Goal: Task Accomplishment & Management: Use online tool/utility

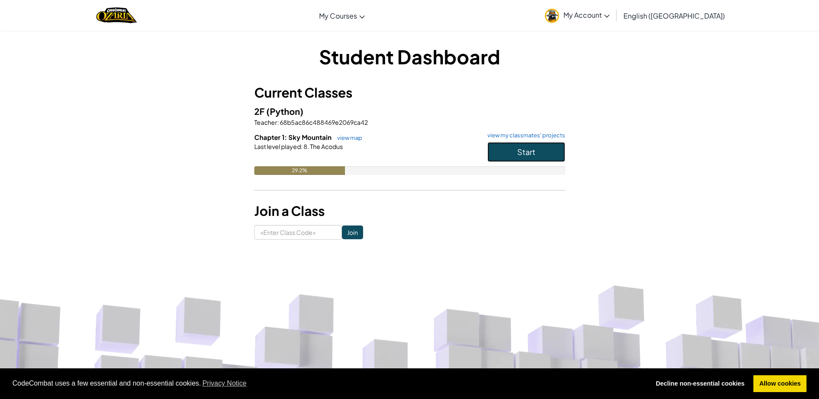
click at [510, 147] on button "Start" at bounding box center [526, 152] width 78 height 20
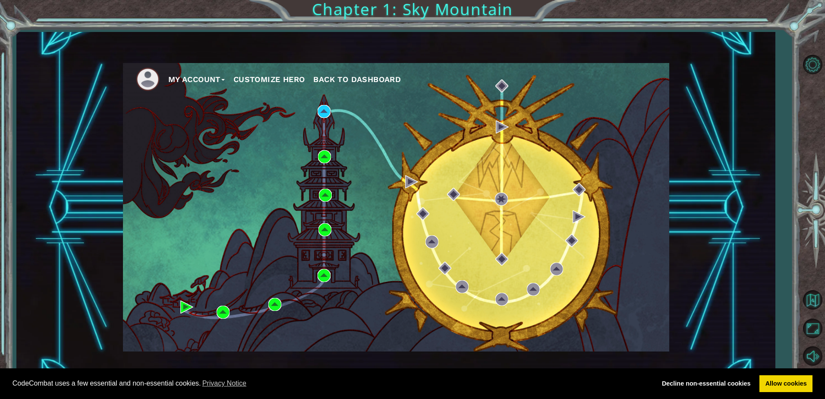
click at [788, 109] on div "My Account Customize Hero Back to Dashboard Chapter 1: Sky Mountain" at bounding box center [412, 199] width 825 height 399
click at [326, 108] on img at bounding box center [324, 111] width 13 height 13
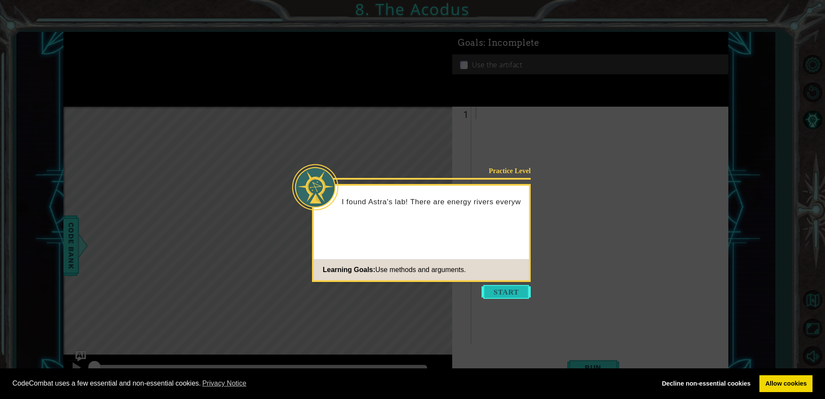
click at [495, 290] on button "Start" at bounding box center [506, 292] width 49 height 14
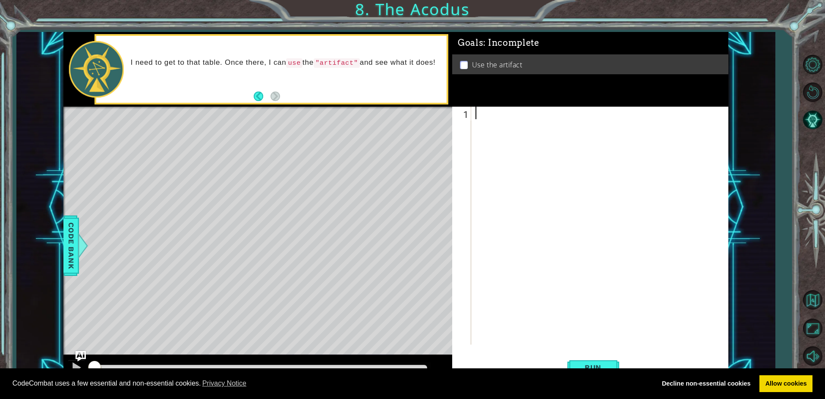
drag, startPoint x: 505, startPoint y: 107, endPoint x: 491, endPoint y: 120, distance: 19.9
click at [491, 120] on div at bounding box center [602, 238] width 256 height 263
click at [481, 114] on div at bounding box center [602, 238] width 256 height 263
click at [422, 109] on div at bounding box center [257, 108] width 389 height 2
click at [249, 206] on div "Level Map" at bounding box center [262, 234] width 399 height 254
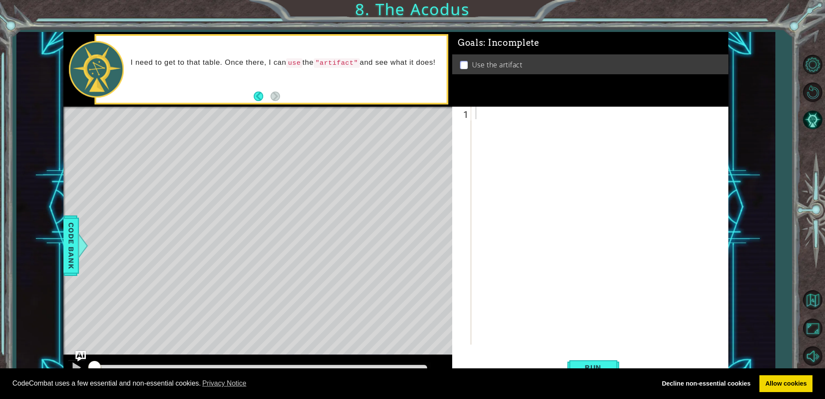
click at [527, 123] on div at bounding box center [602, 238] width 256 height 263
type textarea "y"
type textarea "t"
type textarea "he"
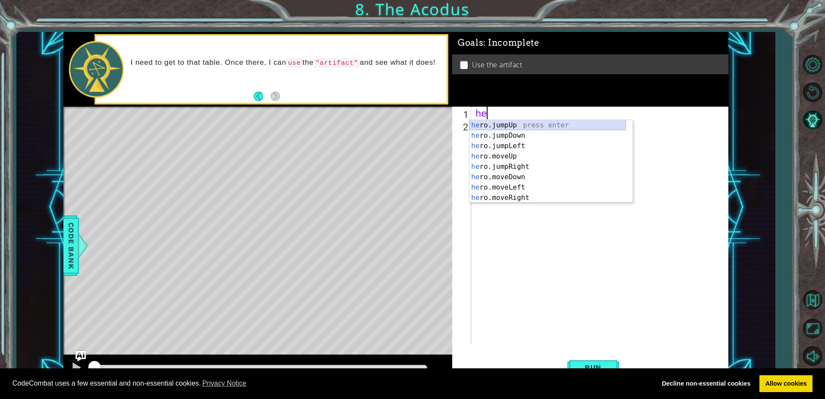
click at [531, 123] on div "he ro.jumpUp press enter he ro.jumpDown press enter he ro.jumpLeft press enter …" at bounding box center [548, 172] width 157 height 104
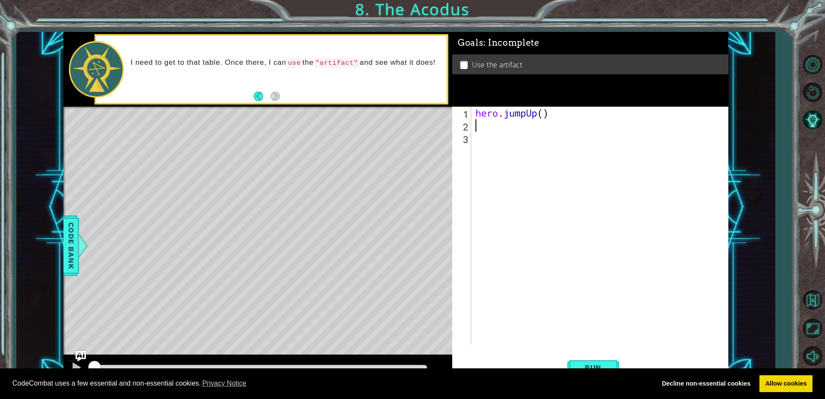
type textarea "h"
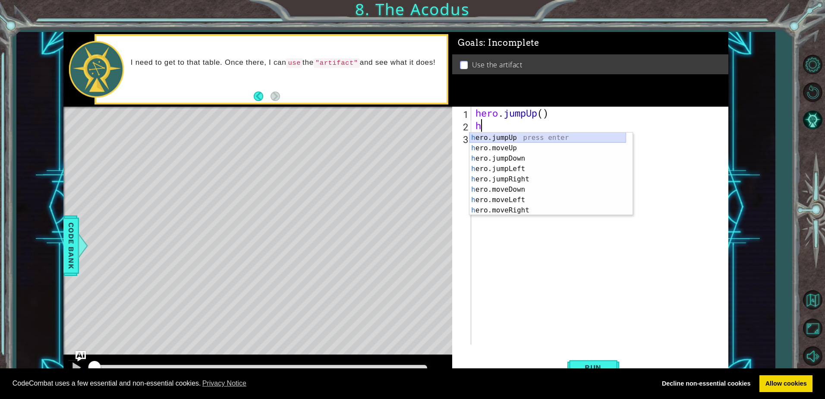
click at [516, 137] on div "h ero.jumpUp press enter h ero.moveUp press enter h ero.jumpDown press enter h …" at bounding box center [548, 184] width 157 height 104
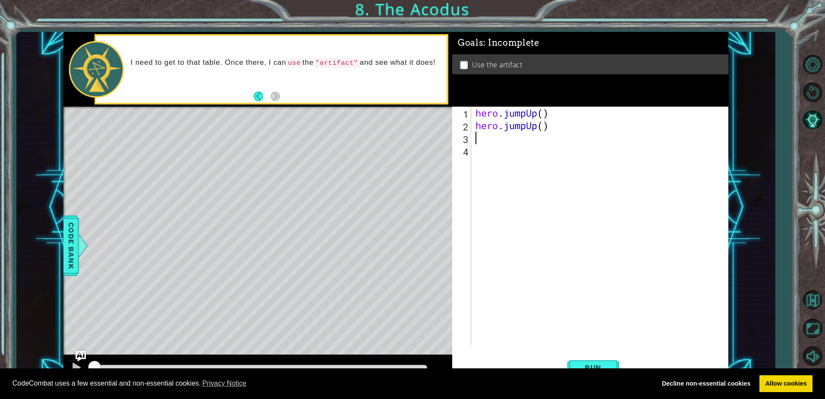
type textarea "h"
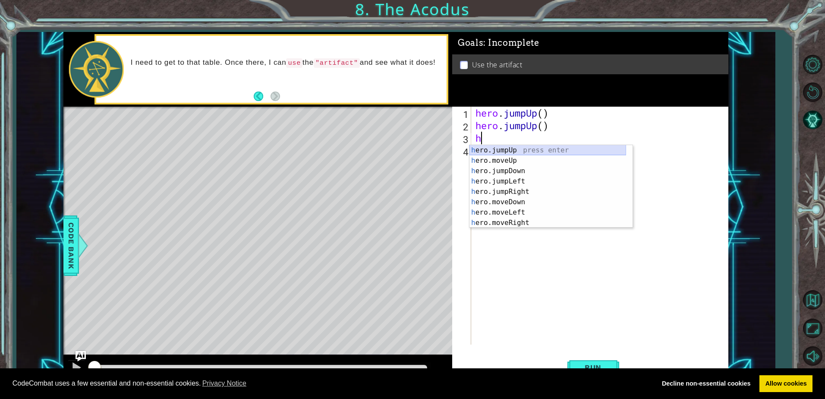
click at [508, 147] on div "h ero.jumpUp press enter h ero.moveUp press enter h ero.jumpDown press enter h …" at bounding box center [548, 197] width 157 height 104
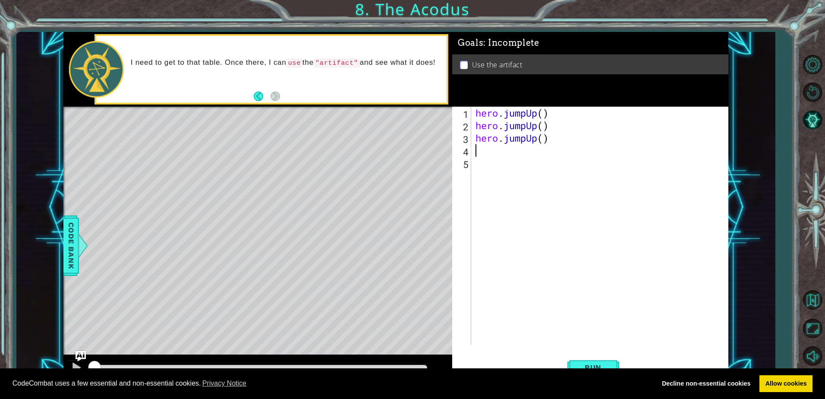
type textarea "h"
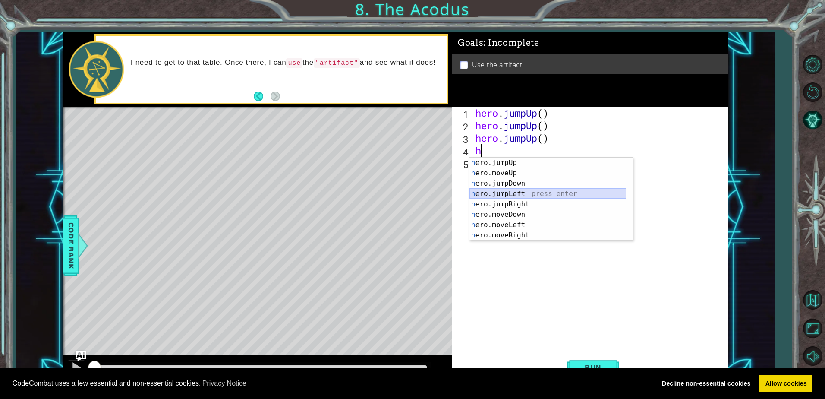
click at [519, 192] on div "h ero.jumpUp press enter h ero.moveUp press enter h ero.jumpDown press enter h …" at bounding box center [548, 210] width 157 height 104
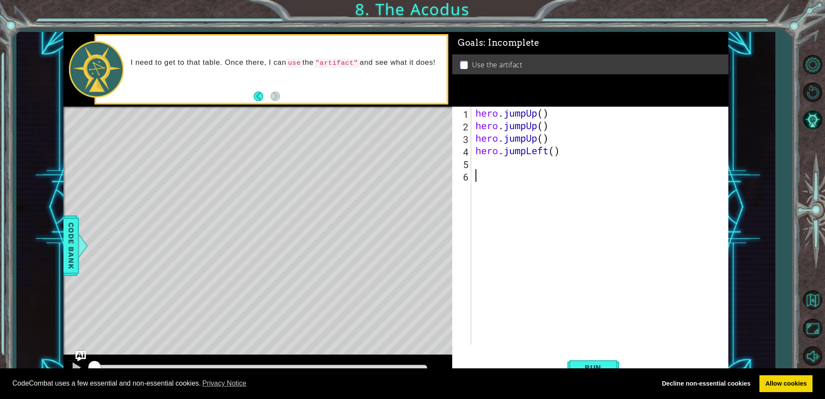
click at [519, 192] on div "hero . jumpUp ( ) hero . jumpUp ( ) hero . jumpUp ( ) hero . jumpLeft ( )" at bounding box center [602, 238] width 256 height 263
click at [488, 162] on div "hero . jumpUp ( ) hero . jumpUp ( ) hero . jumpUp ( ) hero . jumpLeft ( )" at bounding box center [602, 238] width 256 height 263
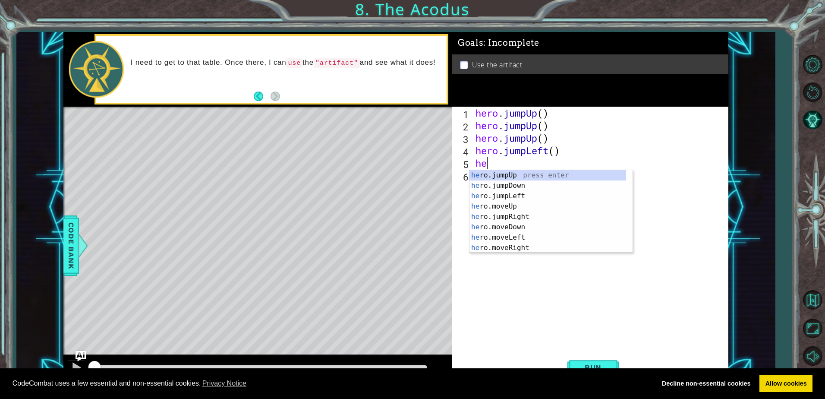
type textarea "her"
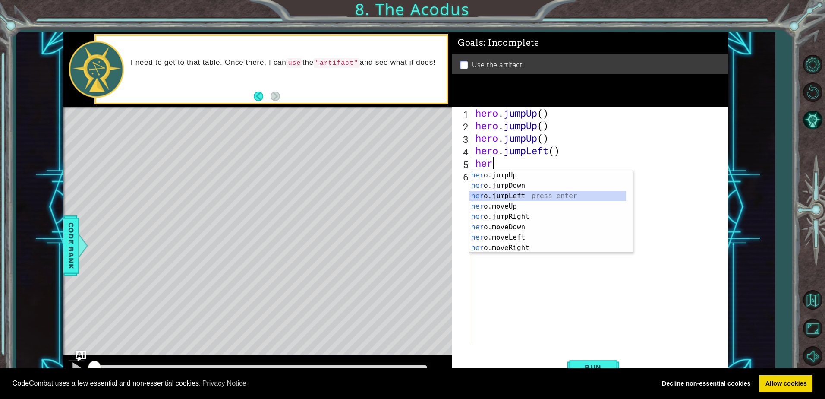
click at [517, 197] on div "her o.jumpUp press enter her o.jumpDown press enter her o.jumpLeft press enter …" at bounding box center [548, 222] width 157 height 104
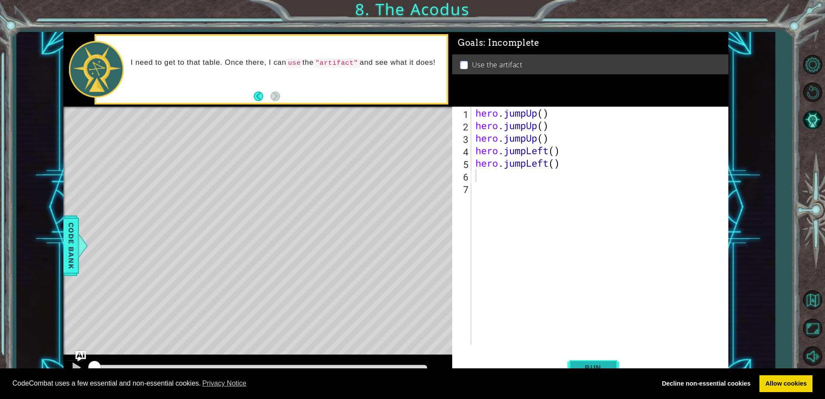
click at [584, 361] on button "Run" at bounding box center [594, 367] width 52 height 28
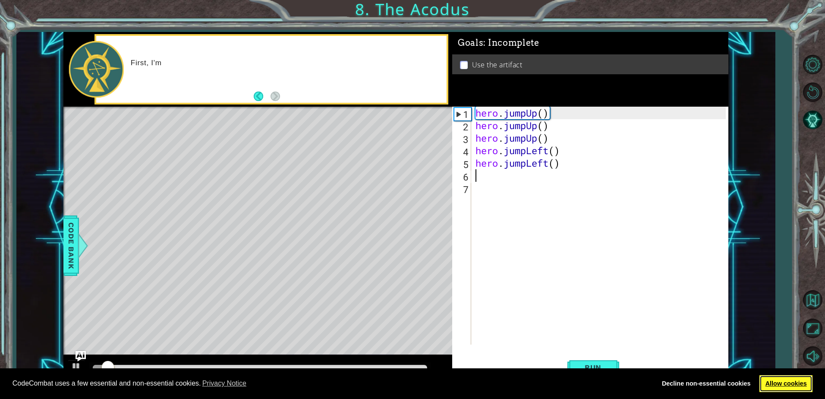
click at [795, 382] on link "Allow cookies" at bounding box center [786, 383] width 53 height 17
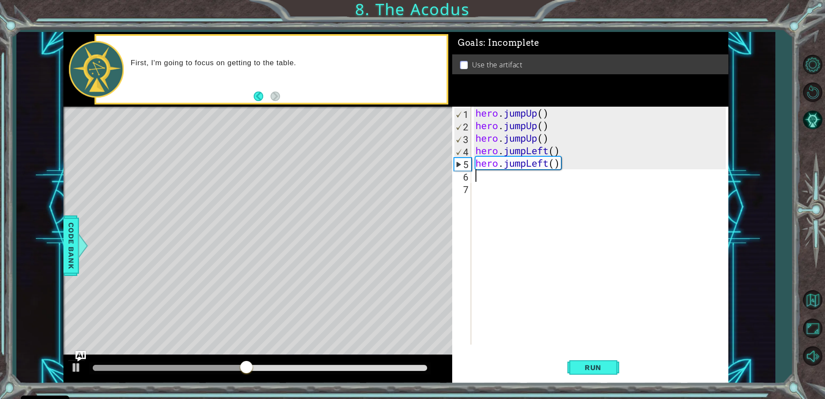
click at [551, 170] on div "hero . jumpUp ( ) hero . jumpUp ( ) hero . jumpUp ( ) hero . jumpLeft ( ) hero …" at bounding box center [602, 238] width 256 height 263
click at [567, 164] on div "hero . jumpUp ( ) hero . jumpUp ( ) hero . jumpUp ( ) hero . jumpLeft ( ) hero …" at bounding box center [602, 238] width 256 height 263
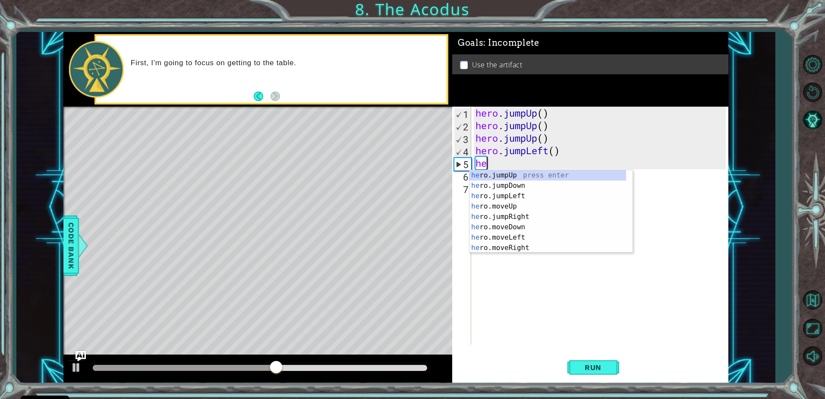
type textarea "h"
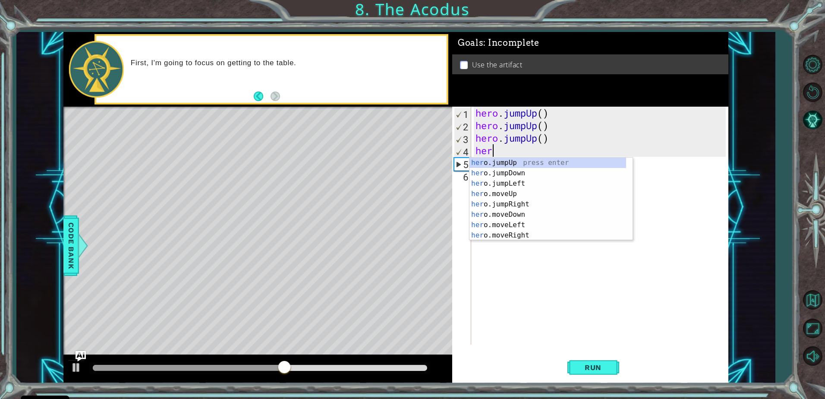
type textarea "h"
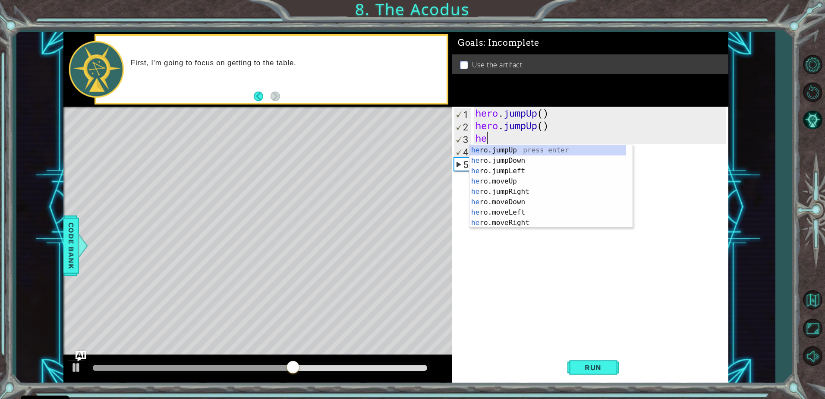
type textarea "h"
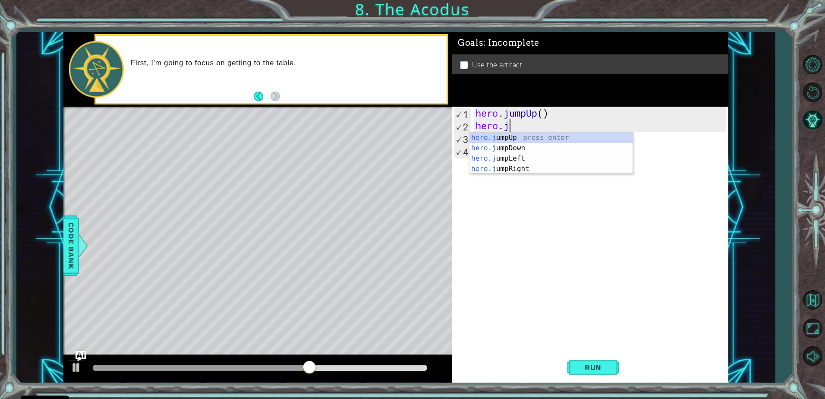
type textarea "h"
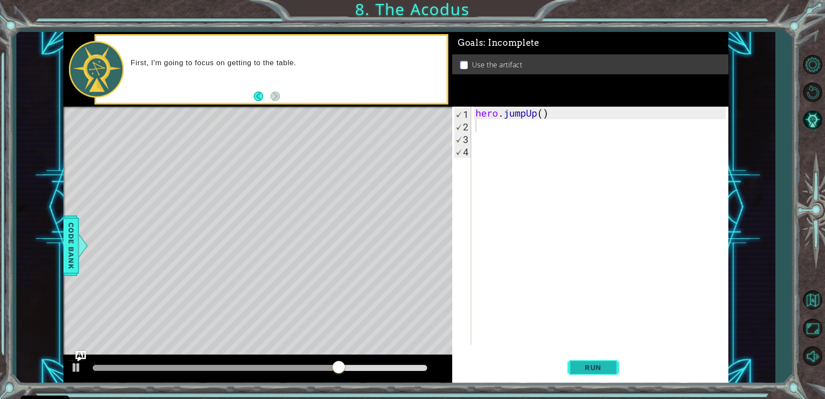
click at [594, 367] on span "Run" at bounding box center [593, 367] width 34 height 9
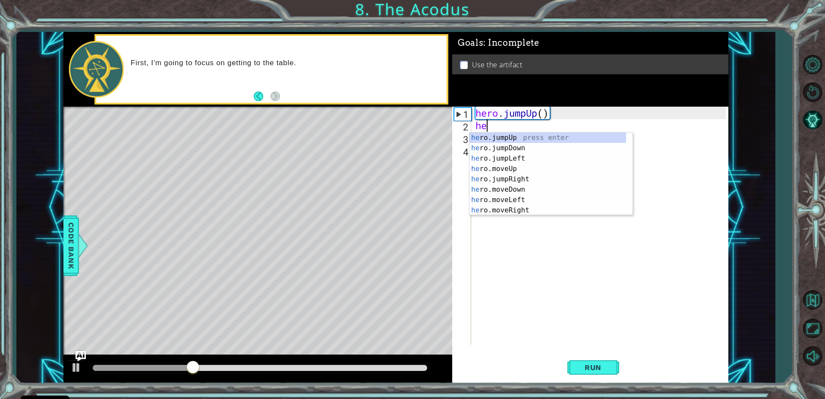
type textarea "hero"
click at [516, 154] on div "hero .jumpUp press enter hero .jumpDown press enter hero .jumpLeft press enter …" at bounding box center [548, 184] width 157 height 104
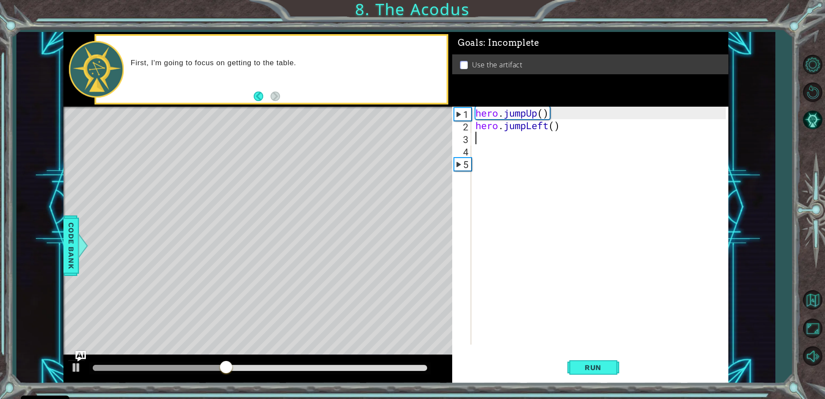
scroll to position [0, 0]
click at [582, 361] on button "Run" at bounding box center [594, 367] width 52 height 28
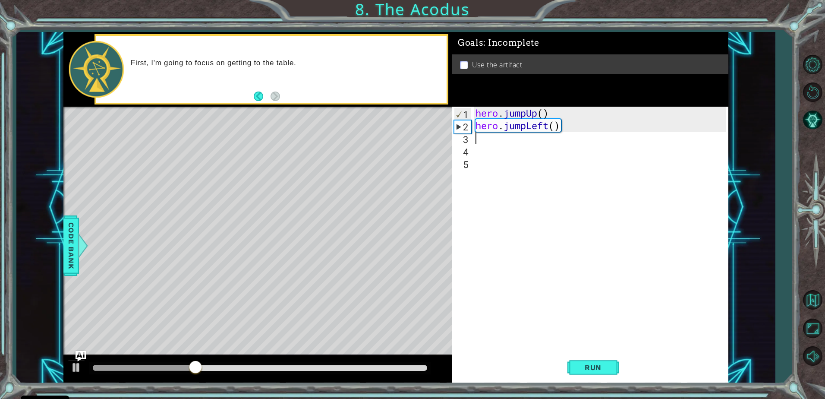
click at [552, 123] on div "hero . jumpUp ( ) hero . jumpLeft ( )" at bounding box center [602, 238] width 256 height 263
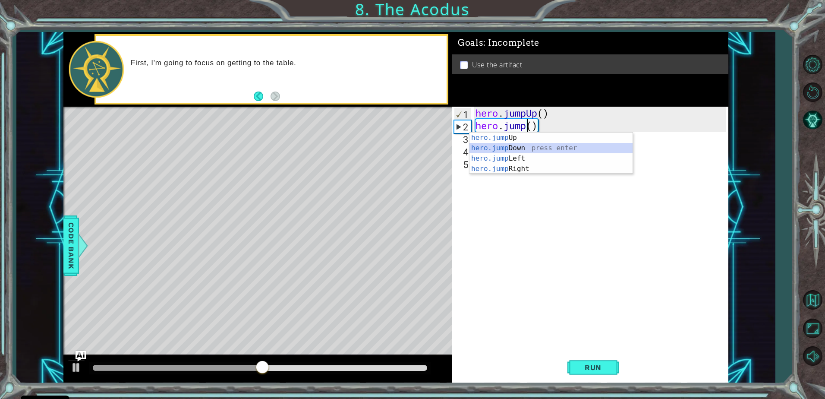
click at [529, 151] on div "hero.jump Up press enter hero.jump Down press enter hero.jump Left press enter …" at bounding box center [551, 163] width 163 height 62
type textarea "hero.jumpDown"
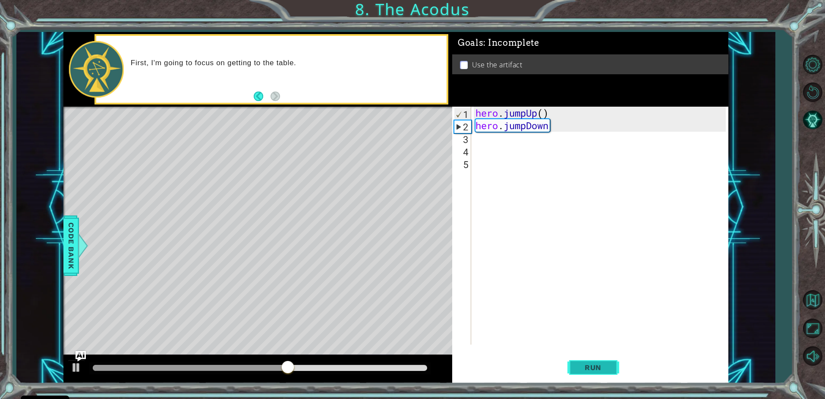
click at [585, 362] on button "Run" at bounding box center [594, 367] width 52 height 28
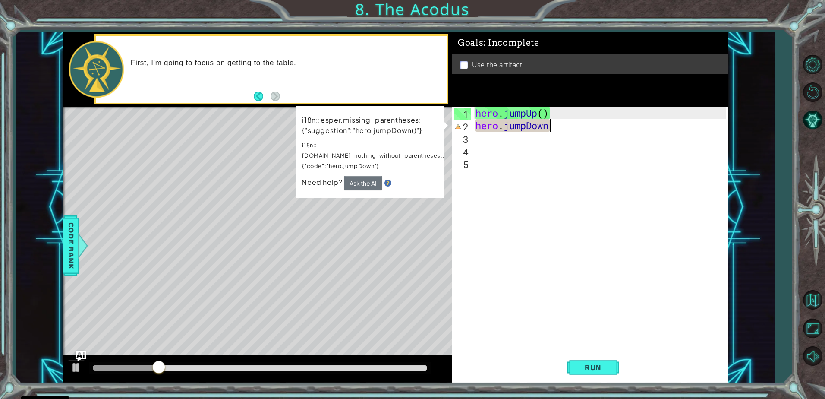
click at [520, 302] on div "hero . jumpUp ( ) hero . jumpDown" at bounding box center [602, 238] width 256 height 263
click at [557, 128] on div "hero . jumpUp ( ) hero . jumpDown" at bounding box center [602, 238] width 256 height 263
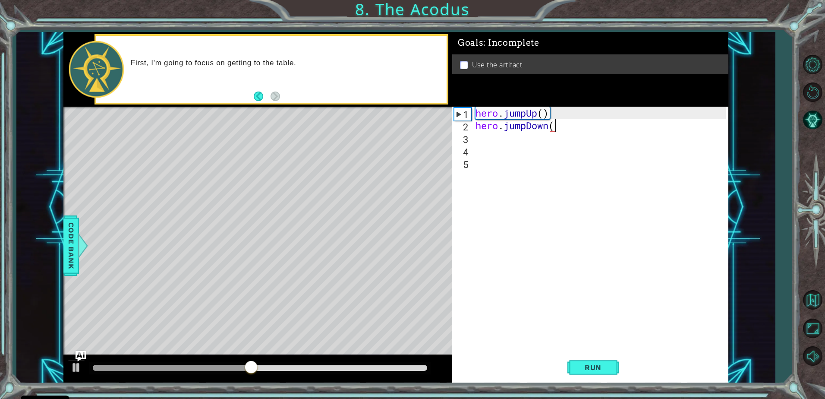
type textarea "hero.jumpDown()"
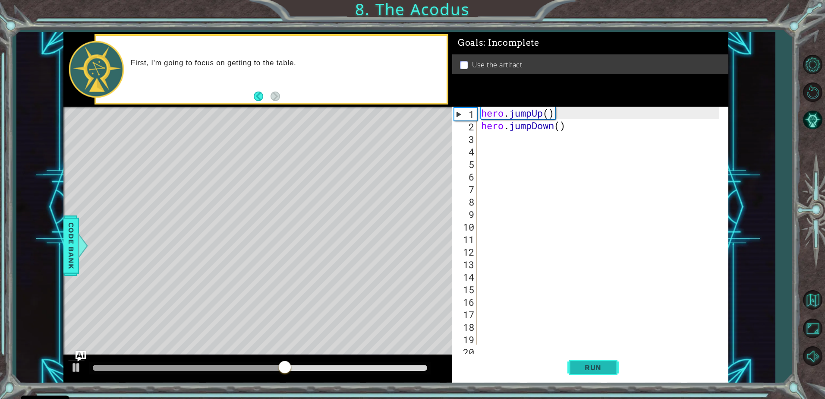
click at [568, 353] on button "Run" at bounding box center [594, 367] width 52 height 28
click at [599, 366] on span "Run" at bounding box center [593, 367] width 34 height 9
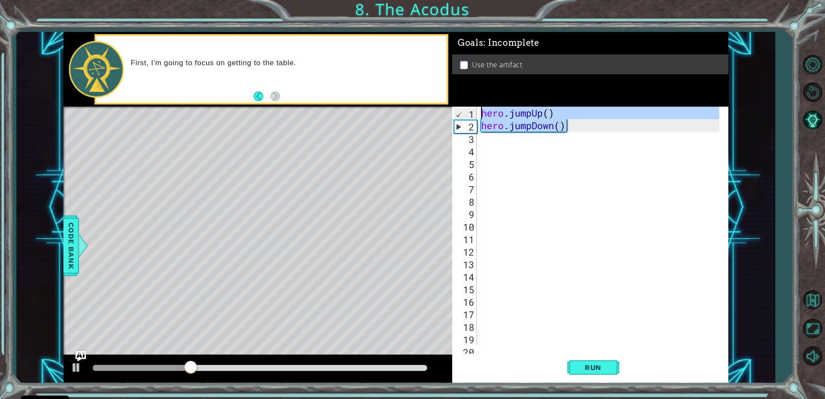
drag, startPoint x: 572, startPoint y: 124, endPoint x: 446, endPoint y: 109, distance: 126.9
click at [446, 109] on div "1 ההההההההההההההההההההההההההההההההההההההההההההההההההההההההההההההההההההההההההההה…" at bounding box center [395, 207] width 665 height 351
type textarea "hero.jumpUp() hero.jumpDown()"
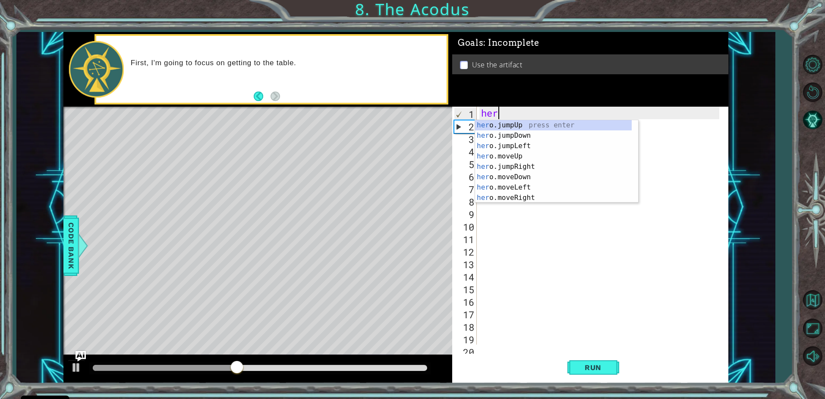
scroll to position [0, 0]
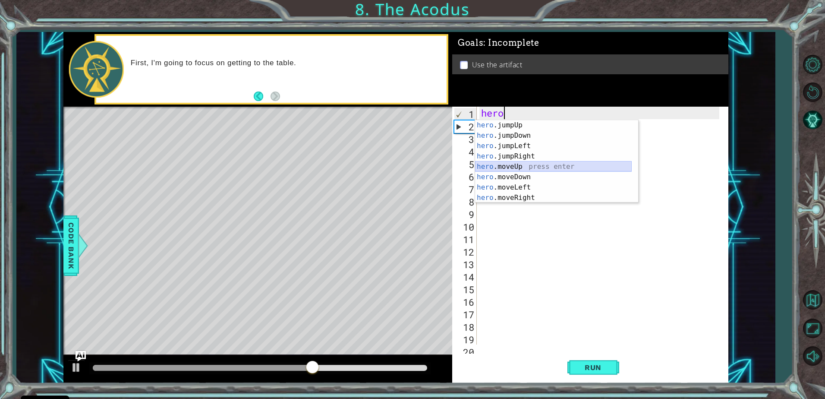
click at [542, 167] on div "hero .jumpUp press enter hero .jumpDown press enter hero .jumpLeft press enter …" at bounding box center [553, 172] width 157 height 104
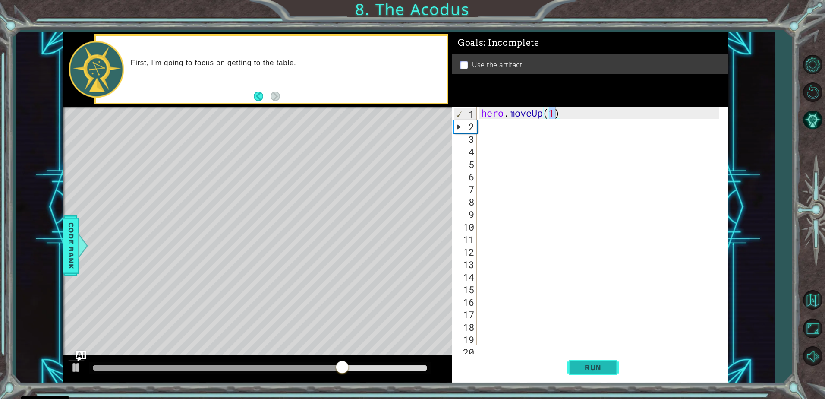
drag, startPoint x: 583, startPoint y: 367, endPoint x: 584, endPoint y: 355, distance: 12.2
click at [583, 367] on span "Run" at bounding box center [593, 367] width 34 height 9
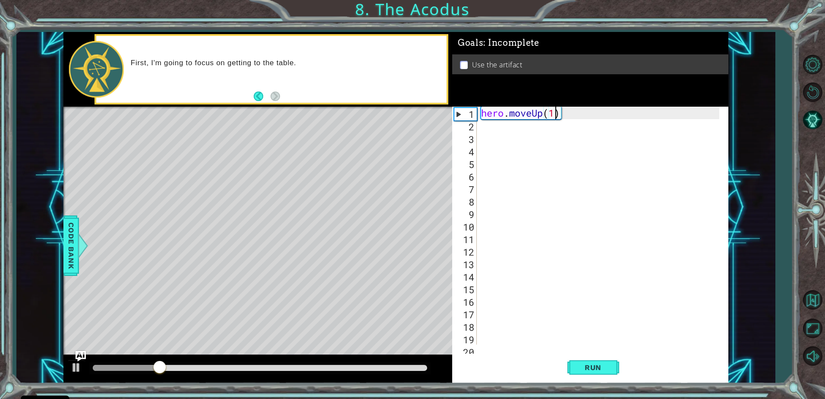
scroll to position [0, 3]
type textarea "hero.moveUp(2)"
click at [581, 363] on span "Run" at bounding box center [593, 367] width 34 height 9
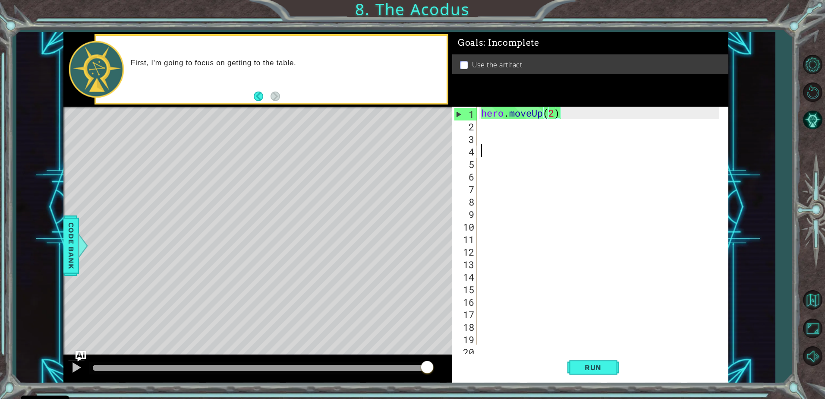
click at [618, 147] on div "hero . moveUp ( 2 )" at bounding box center [601, 238] width 244 height 263
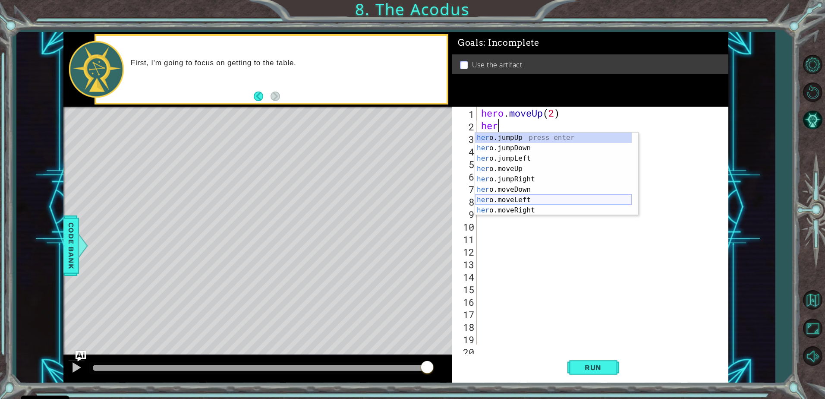
click at [522, 196] on div "her o.jumpUp press enter her o.jumpDown press enter her o.jumpLeft press enter …" at bounding box center [553, 184] width 157 height 104
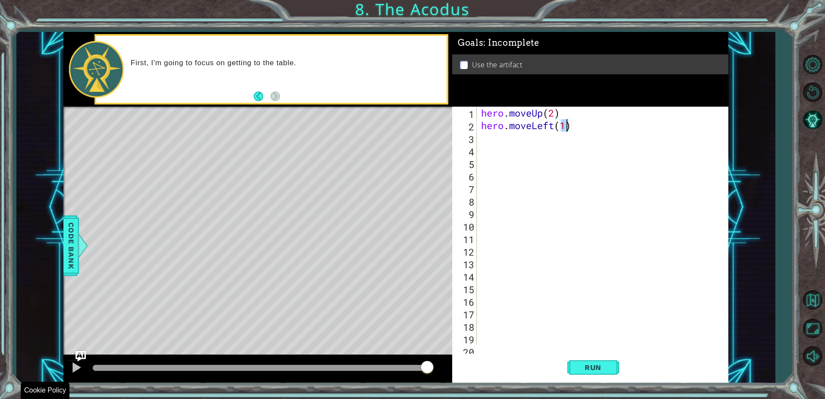
type textarea "hero.moveLeft(1)"
click at [565, 362] on div "Run" at bounding box center [593, 367] width 276 height 28
click at [577, 361] on button "Run" at bounding box center [594, 367] width 52 height 28
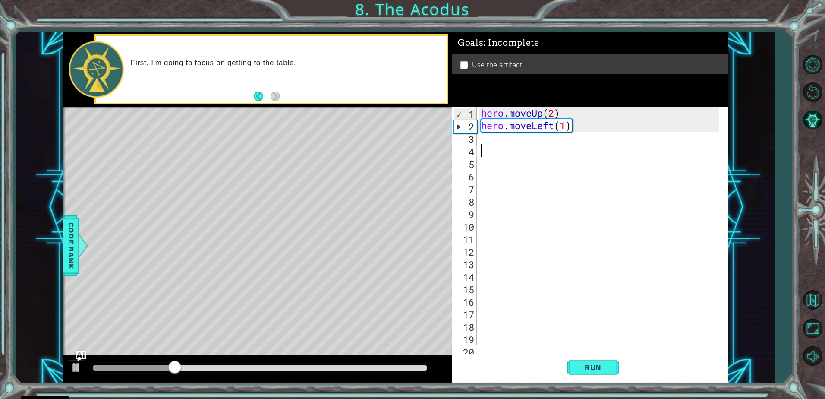
click at [550, 148] on div "hero . moveUp ( 2 ) hero . moveLeft ( 1 )" at bounding box center [601, 238] width 244 height 263
click at [548, 135] on div "hero . moveUp ( 2 ) hero . moveLeft ( 1 )" at bounding box center [601, 238] width 244 height 263
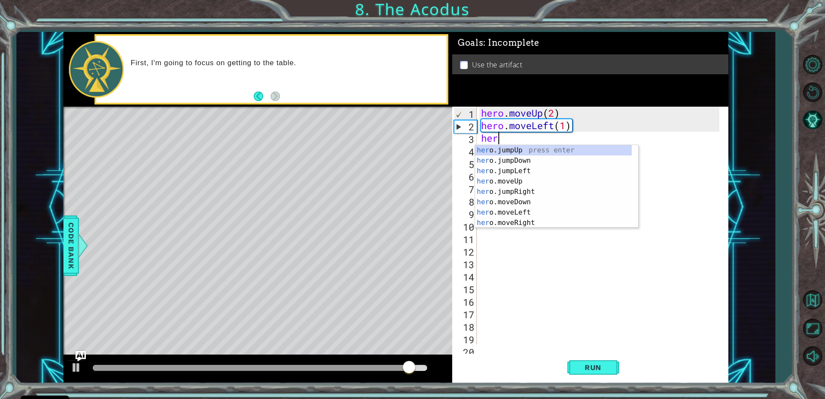
scroll to position [0, 0]
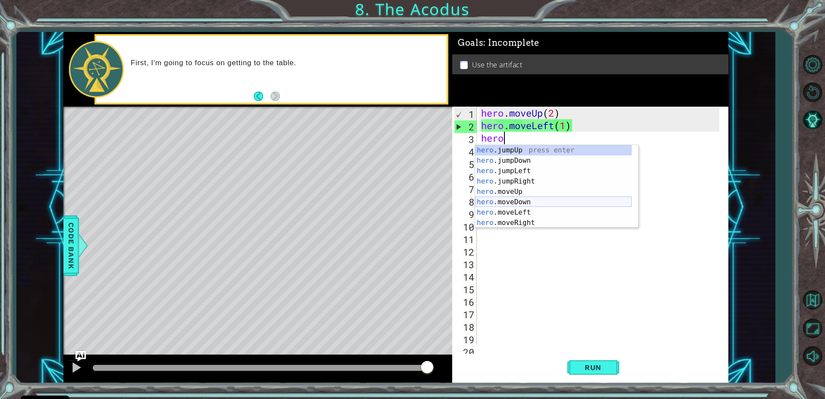
click at [506, 201] on div "hero .jumpUp press enter hero .jumpDown press enter hero .jumpLeft press enter …" at bounding box center [553, 197] width 157 height 104
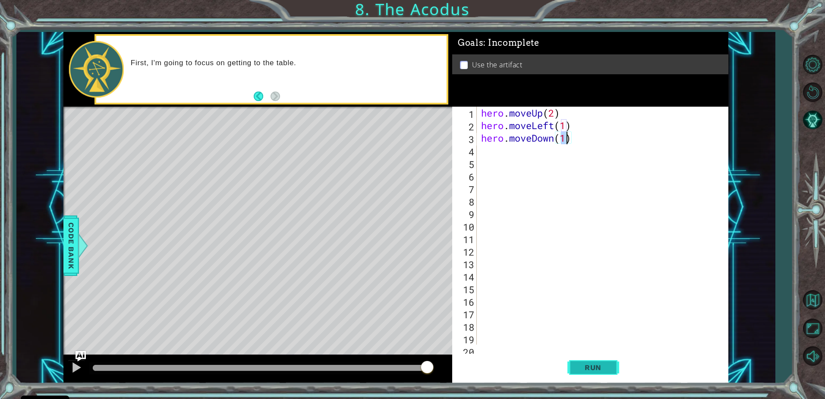
click at [597, 368] on span "Run" at bounding box center [593, 367] width 34 height 9
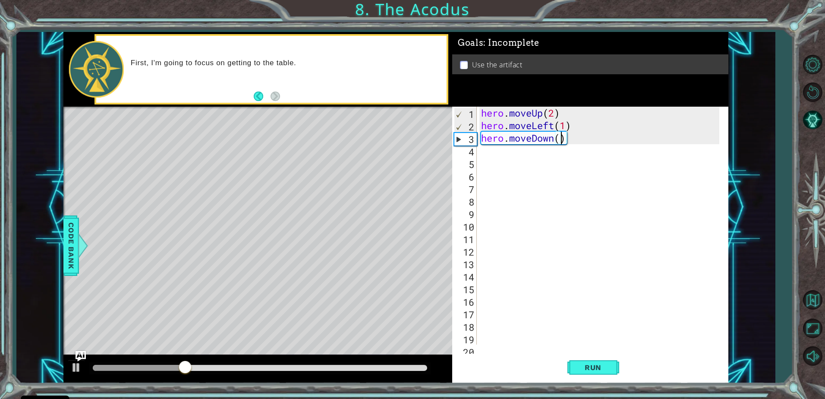
type textarea "hero.moveDown(2)"
click at [584, 372] on span "Run" at bounding box center [593, 367] width 34 height 9
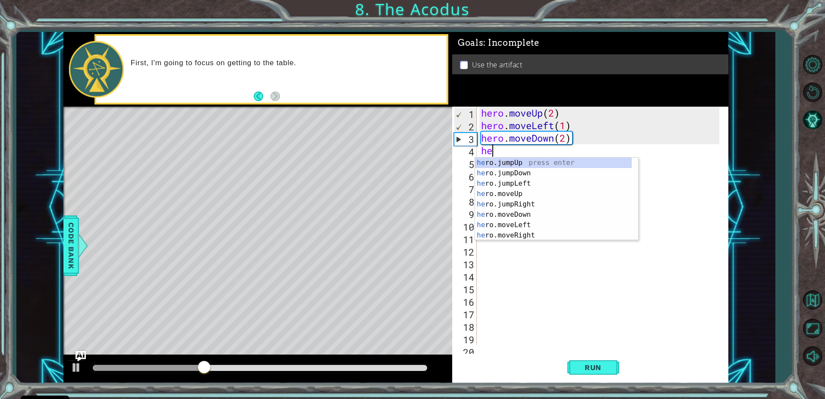
type textarea "her"
click at [495, 187] on div "her o.jumpUp press enter her o.jumpDown press enter her o.jumpLeft press enter …" at bounding box center [553, 210] width 157 height 104
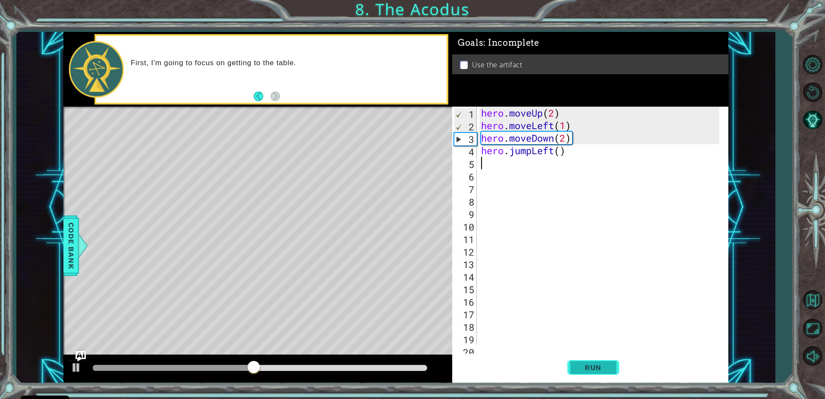
click at [574, 363] on button "Run" at bounding box center [594, 367] width 52 height 28
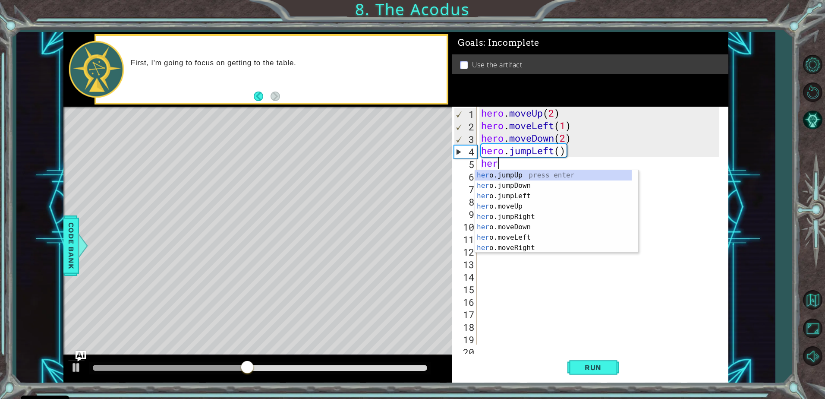
scroll to position [0, 0]
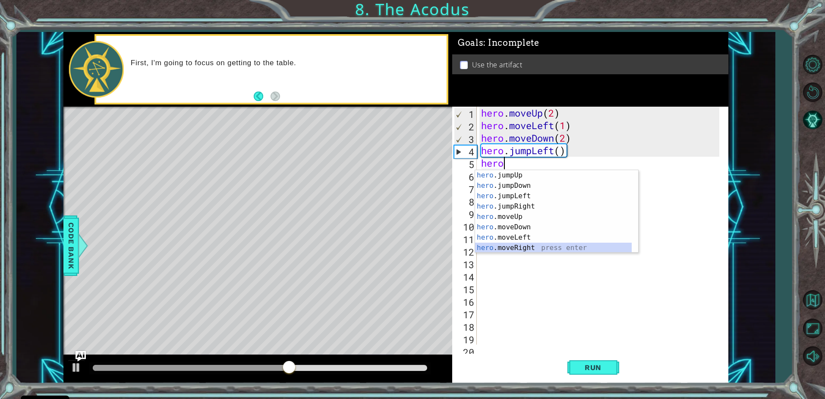
click at [518, 245] on div "hero .jumpUp press enter hero .jumpDown press enter hero .jumpLeft press enter …" at bounding box center [553, 222] width 157 height 104
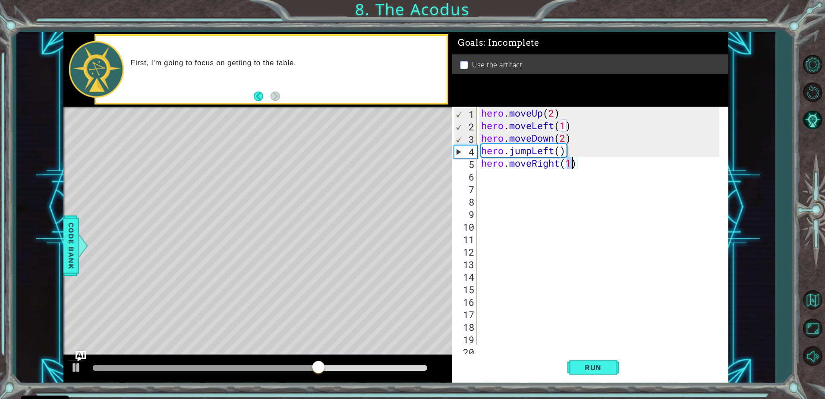
scroll to position [0, 4]
type textarea "hero.moveRight(2)"
click at [599, 375] on button "Run" at bounding box center [594, 367] width 52 height 28
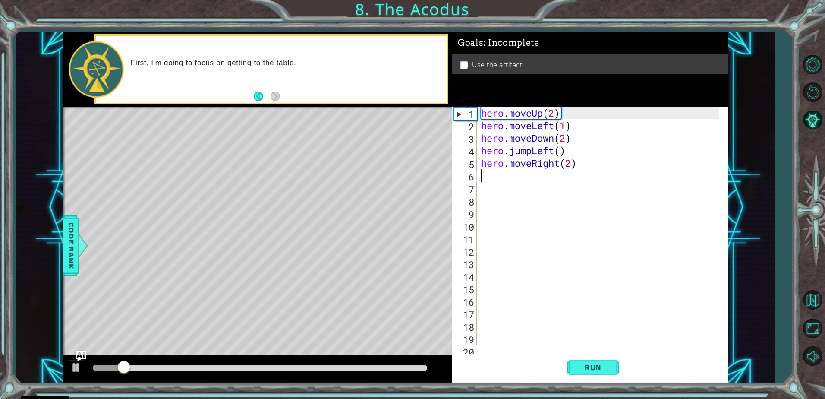
click at [509, 181] on div "hero . moveUp ( 2 ) hero . moveLeft ( 1 ) hero . moveDown ( 2 ) hero . jumpLeft…" at bounding box center [601, 238] width 244 height 263
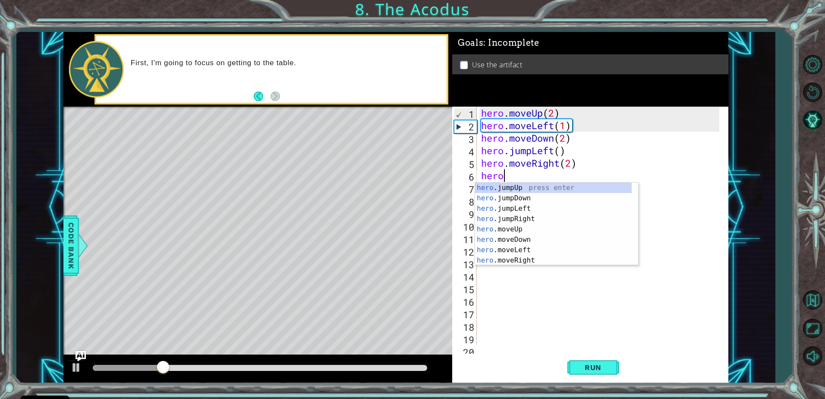
scroll to position [0, 0]
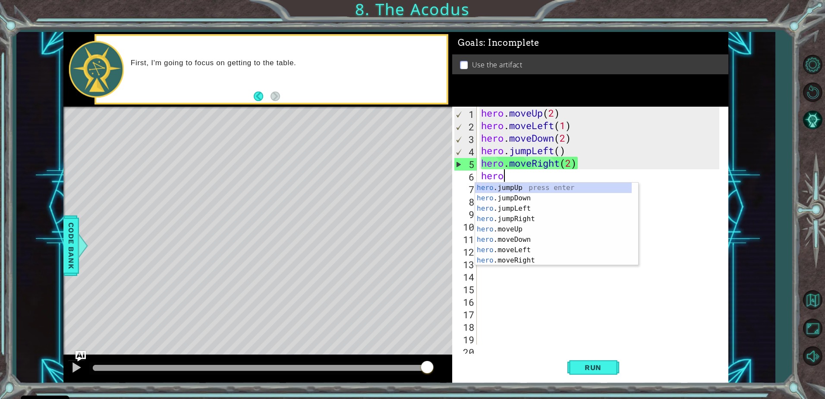
click at [574, 161] on div "hero . moveUp ( 2 ) hero . moveLeft ( 1 ) hero . moveDown ( 2 ) hero . jumpLeft…" at bounding box center [601, 238] width 244 height 263
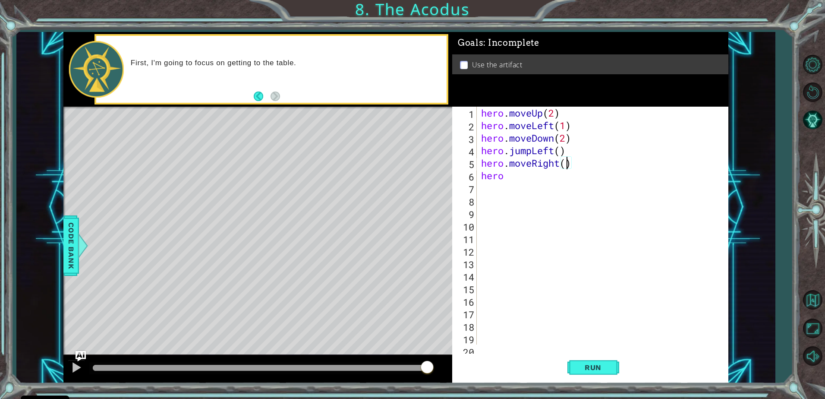
scroll to position [0, 4]
type textarea "hero.moveRight(1)"
click at [586, 363] on span "Run" at bounding box center [593, 367] width 34 height 9
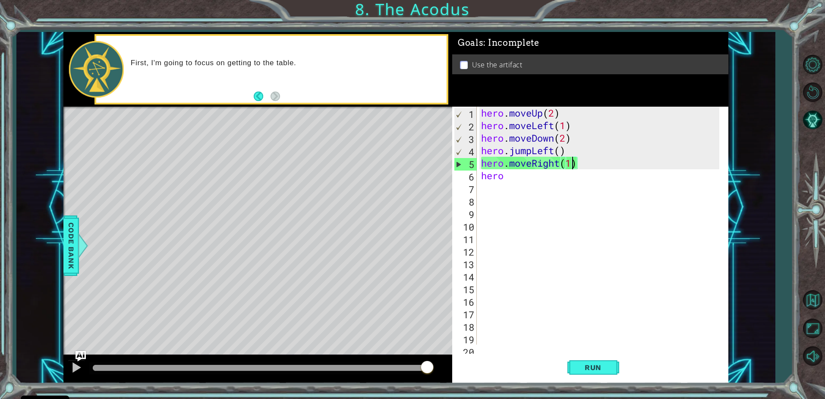
click at [568, 188] on div "hero . moveUp ( 2 ) hero . moveLeft ( 1 ) hero . moveDown ( 2 ) hero . jumpLeft…" at bounding box center [601, 238] width 244 height 263
click at [568, 179] on div "hero . moveUp ( 2 ) hero . moveLeft ( 1 ) hero . moveDown ( 2 ) hero . jumpLeft…" at bounding box center [601, 238] width 244 height 263
type textarea "her"
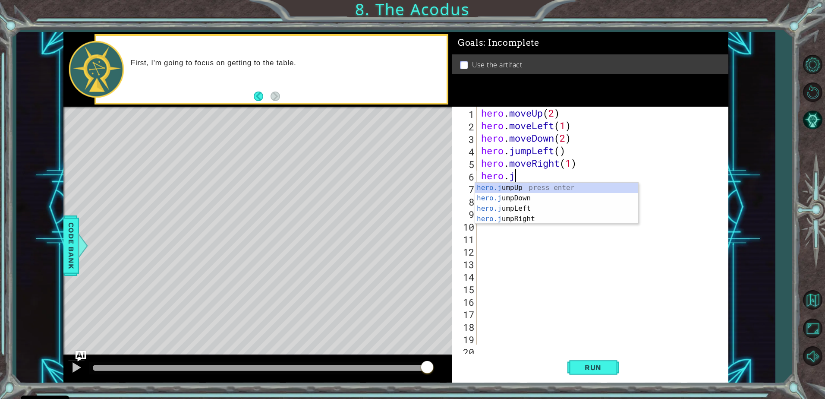
type textarea "h"
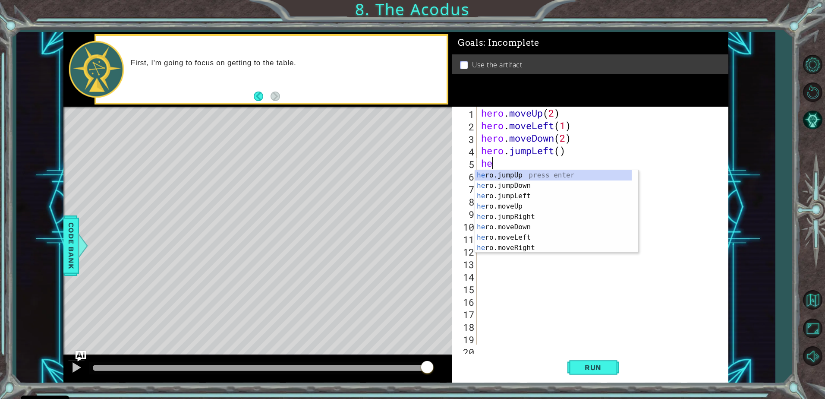
type textarea "h"
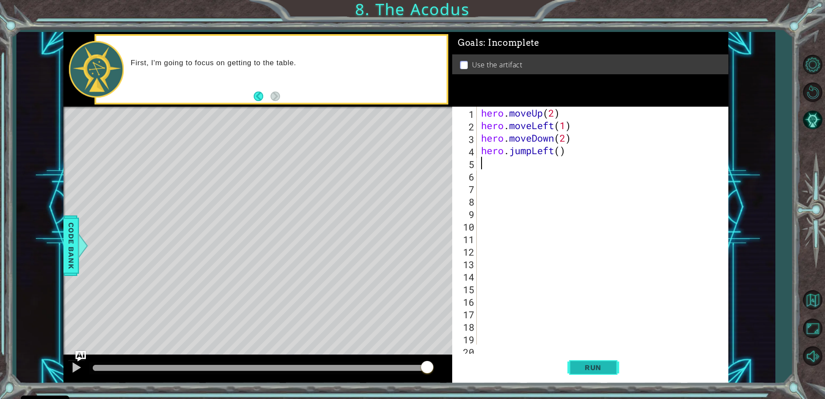
click at [593, 362] on button "Run" at bounding box center [594, 367] width 52 height 28
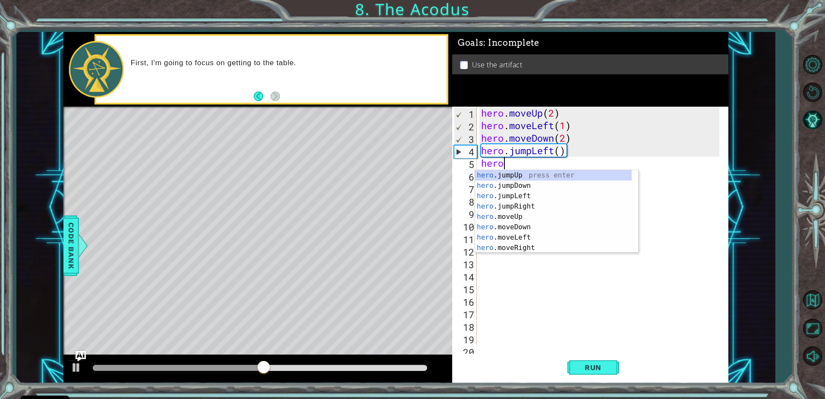
scroll to position [0, 0]
click at [546, 214] on div "hero .jumpUp press enter hero .jumpDown press enter hero .jumpLeft press enter …" at bounding box center [553, 222] width 157 height 104
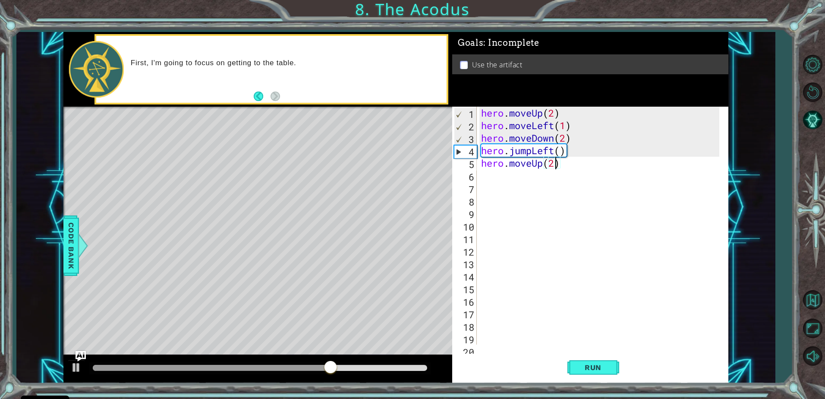
scroll to position [0, 3]
type textarea "hero.moveUp(2)"
click at [588, 372] on button "Run" at bounding box center [594, 367] width 52 height 28
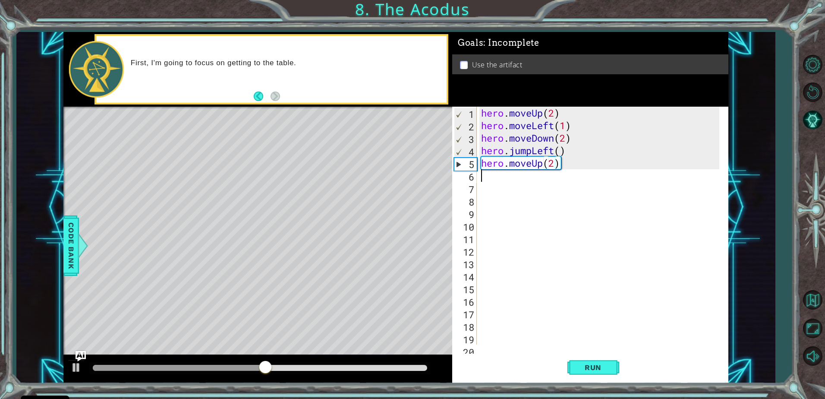
click at [508, 182] on div "hero . moveUp ( 2 ) hero . moveLeft ( 1 ) hero . moveDown ( 2 ) hero . jumpLeft…" at bounding box center [601, 238] width 244 height 263
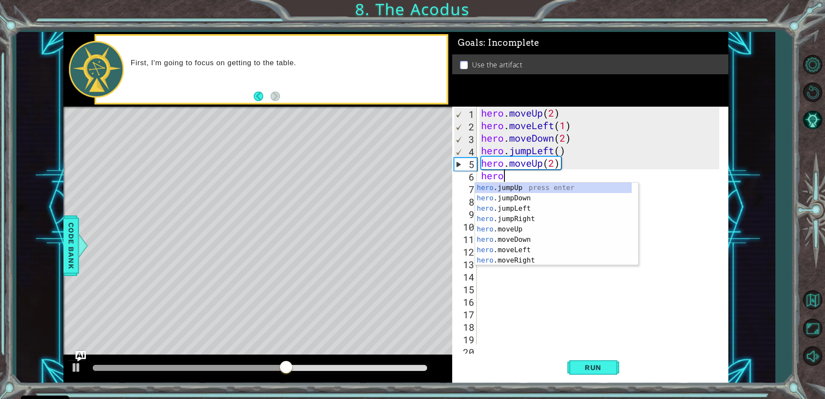
scroll to position [0, 0]
click at [517, 258] on div "hero .jumpUp press enter hero .jumpDown press enter hero .jumpLeft press enter …" at bounding box center [553, 235] width 157 height 104
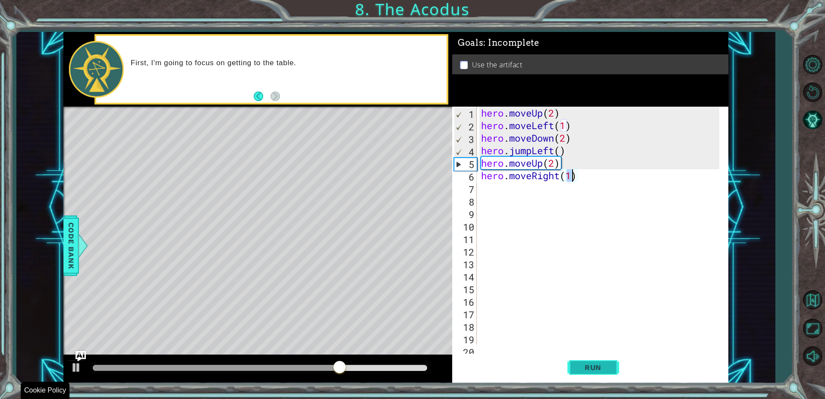
drag, startPoint x: 610, startPoint y: 377, endPoint x: 596, endPoint y: 378, distance: 13.4
click at [608, 377] on button "Run" at bounding box center [594, 367] width 52 height 28
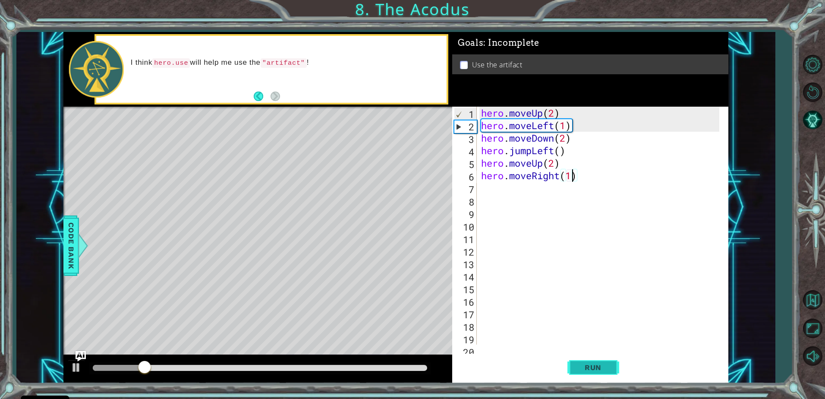
type textarea "hero.moveRight()"
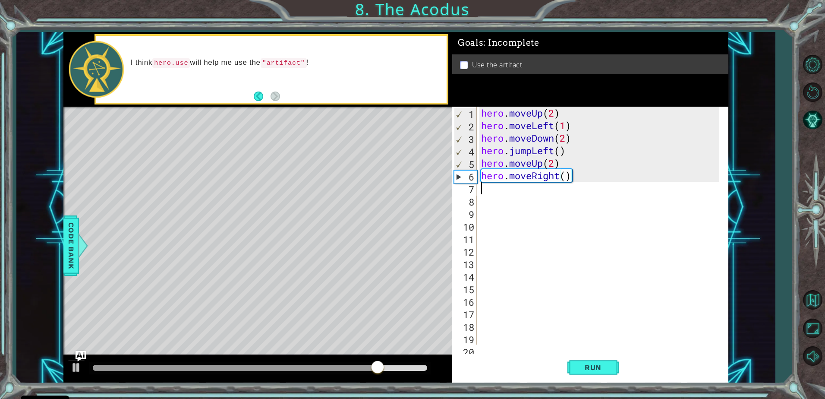
click at [495, 192] on div "hero . moveUp ( 2 ) hero . moveLeft ( 1 ) hero . moveDown ( 2 ) hero . jumpLeft…" at bounding box center [601, 238] width 244 height 263
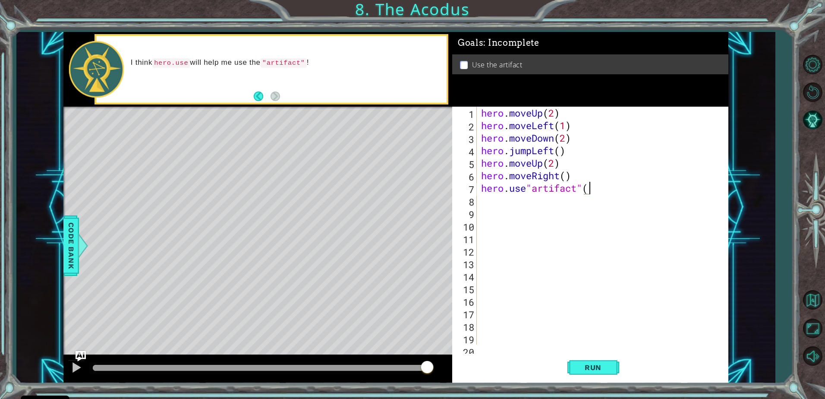
scroll to position [0, 5]
click at [584, 382] on div "hero.use"artifact"() 1 2 3 4 5 6 7 8 9 10 11 12 13 14 15 16 17 18 19 20 hero . …" at bounding box center [590, 245] width 276 height 276
click at [593, 375] on button "Run" at bounding box center [594, 367] width 52 height 28
click at [592, 360] on button "Run" at bounding box center [594, 367] width 52 height 28
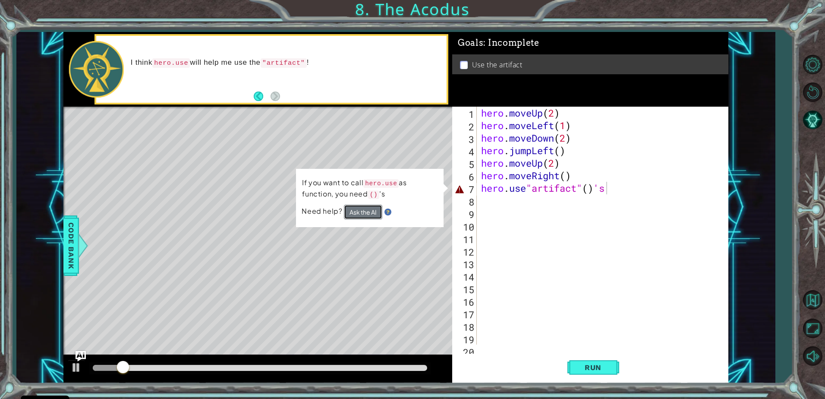
click at [368, 209] on button "Ask the AI" at bounding box center [363, 212] width 38 height 15
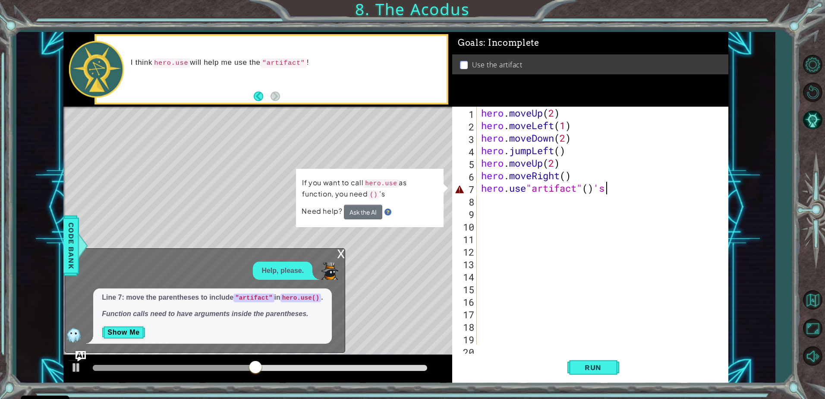
click at [646, 183] on div "hero . moveUp ( 2 ) hero . moveLeft ( 1 ) hero . moveDown ( 2 ) hero . jumpLeft…" at bounding box center [601, 238] width 244 height 263
drag, startPoint x: 644, startPoint y: 191, endPoint x: 598, endPoint y: 188, distance: 45.4
click at [598, 188] on div "hero . moveUp ( 2 ) hero . moveLeft ( 1 ) hero . moveDown ( 2 ) hero . jumpLeft…" at bounding box center [601, 238] width 244 height 263
click at [606, 186] on div "hero . moveUp ( 2 ) hero . moveLeft ( 1 ) hero . moveDown ( 2 ) hero . jumpLeft…" at bounding box center [599, 226] width 240 height 238
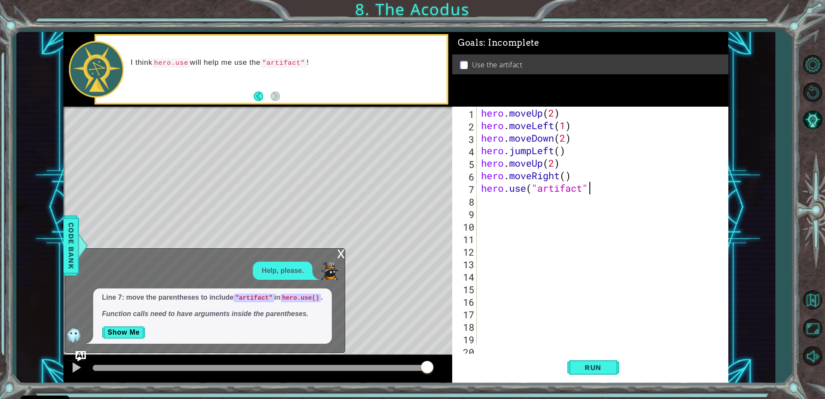
scroll to position [0, 5]
type textarea "hero.use("artifact")"
click at [599, 369] on span "Run" at bounding box center [593, 367] width 34 height 9
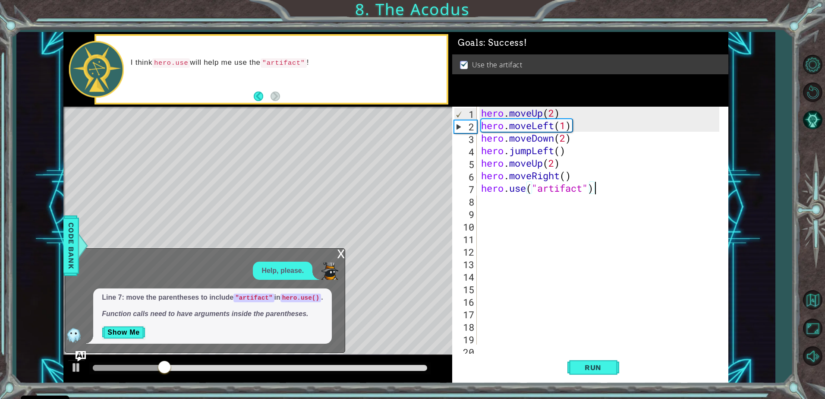
click at [338, 254] on div "x" at bounding box center [341, 253] width 8 height 9
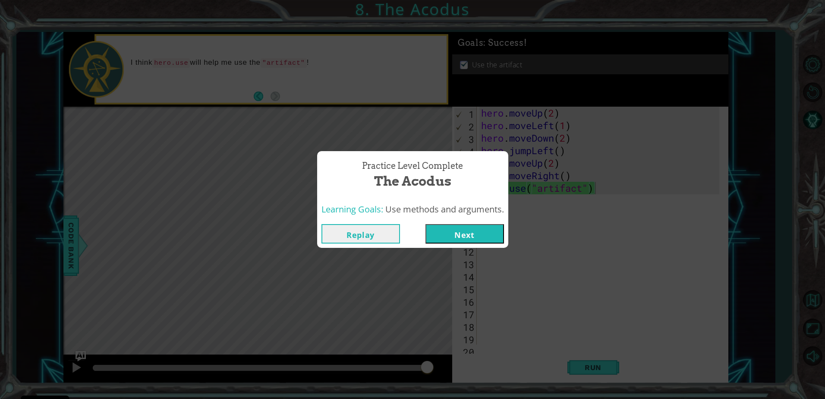
drag, startPoint x: 449, startPoint y: 233, endPoint x: 442, endPoint y: 237, distance: 8.3
click at [442, 237] on button "Next" at bounding box center [465, 233] width 79 height 19
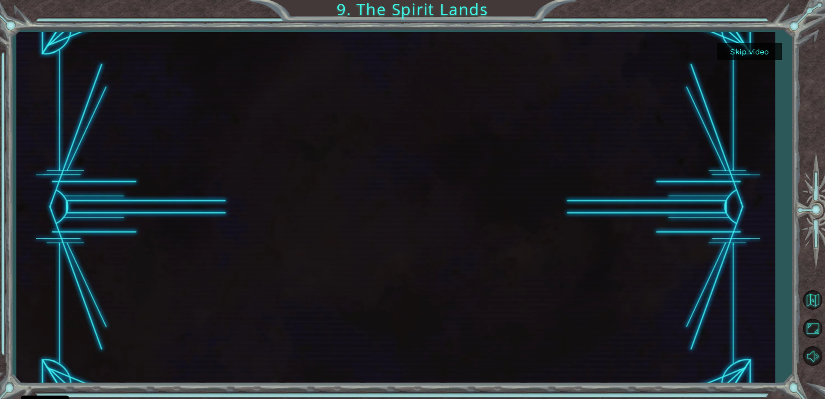
click at [769, 53] on button "Skip video" at bounding box center [749, 51] width 65 height 17
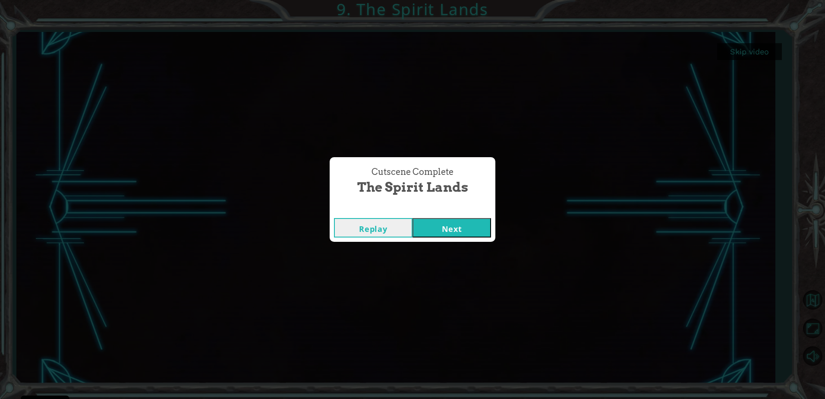
click at [462, 230] on button "Next" at bounding box center [452, 227] width 79 height 19
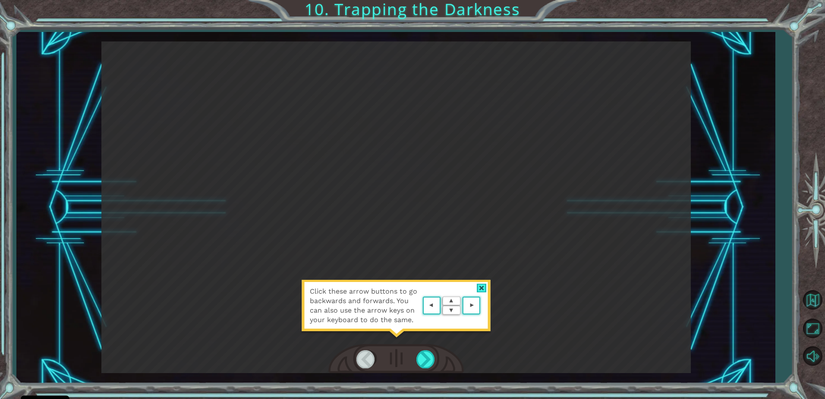
click at [445, 303] on img at bounding box center [452, 305] width 62 height 22
click at [415, 360] on div at bounding box center [396, 359] width 136 height 30
click at [425, 359] on div at bounding box center [425, 359] width 19 height 18
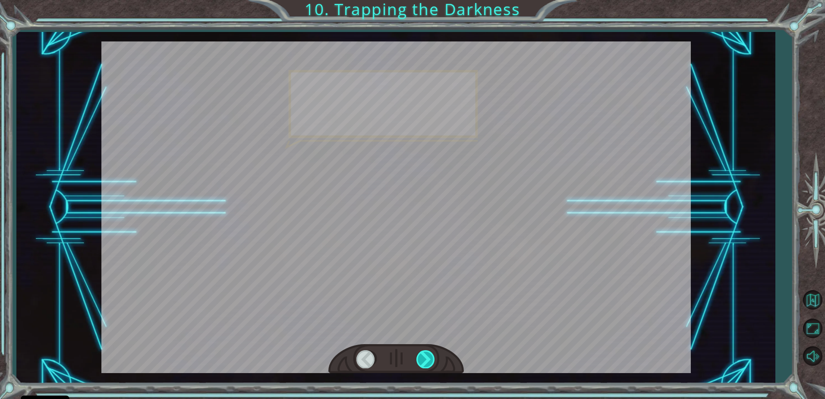
click at [425, 359] on div at bounding box center [425, 359] width 19 height 18
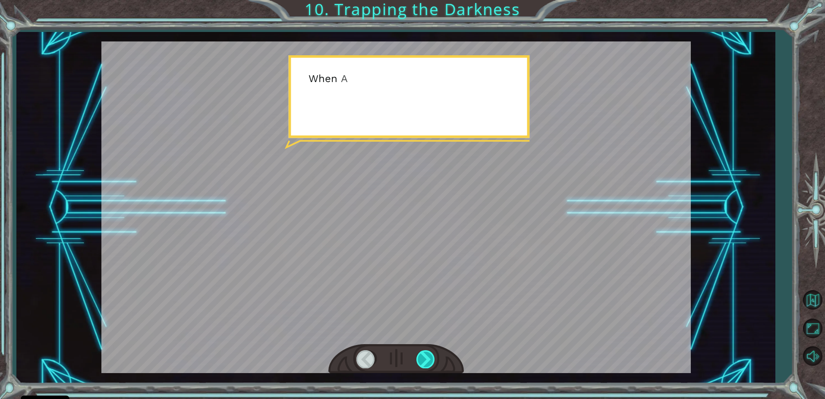
click at [424, 359] on div at bounding box center [425, 359] width 19 height 18
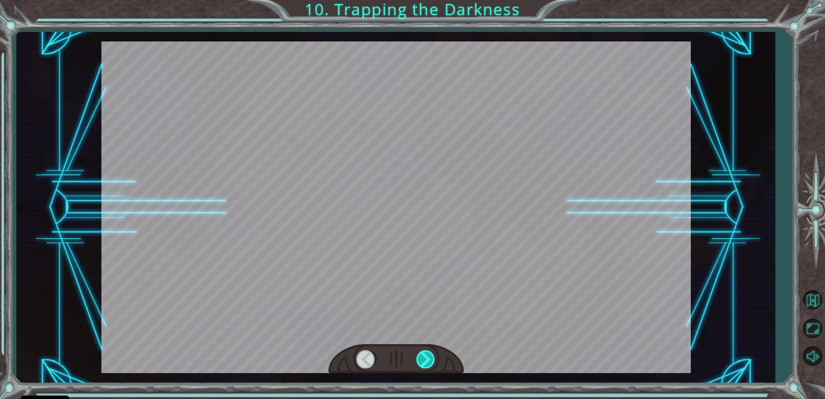
click at [424, 359] on div at bounding box center [425, 359] width 19 height 18
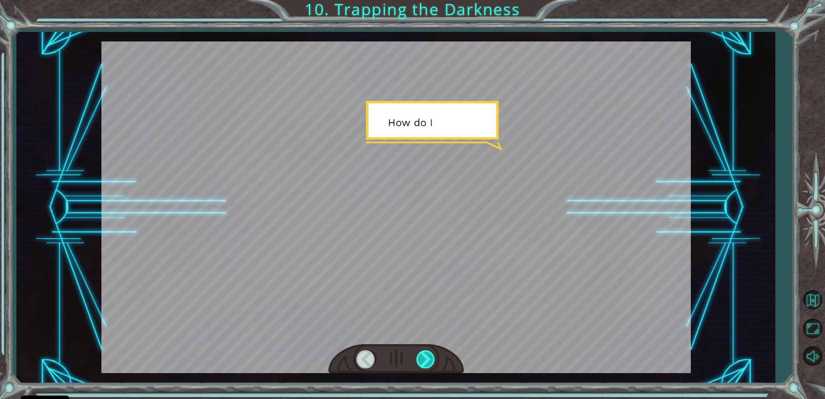
click at [424, 359] on div at bounding box center [425, 359] width 19 height 18
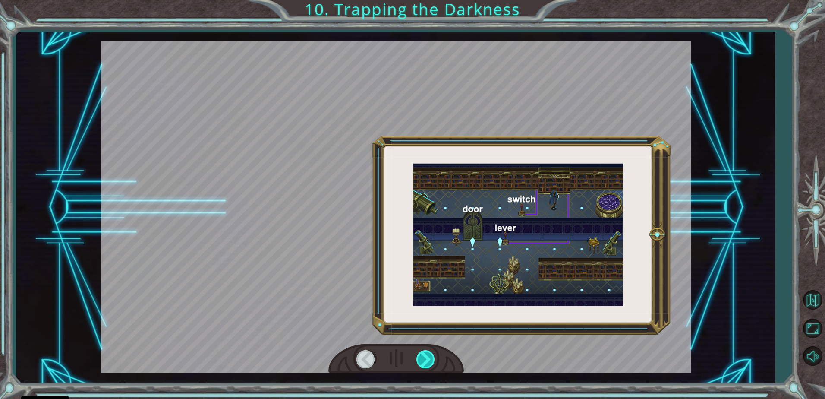
click at [424, 359] on div at bounding box center [425, 359] width 19 height 18
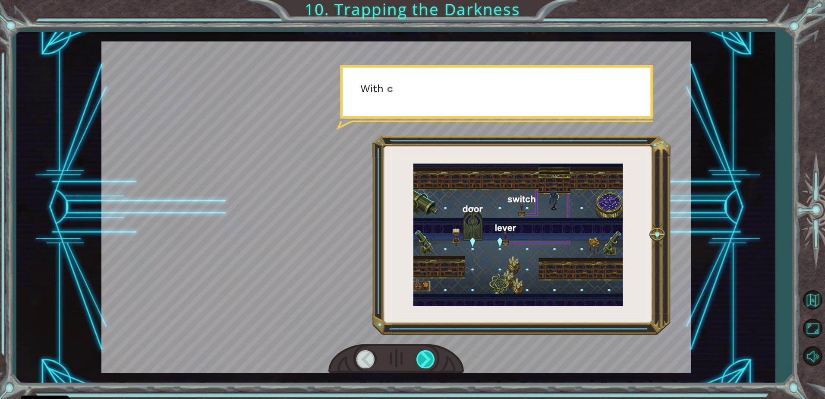
click at [424, 359] on div at bounding box center [425, 359] width 19 height 18
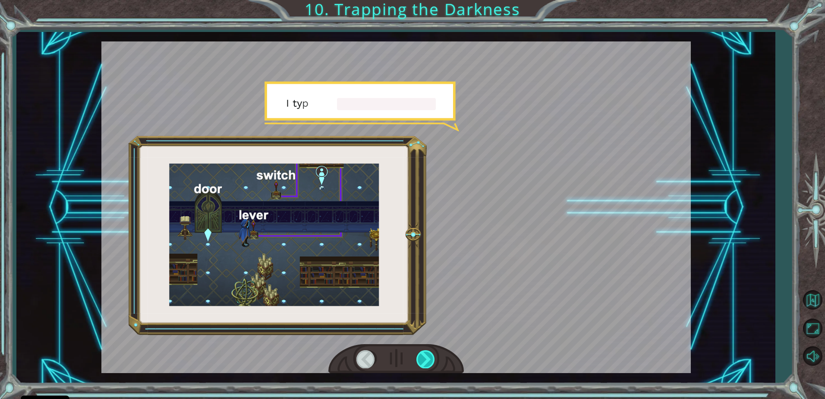
click at [426, 358] on div at bounding box center [425, 359] width 19 height 18
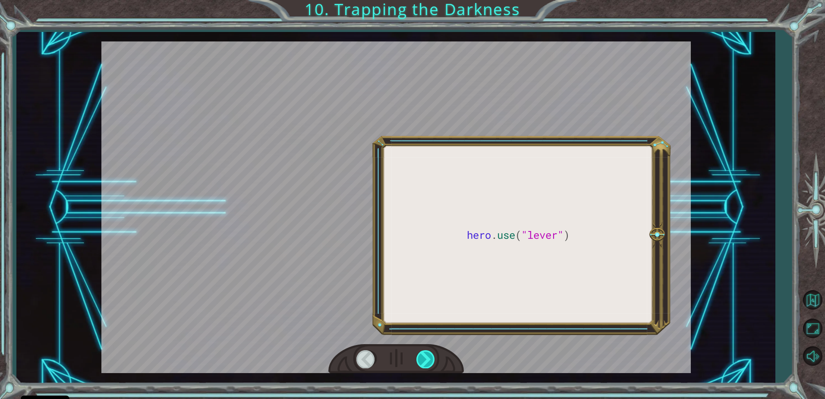
click at [423, 358] on div at bounding box center [425, 359] width 19 height 18
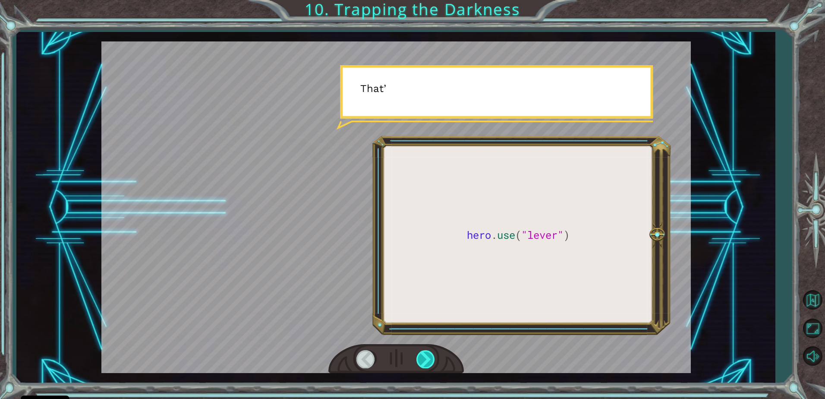
click at [423, 358] on div at bounding box center [425, 359] width 19 height 18
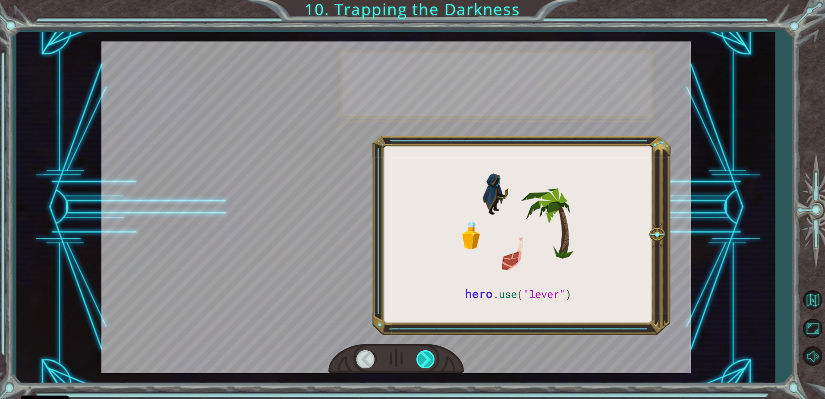
click at [423, 358] on div at bounding box center [425, 359] width 19 height 18
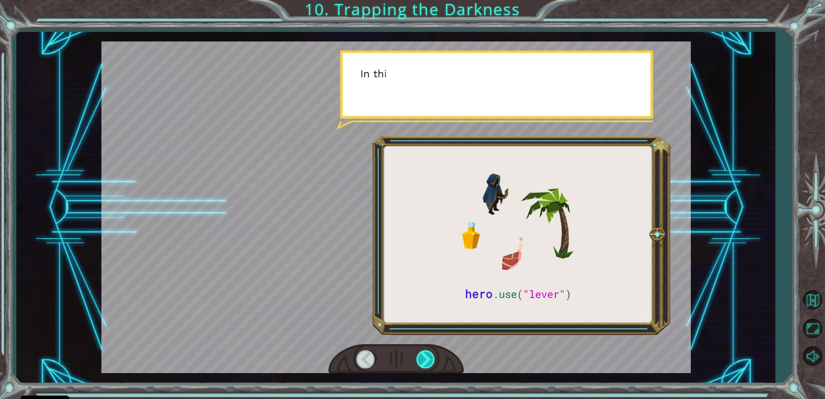
click at [423, 358] on div at bounding box center [425, 359] width 19 height 18
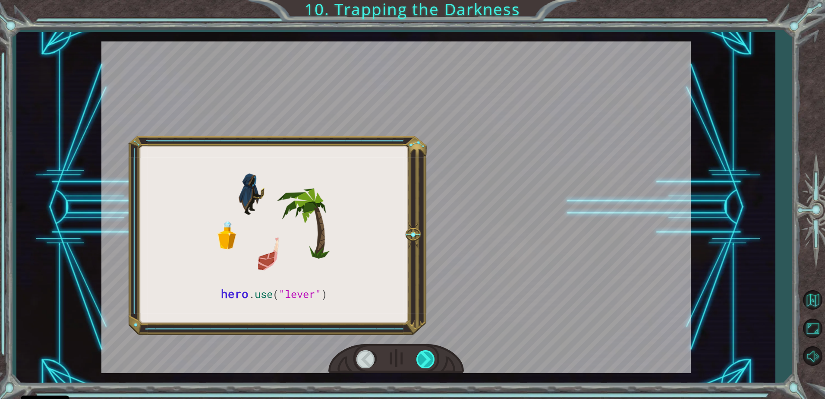
click at [423, 358] on div at bounding box center [425, 359] width 19 height 18
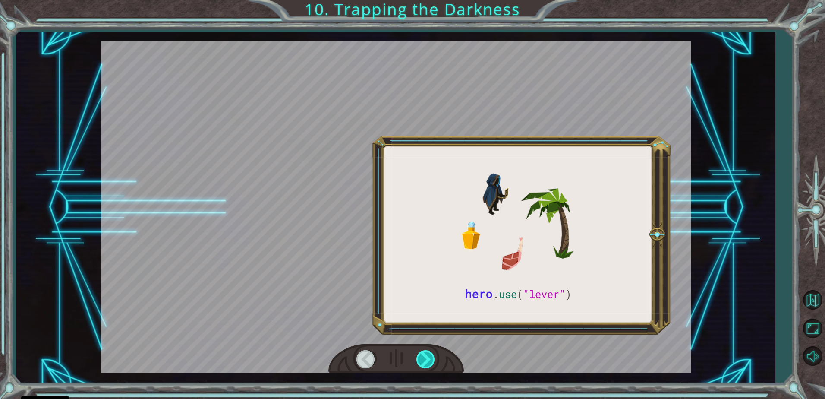
click at [423, 358] on div at bounding box center [425, 359] width 19 height 18
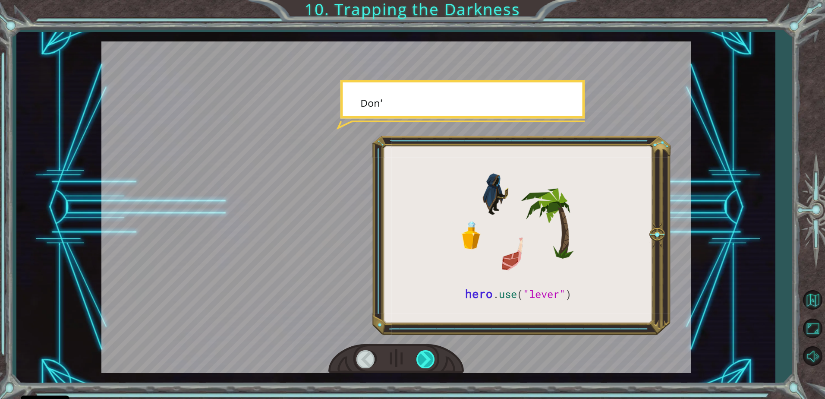
click at [428, 356] on div at bounding box center [425, 359] width 19 height 18
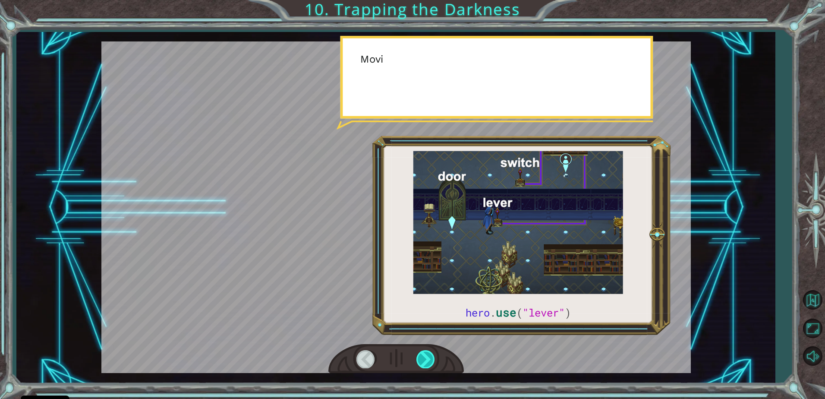
click at [428, 356] on div at bounding box center [425, 359] width 19 height 18
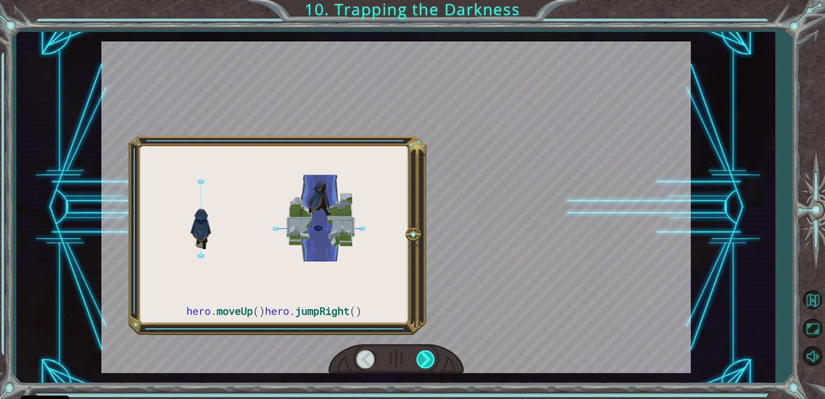
click at [428, 356] on div at bounding box center [425, 359] width 19 height 18
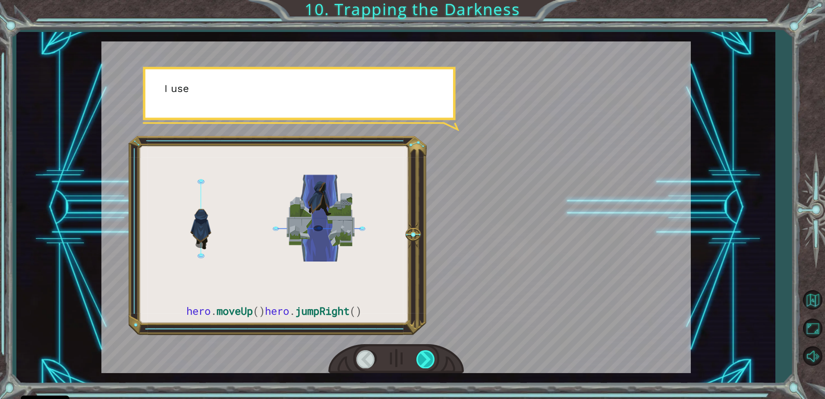
click at [428, 356] on div at bounding box center [425, 359] width 19 height 18
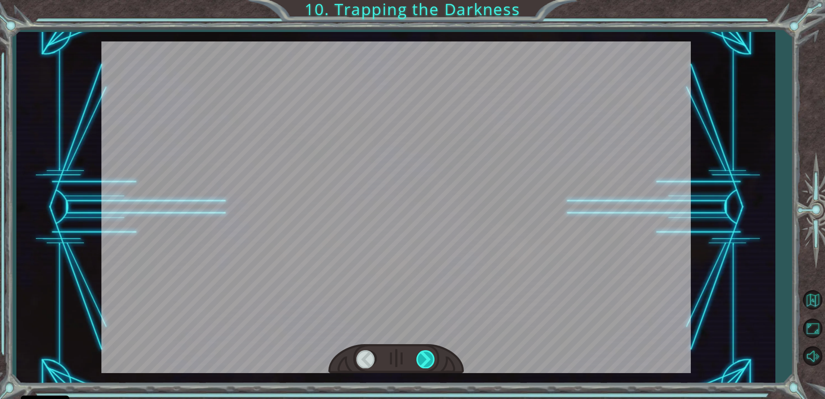
click at [428, 356] on div at bounding box center [425, 359] width 19 height 18
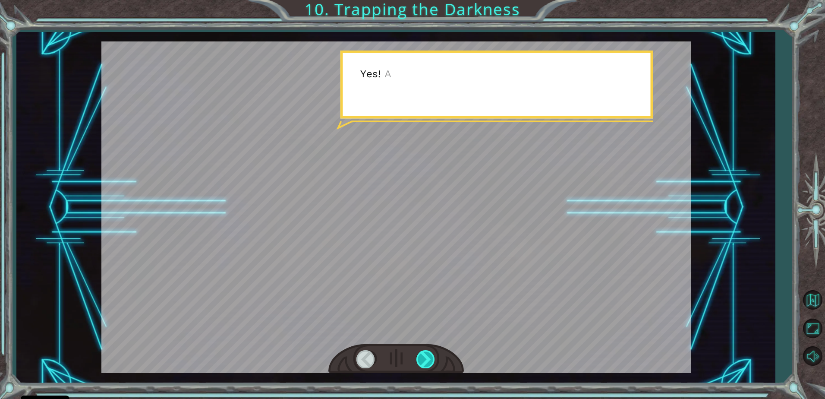
click at [428, 356] on div at bounding box center [425, 359] width 19 height 18
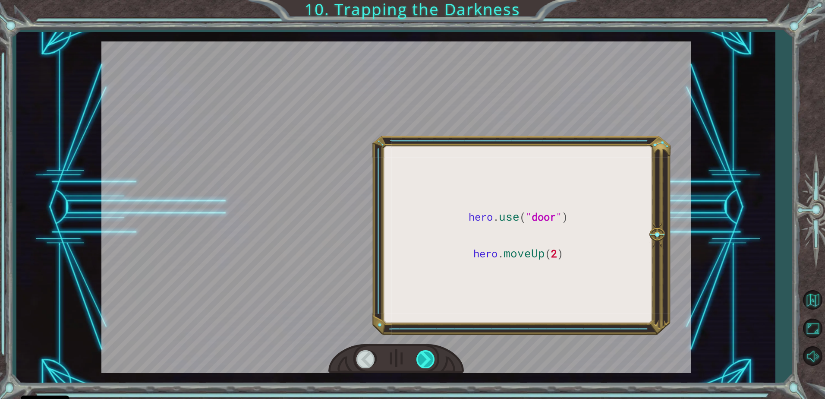
click at [428, 356] on div at bounding box center [425, 359] width 19 height 18
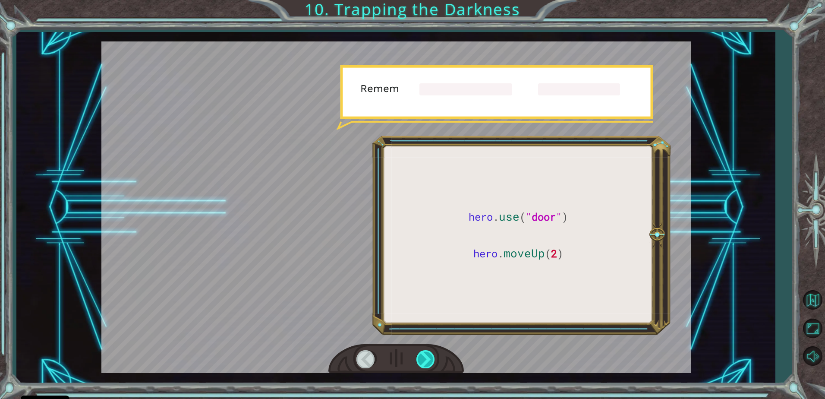
click at [428, 356] on div at bounding box center [425, 359] width 19 height 18
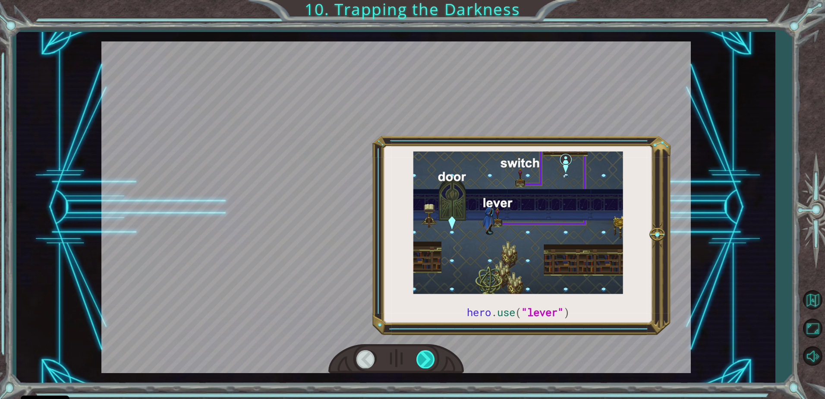
click at [428, 356] on div at bounding box center [425, 359] width 19 height 18
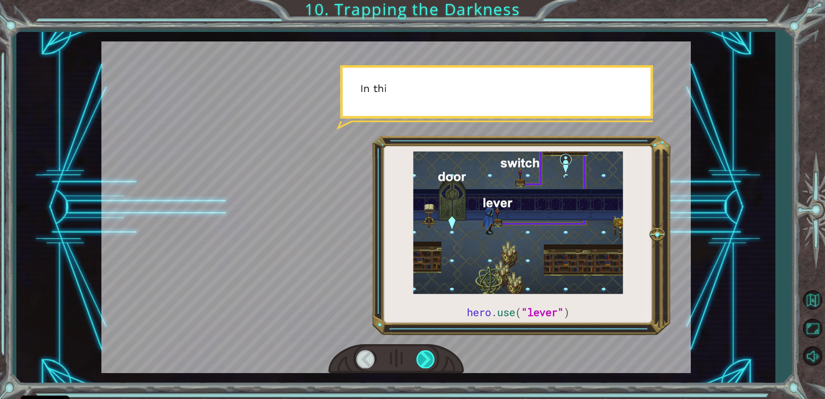
click at [428, 356] on div at bounding box center [425, 359] width 19 height 18
click at [429, 356] on div at bounding box center [425, 359] width 19 height 18
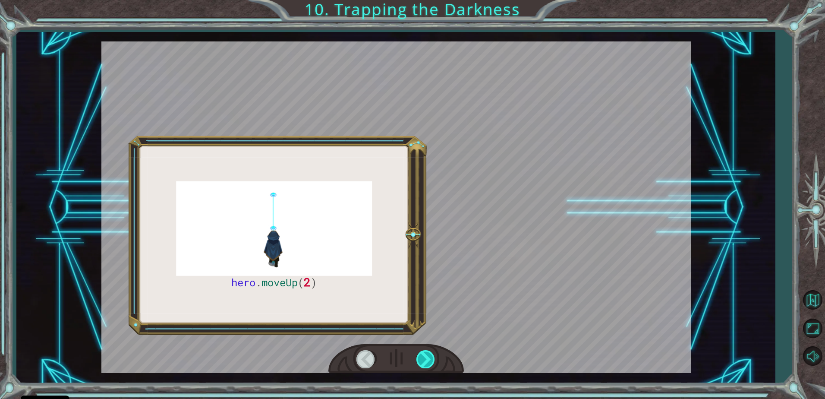
click at [429, 356] on div at bounding box center [425, 359] width 19 height 18
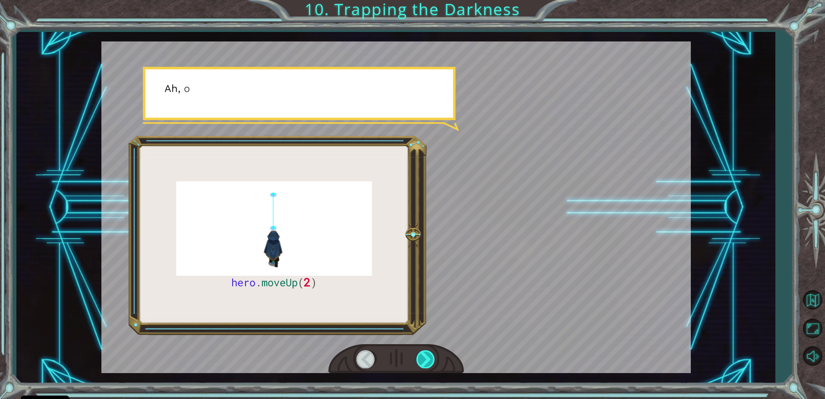
click at [429, 356] on div at bounding box center [425, 359] width 19 height 18
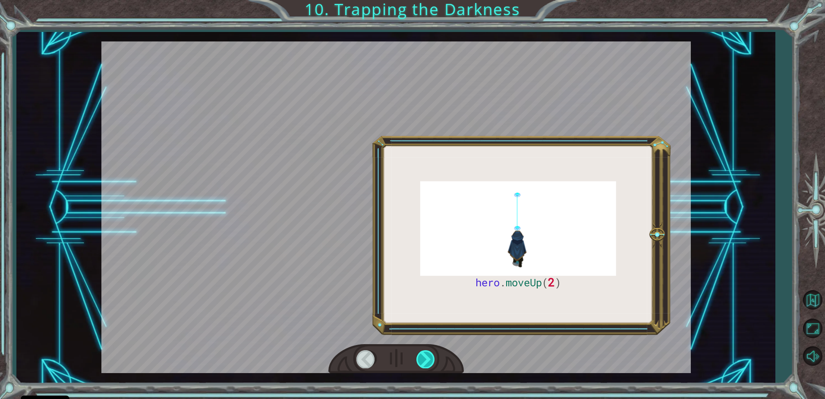
click at [429, 356] on div at bounding box center [425, 359] width 19 height 18
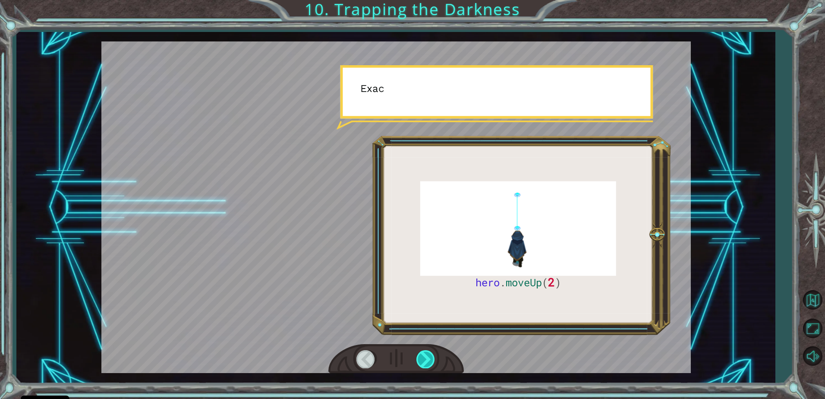
click at [429, 356] on div at bounding box center [425, 359] width 19 height 18
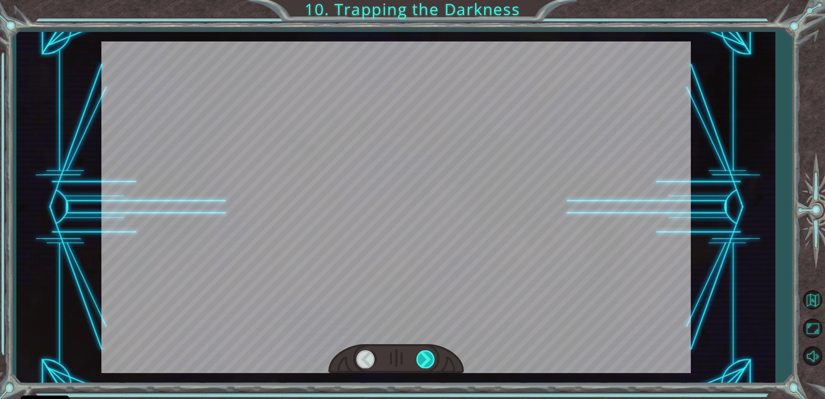
click at [429, 356] on div at bounding box center [425, 359] width 19 height 18
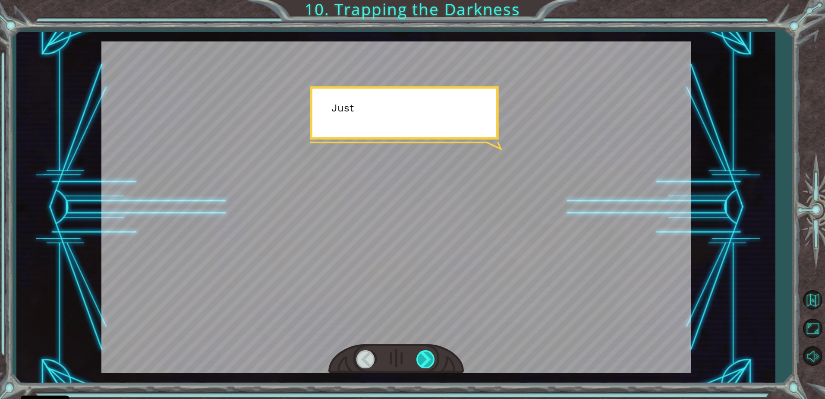
click at [429, 356] on div at bounding box center [425, 359] width 19 height 18
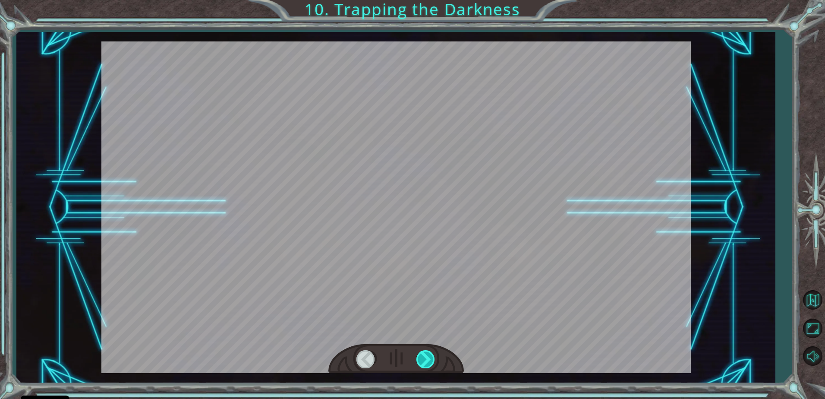
click at [429, 356] on div at bounding box center [425, 359] width 19 height 18
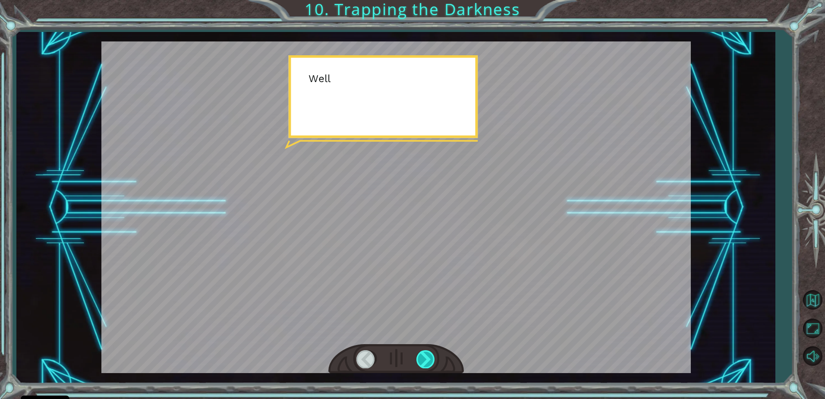
click at [429, 356] on div at bounding box center [425, 359] width 19 height 18
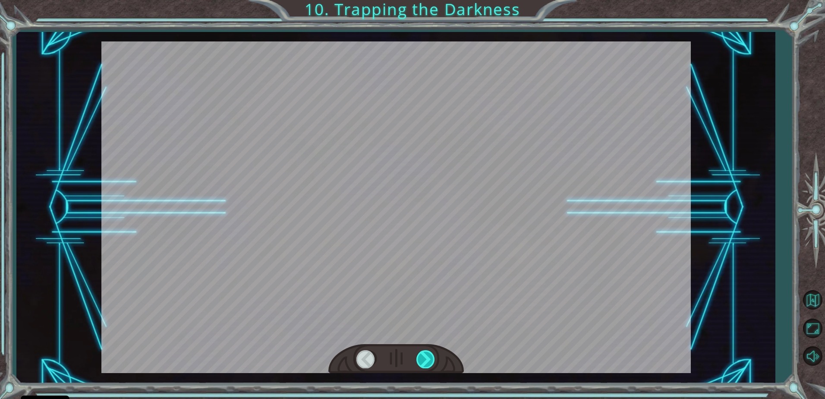
click at [429, 356] on div at bounding box center [425, 359] width 19 height 18
click at [430, 355] on div at bounding box center [425, 359] width 19 height 18
click at [431, 355] on div at bounding box center [425, 359] width 19 height 18
click at [432, 355] on div at bounding box center [425, 359] width 19 height 18
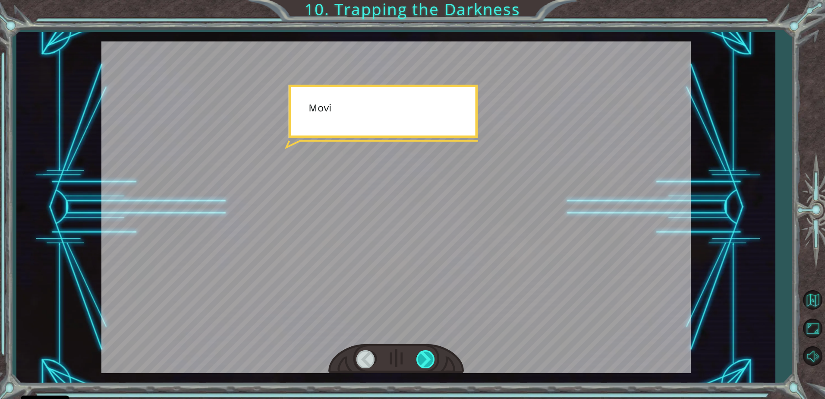
click at [432, 355] on div at bounding box center [425, 359] width 19 height 18
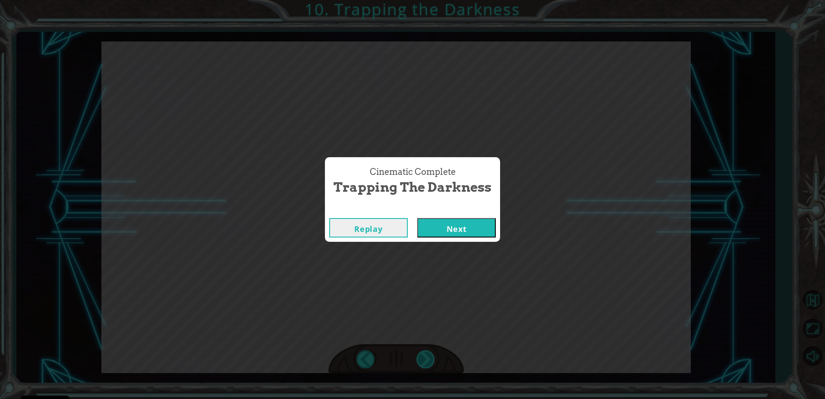
click at [432, 355] on div "Cinematic Complete Trapping the Darkness Replay Next" at bounding box center [412, 199] width 825 height 399
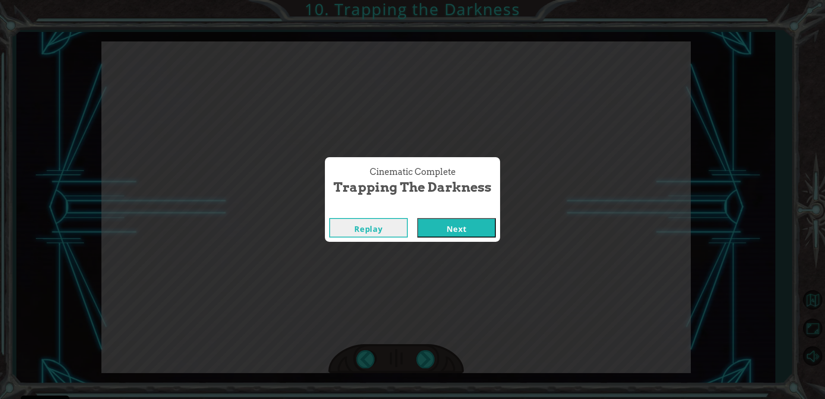
click at [432, 355] on div "Cinematic Complete Trapping the Darkness Replay Next" at bounding box center [412, 199] width 825 height 399
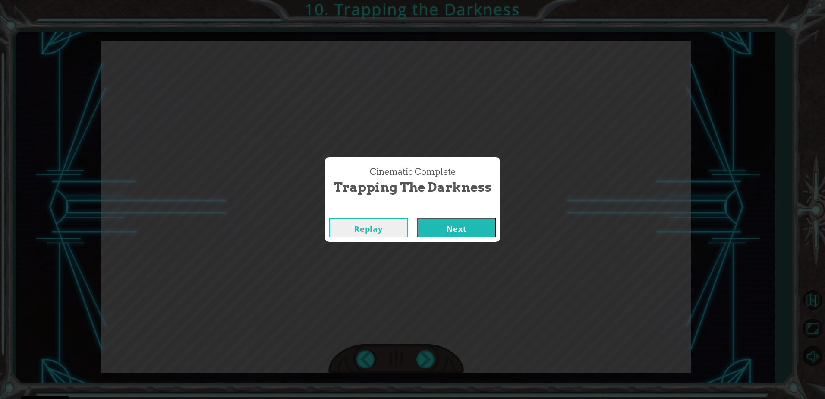
click at [432, 355] on div "Cinematic Complete Trapping the Darkness Replay Next" at bounding box center [412, 199] width 825 height 399
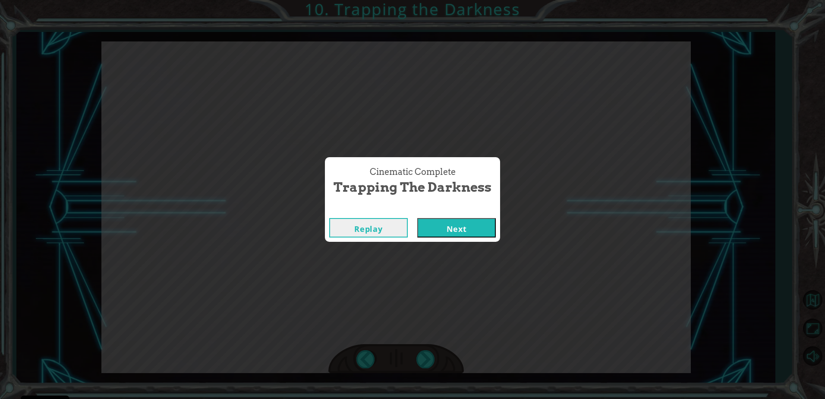
drag, startPoint x: 432, startPoint y: 355, endPoint x: 459, endPoint y: 233, distance: 125.1
click at [459, 233] on button "Next" at bounding box center [456, 227] width 79 height 19
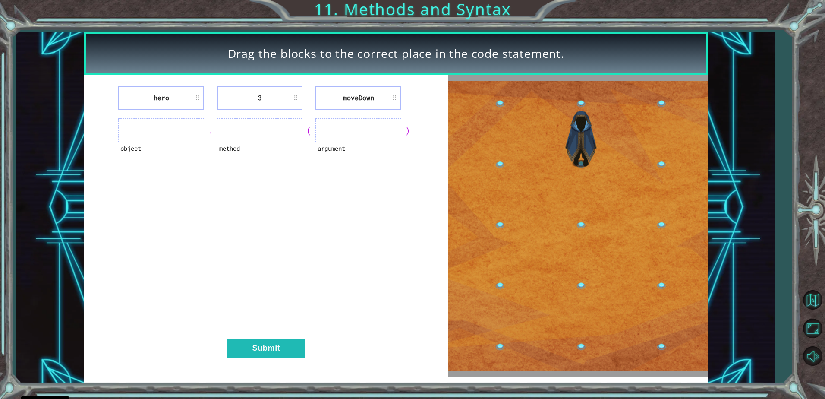
click at [363, 83] on div "hero 3 [GEOGRAPHIC_DATA] object . method ( argument ) Submit" at bounding box center [266, 225] width 364 height 301
click at [583, 271] on img at bounding box center [577, 226] width 259 height 290
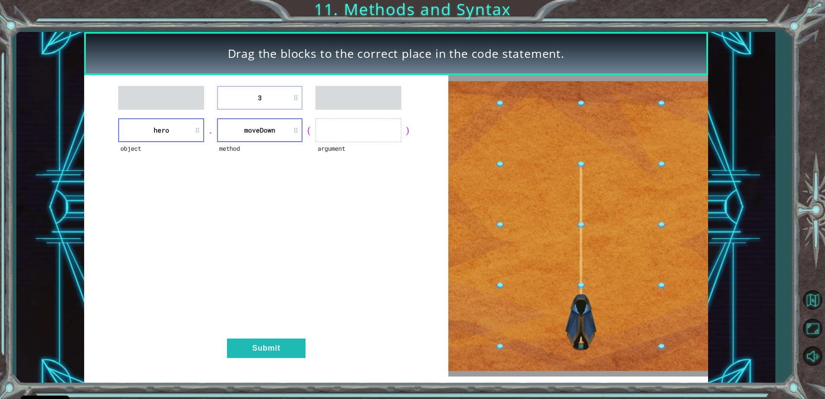
drag, startPoint x: 245, startPoint y: 110, endPoint x: 279, endPoint y: 110, distance: 34.5
click at [279, 110] on div "3 object hero . method [GEOGRAPHIC_DATA] ( argument ) Submit" at bounding box center [266, 225] width 364 height 301
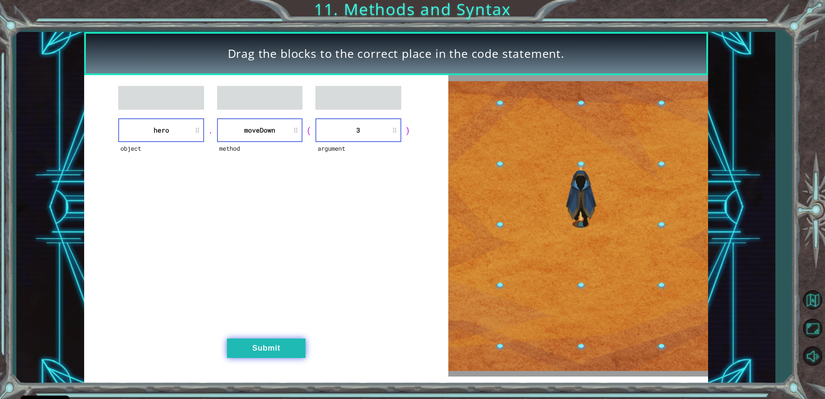
click at [285, 351] on button "Submit" at bounding box center [266, 347] width 79 height 19
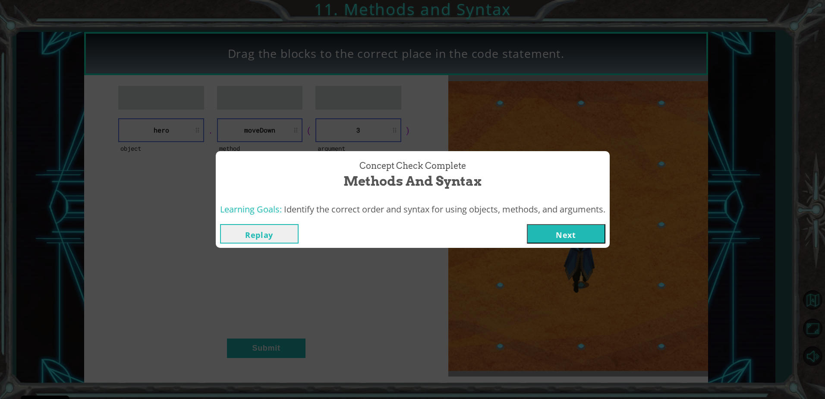
click at [564, 231] on button "Next" at bounding box center [566, 233] width 79 height 19
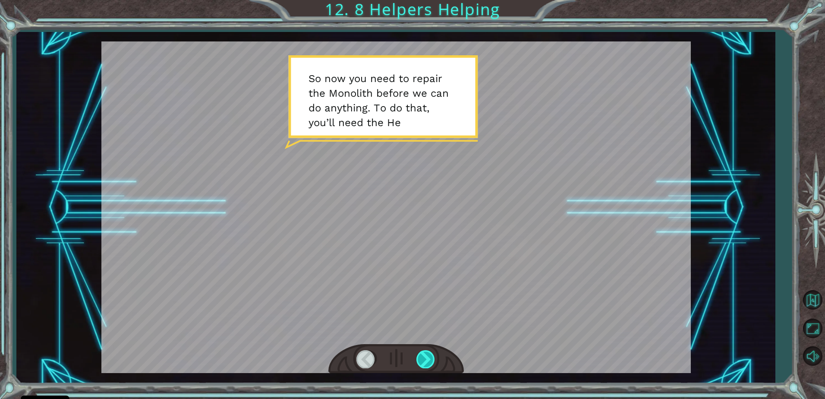
click at [431, 362] on div at bounding box center [425, 359] width 19 height 18
click at [430, 361] on div at bounding box center [425, 359] width 19 height 18
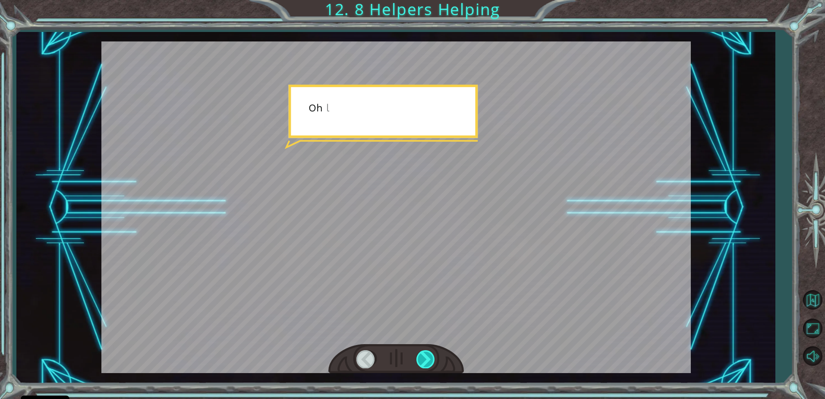
click at [430, 361] on div at bounding box center [425, 359] width 19 height 18
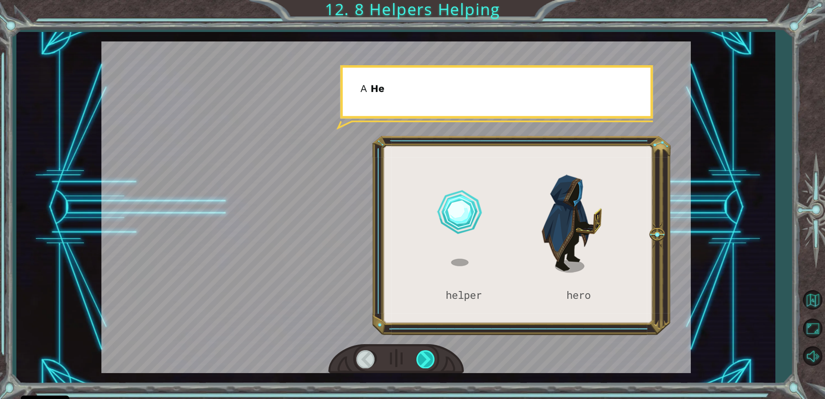
click at [430, 361] on div at bounding box center [425, 359] width 19 height 18
drag, startPoint x: 430, startPoint y: 361, endPoint x: 448, endPoint y: 355, distance: 18.7
click at [448, 355] on div at bounding box center [396, 359] width 136 height 30
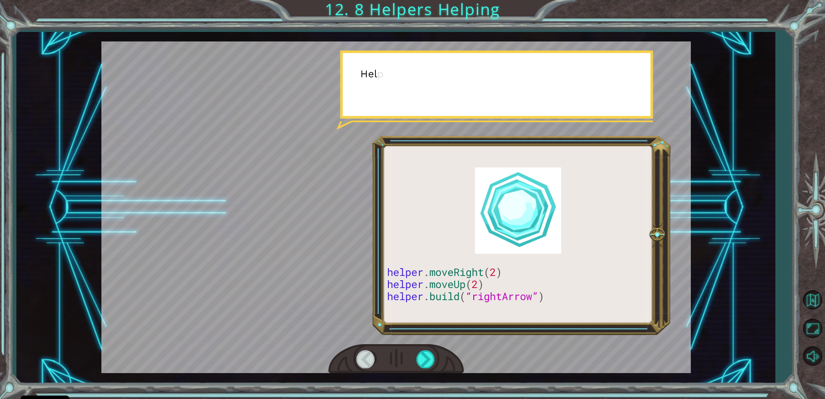
click at [448, 355] on div at bounding box center [396, 359] width 136 height 30
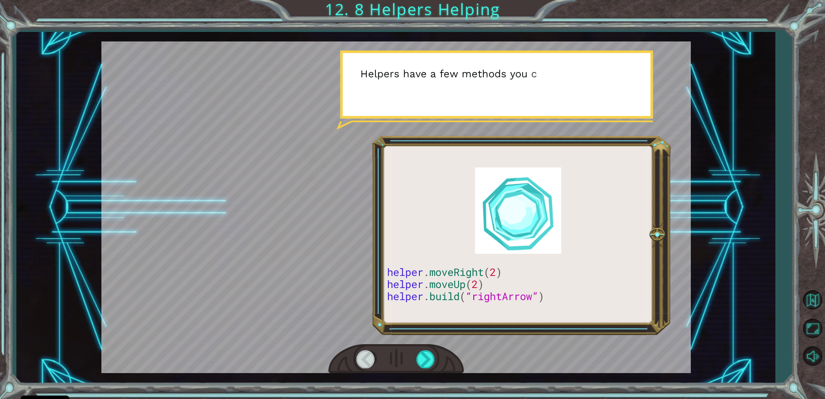
click at [448, 355] on div at bounding box center [396, 359] width 136 height 30
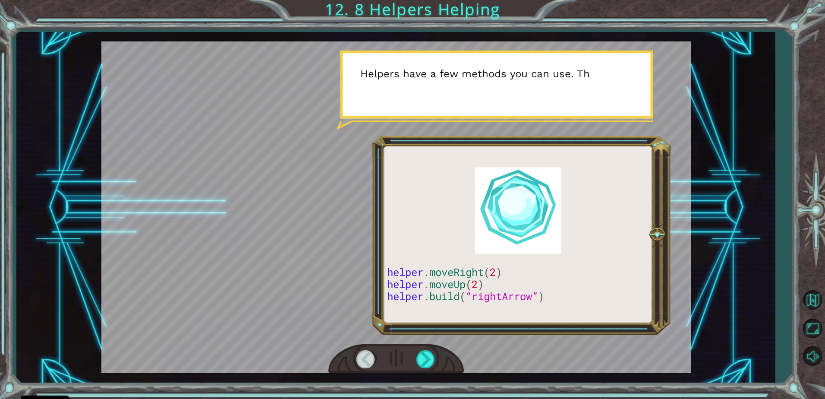
click at [448, 355] on div at bounding box center [396, 359] width 136 height 30
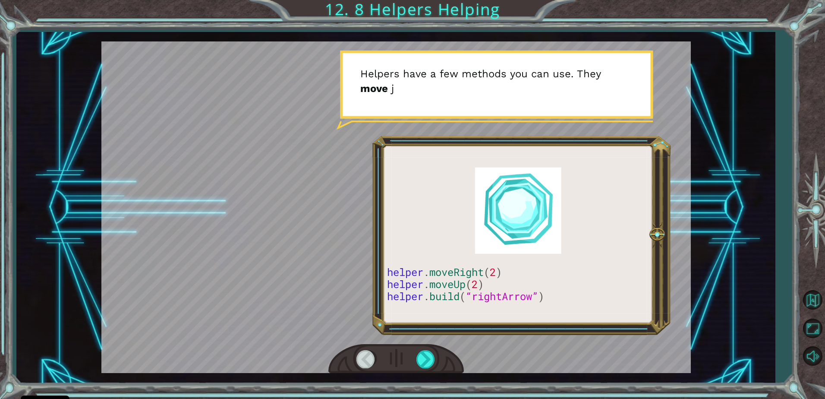
click at [448, 355] on div at bounding box center [396, 359] width 136 height 30
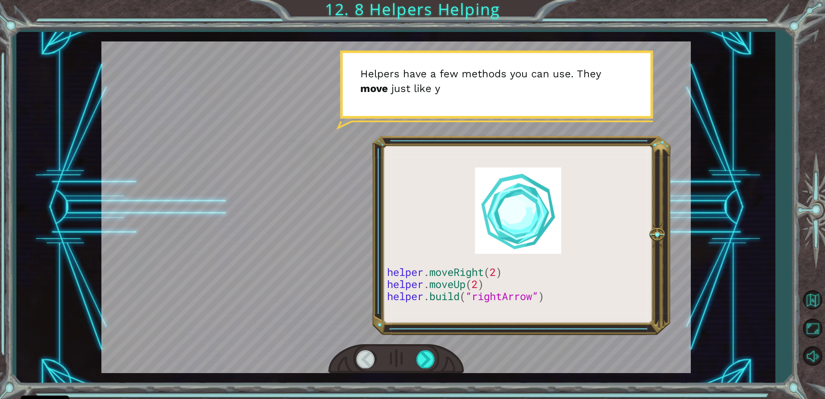
click at [448, 355] on div at bounding box center [396, 359] width 136 height 30
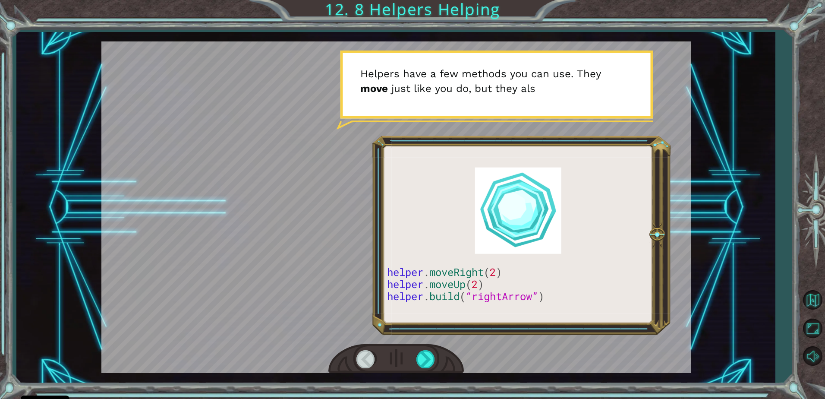
click at [448, 355] on div at bounding box center [396, 359] width 136 height 30
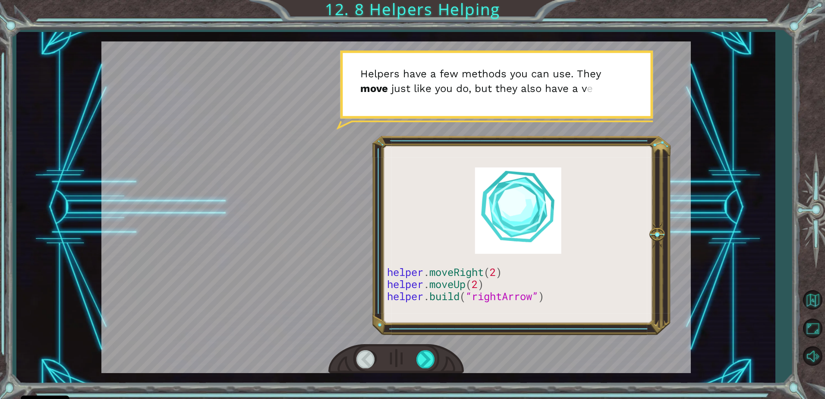
click at [448, 355] on div at bounding box center [396, 359] width 136 height 30
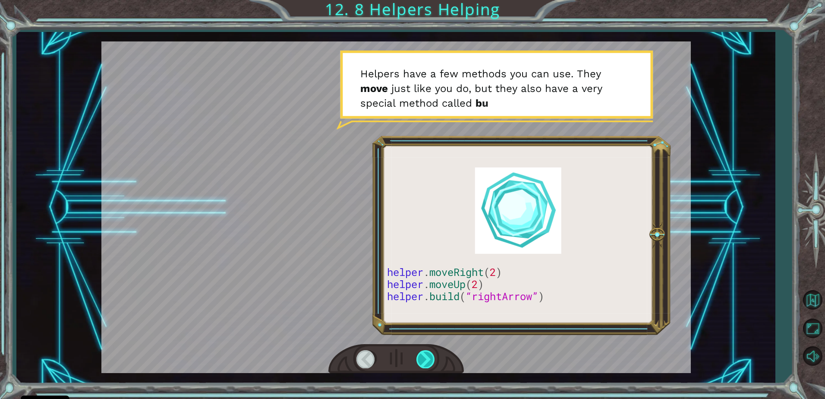
click at [419, 366] on div at bounding box center [425, 359] width 19 height 18
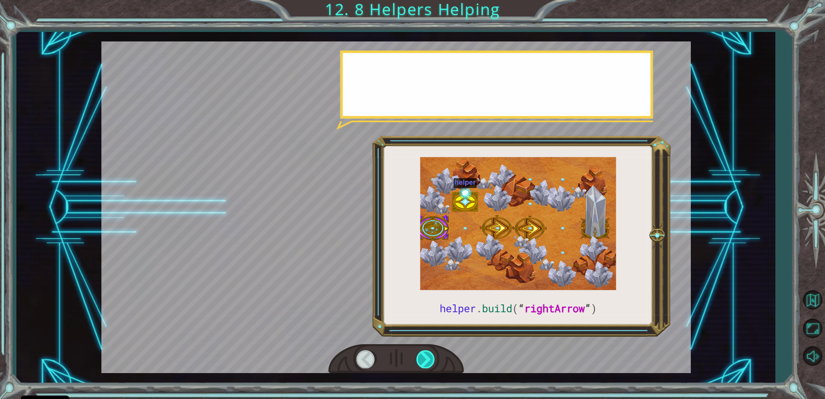
click at [421, 365] on div at bounding box center [425, 359] width 19 height 18
drag, startPoint x: 422, startPoint y: 365, endPoint x: 421, endPoint y: 358, distance: 6.5
click at [422, 364] on div at bounding box center [425, 359] width 19 height 18
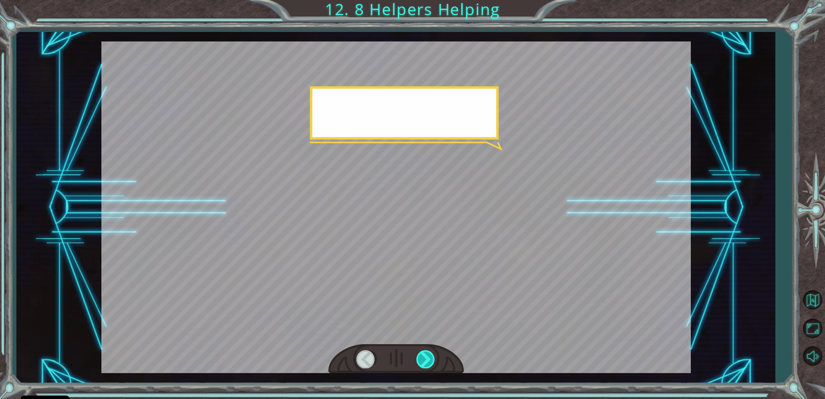
click at [420, 358] on div at bounding box center [425, 359] width 19 height 18
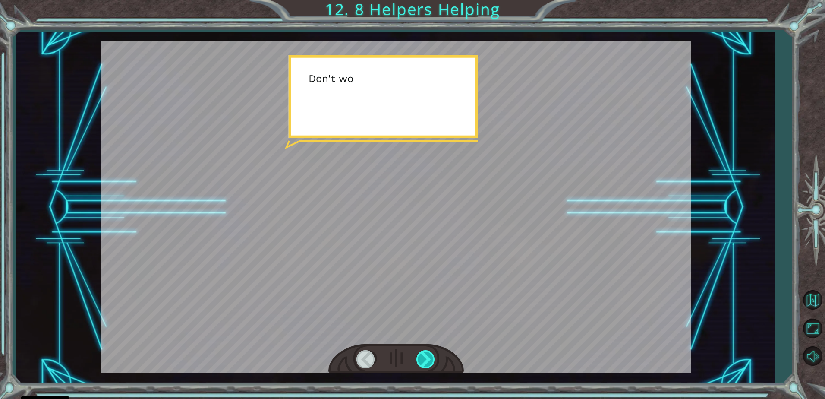
click at [420, 358] on div at bounding box center [425, 359] width 19 height 18
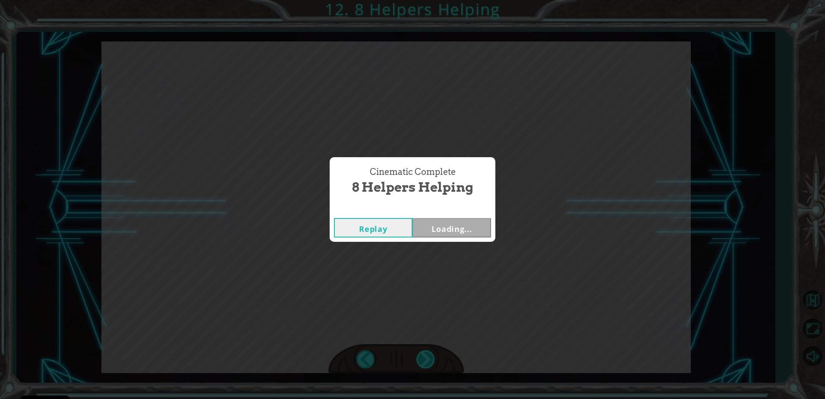
click at [420, 358] on div "Cinematic Complete 8 Helpers Helping Replay Loading..." at bounding box center [412, 199] width 825 height 399
drag, startPoint x: 420, startPoint y: 358, endPoint x: 467, endPoint y: 223, distance: 142.9
click at [467, 223] on button "Next" at bounding box center [452, 227] width 79 height 19
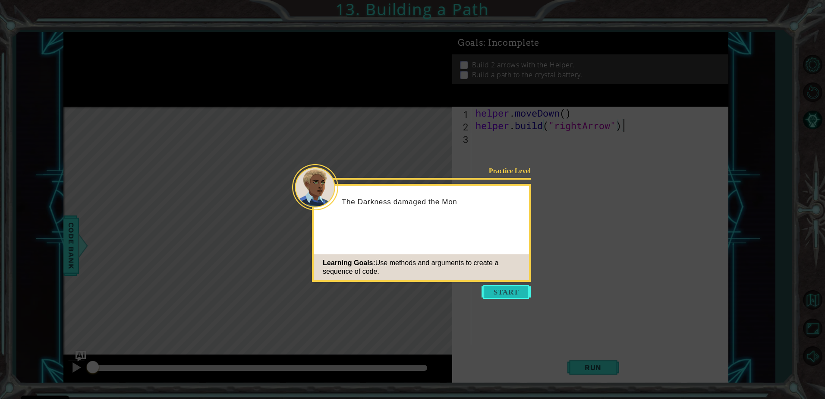
click at [508, 290] on button "Start" at bounding box center [506, 292] width 49 height 14
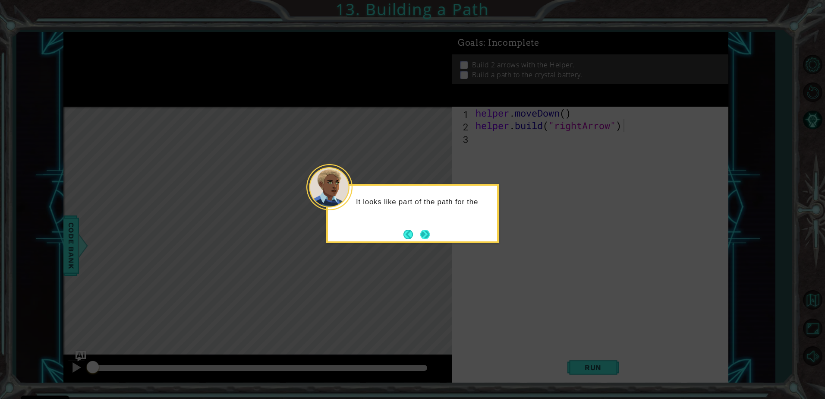
click at [430, 233] on button "Next" at bounding box center [424, 234] width 9 height 9
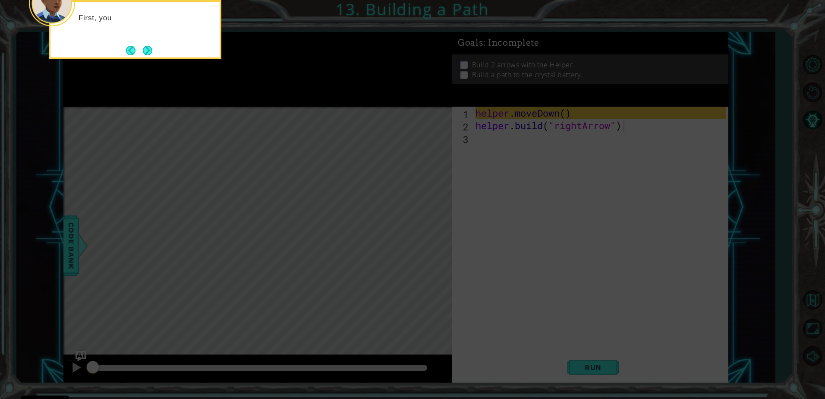
drag, startPoint x: 504, startPoint y: 205, endPoint x: 467, endPoint y: 191, distance: 39.8
click at [503, 205] on icon at bounding box center [412, 60] width 825 height 678
drag, startPoint x: 488, startPoint y: 139, endPoint x: 481, endPoint y: 141, distance: 6.8
click at [485, 140] on icon at bounding box center [412, 60] width 825 height 678
click at [151, 49] on button "Next" at bounding box center [147, 50] width 9 height 9
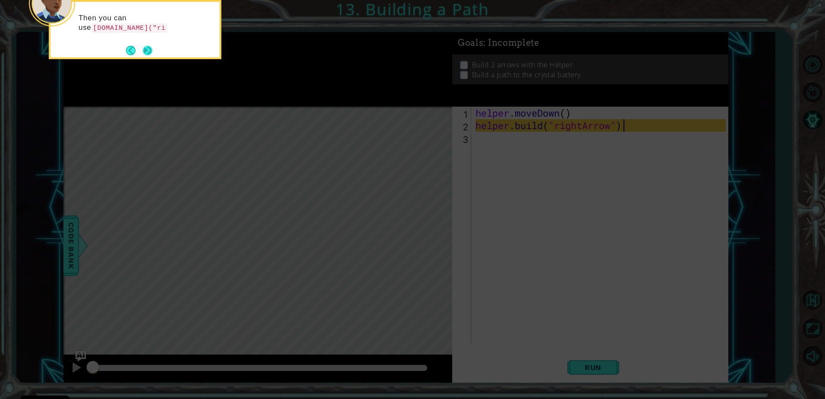
click at [145, 47] on button "Next" at bounding box center [147, 50] width 9 height 9
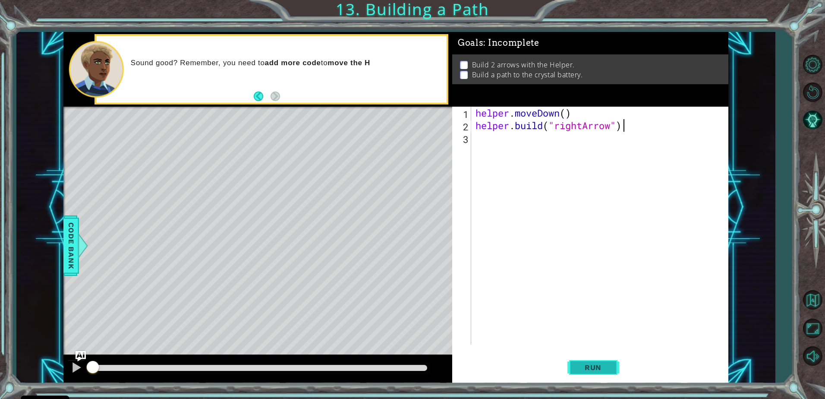
click at [587, 366] on span "Run" at bounding box center [593, 367] width 34 height 9
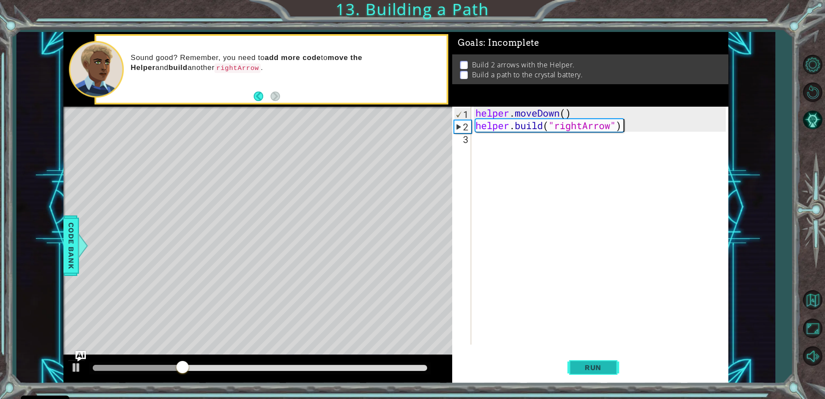
drag, startPoint x: 587, startPoint y: 359, endPoint x: 583, endPoint y: 360, distance: 4.8
click at [583, 360] on button "Run" at bounding box center [594, 367] width 52 height 28
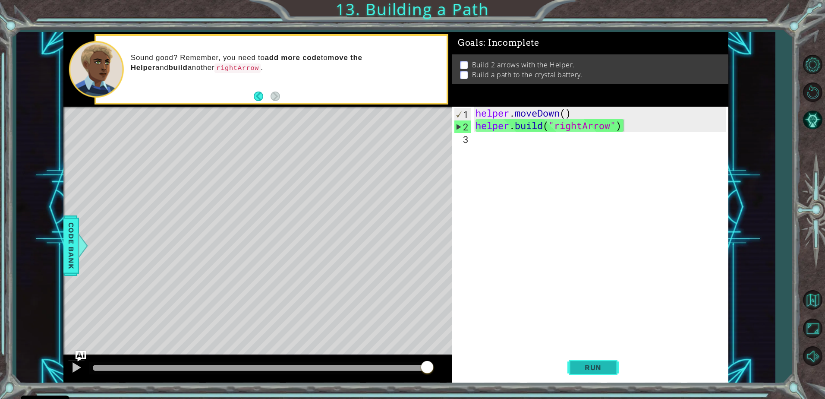
click at [614, 359] on button "Run" at bounding box center [594, 367] width 52 height 28
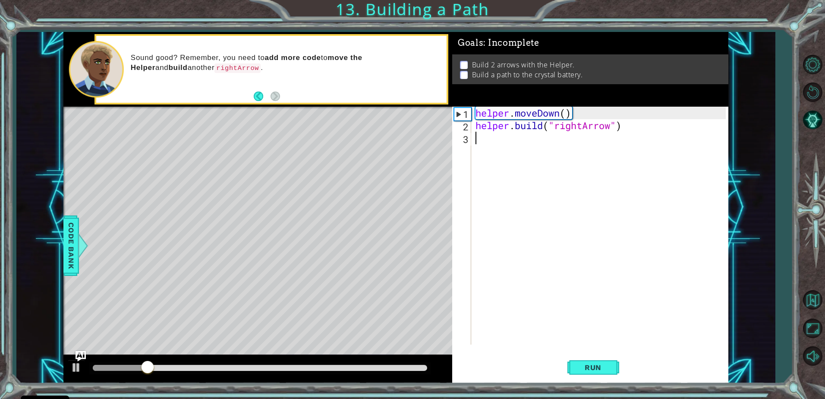
click at [524, 141] on div "helper . moveDown ( ) helper . build ( "rightArrow" )" at bounding box center [602, 238] width 256 height 263
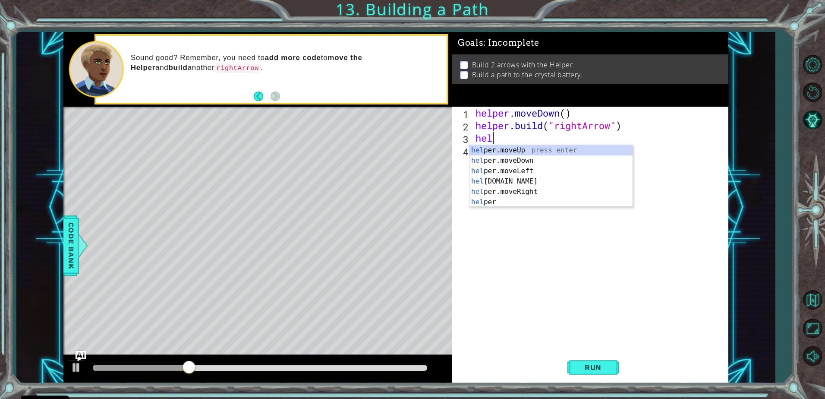
scroll to position [0, 0]
click at [499, 196] on div "help er.moveUp press enter help er.moveDown press enter help er.moveLeft press …" at bounding box center [551, 186] width 163 height 83
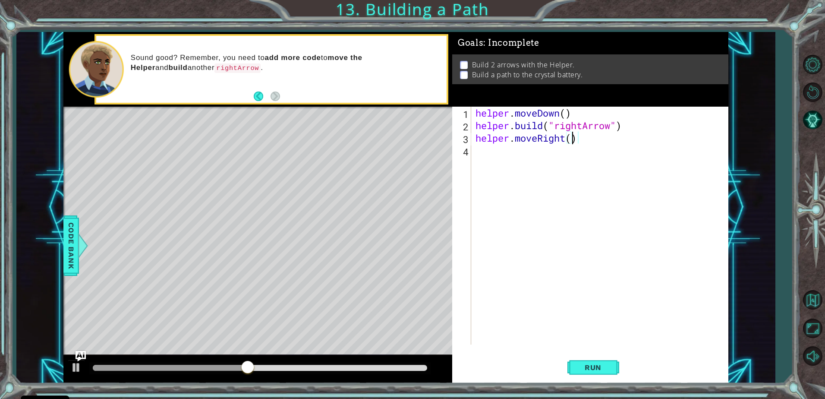
type textarea "helper.moveRight(3)"
click at [609, 368] on span "Run" at bounding box center [593, 367] width 34 height 9
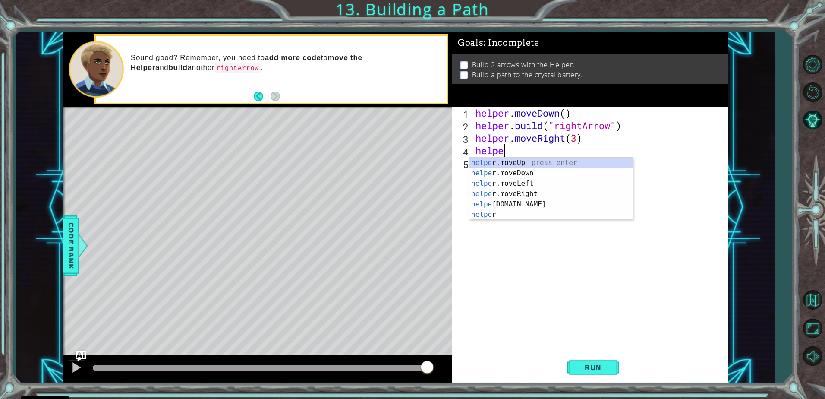
scroll to position [0, 1]
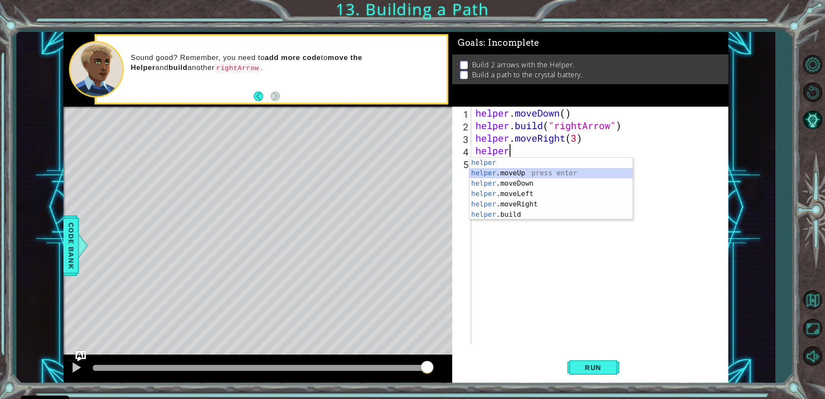
click at [539, 173] on div "helper press enter helper .moveUp press enter helper .moveDown press enter help…" at bounding box center [551, 199] width 163 height 83
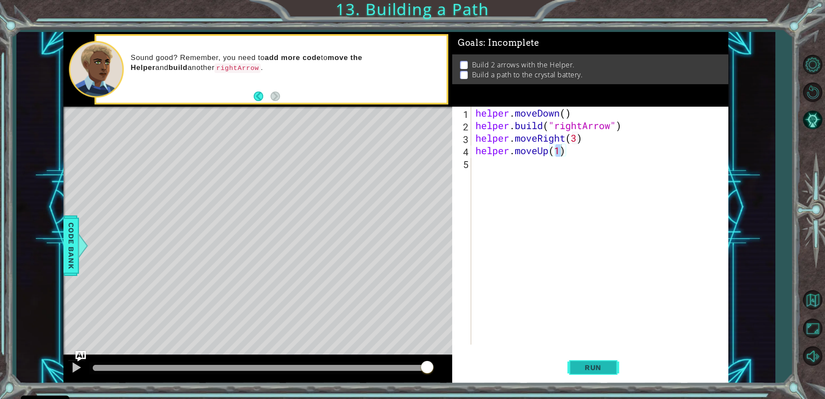
click at [595, 369] on span "Run" at bounding box center [593, 367] width 34 height 9
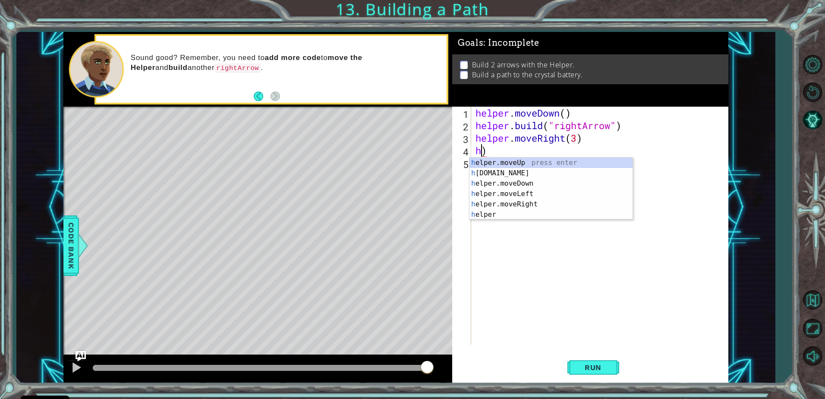
scroll to position [0, 0]
type textarea ")"
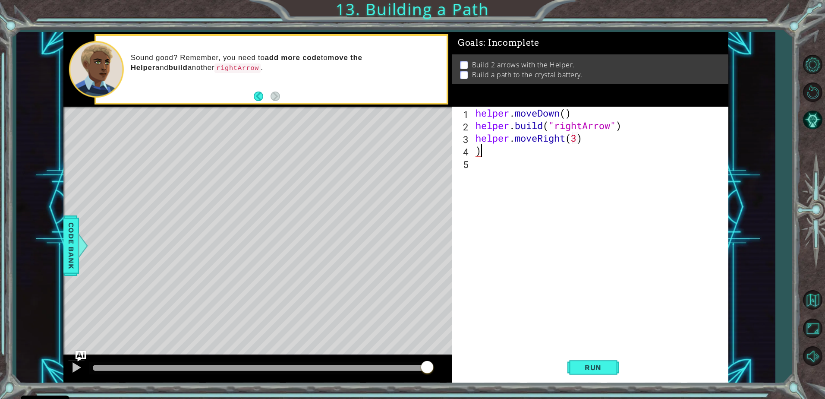
click at [555, 155] on div "helper . moveDown ( ) helper . build ( "rightArrow" ) helper . moveRight ( 3 ) )" at bounding box center [602, 238] width 256 height 263
drag, startPoint x: 603, startPoint y: 363, endPoint x: 609, endPoint y: 360, distance: 7.1
click at [603, 363] on span "Run" at bounding box center [593, 367] width 34 height 9
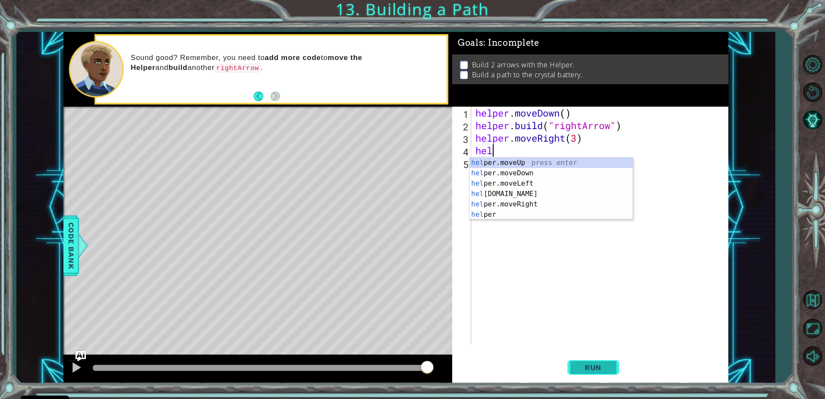
scroll to position [0, 1]
click at [544, 213] on div "helper press enter helper .moveUp press enter helper .moveDown press enter help…" at bounding box center [551, 199] width 163 height 83
type textarea "[DOMAIN_NAME]("rightArrow")"
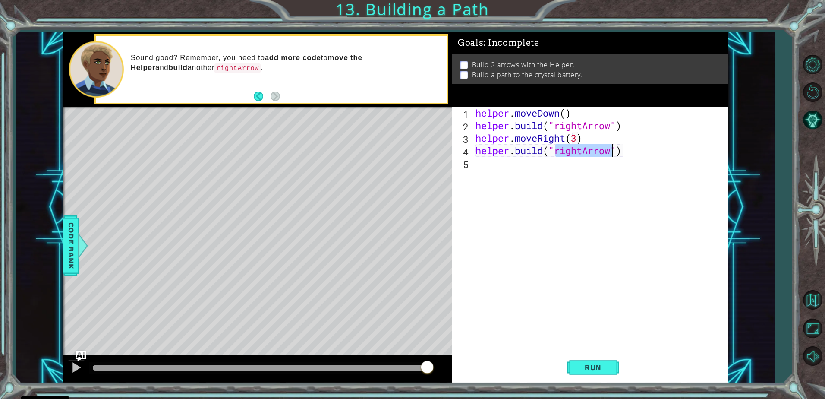
click at [606, 227] on div "helper . moveDown ( ) helper . build ( "rightArrow" ) helper . moveRight ( 3 ) …" at bounding box center [602, 238] width 256 height 263
click at [580, 365] on span "Run" at bounding box center [593, 367] width 34 height 9
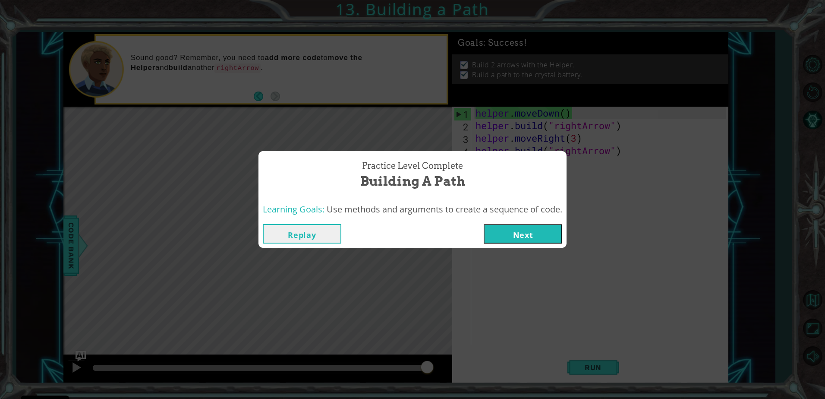
click at [494, 224] on div "Replay Next" at bounding box center [413, 234] width 308 height 28
click at [509, 233] on button "Next" at bounding box center [523, 233] width 79 height 19
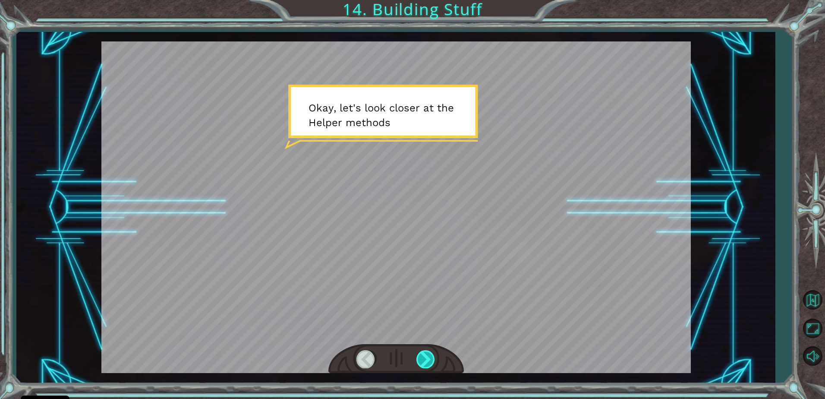
click at [425, 362] on div at bounding box center [425, 359] width 19 height 18
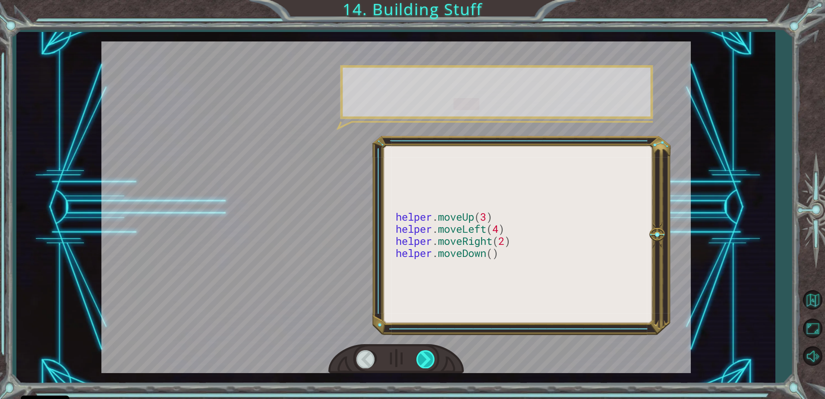
click at [425, 362] on div at bounding box center [425, 359] width 19 height 18
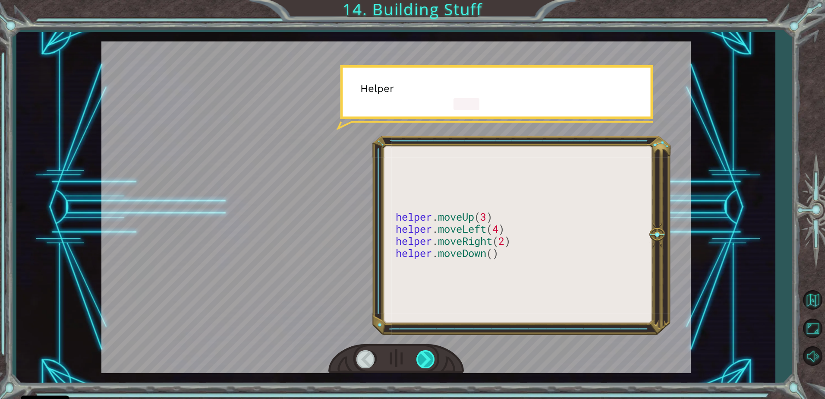
click at [425, 362] on div at bounding box center [425, 359] width 19 height 18
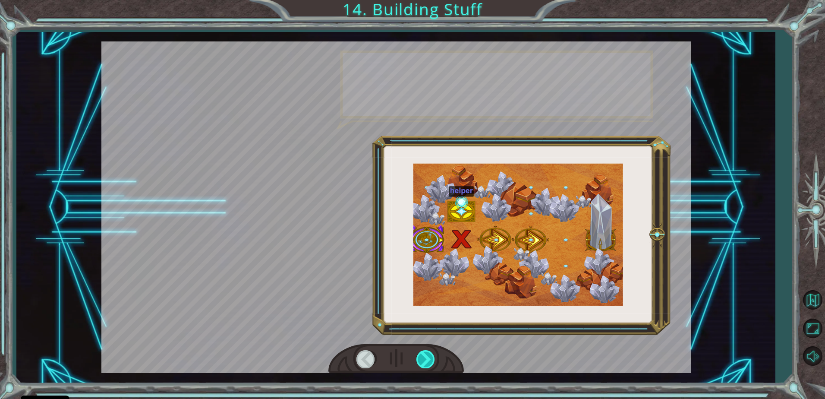
click at [425, 362] on div at bounding box center [425, 359] width 19 height 18
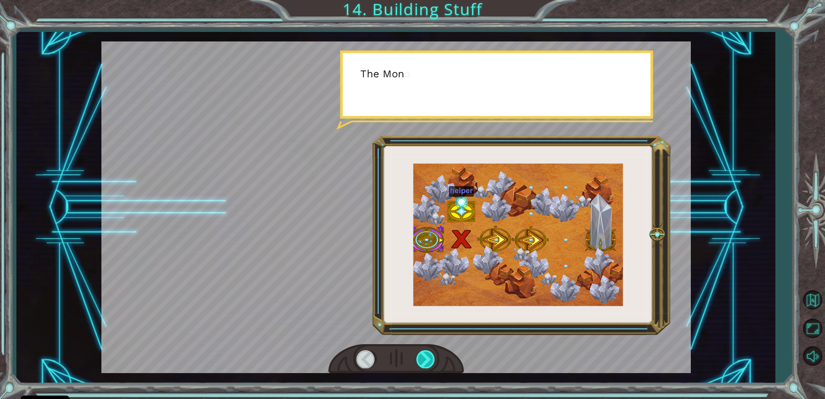
click at [425, 362] on div at bounding box center [425, 359] width 19 height 18
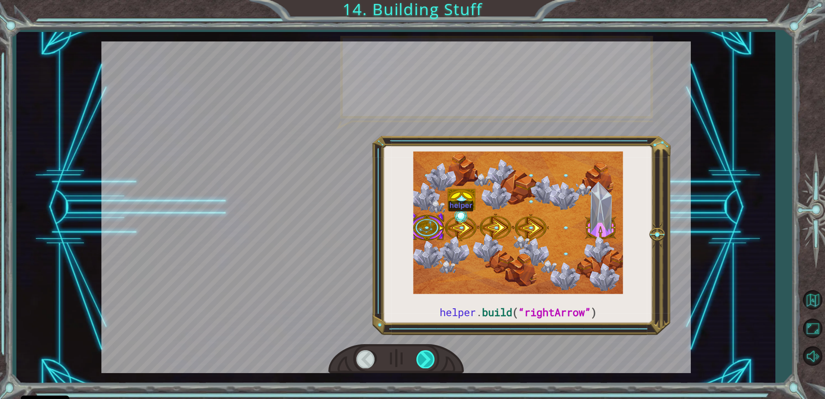
click at [425, 362] on div at bounding box center [425, 359] width 19 height 18
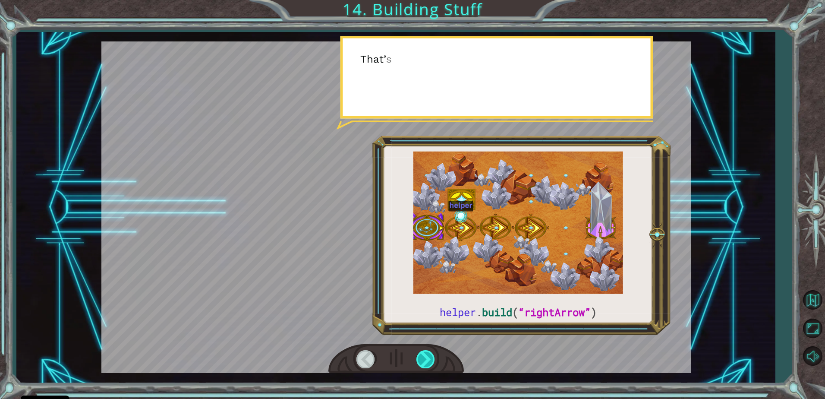
click at [425, 362] on div at bounding box center [425, 359] width 19 height 18
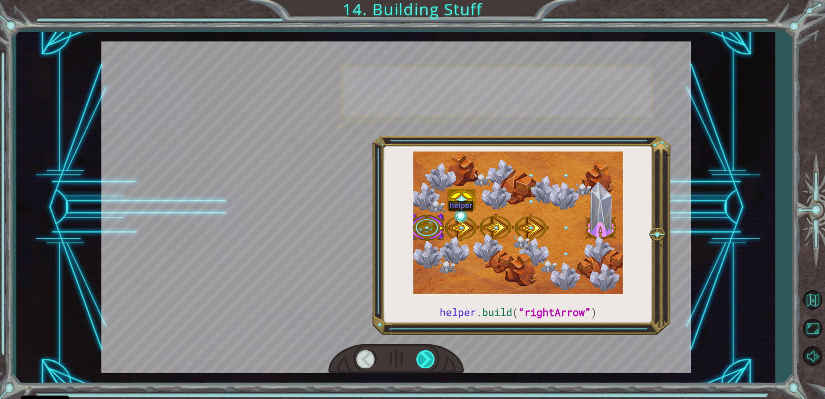
click at [425, 362] on div at bounding box center [425, 359] width 19 height 18
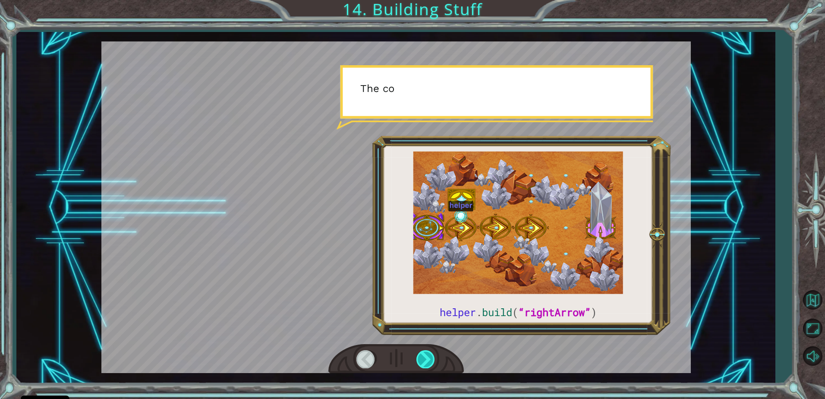
click at [426, 361] on div at bounding box center [425, 359] width 19 height 18
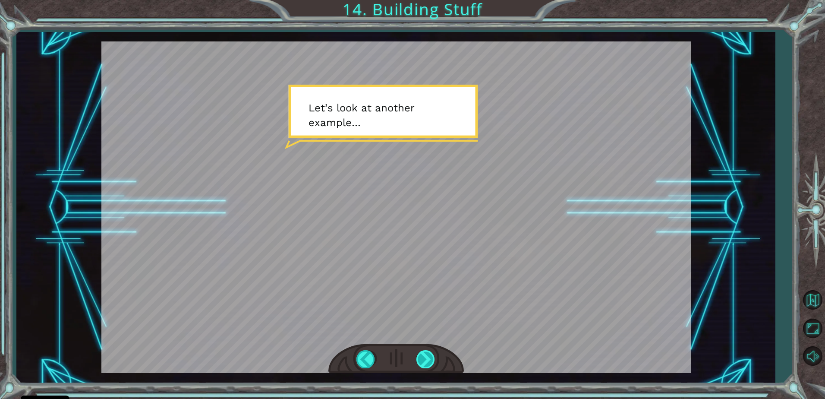
click at [426, 361] on div at bounding box center [425, 359] width 19 height 18
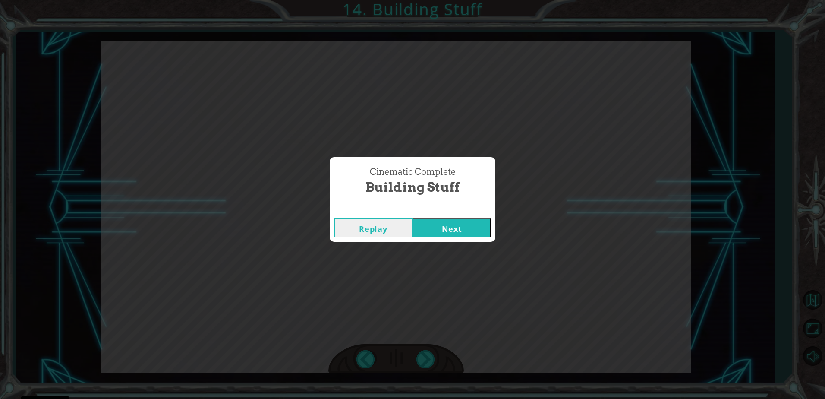
click at [460, 234] on button "Next" at bounding box center [452, 227] width 79 height 19
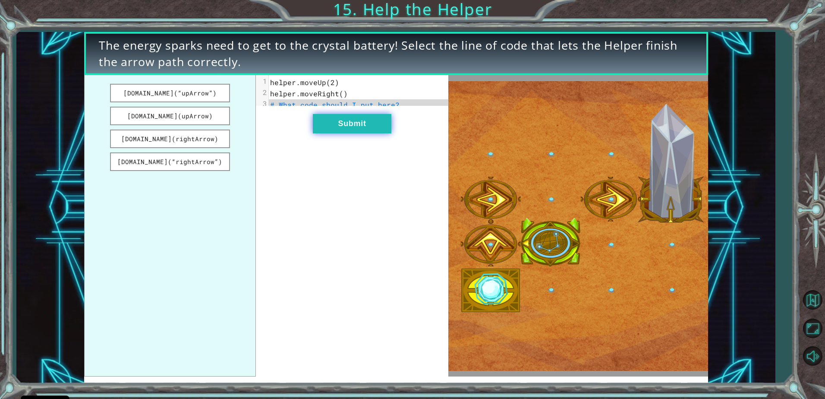
click at [341, 132] on button "Submit" at bounding box center [352, 123] width 79 height 19
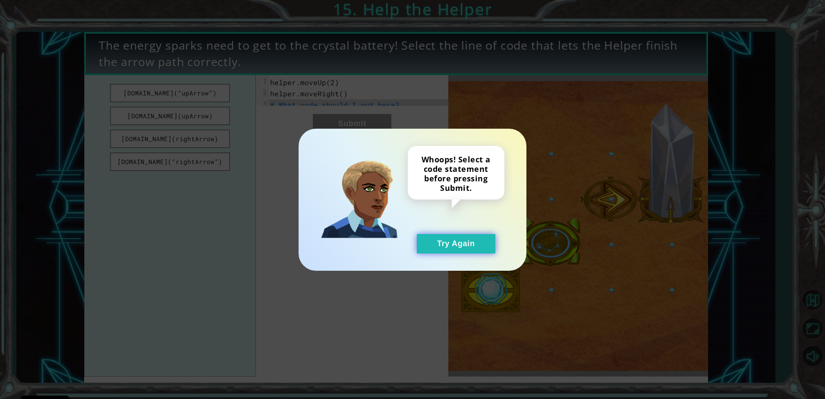
click at [460, 240] on button "Try Again" at bounding box center [456, 243] width 79 height 19
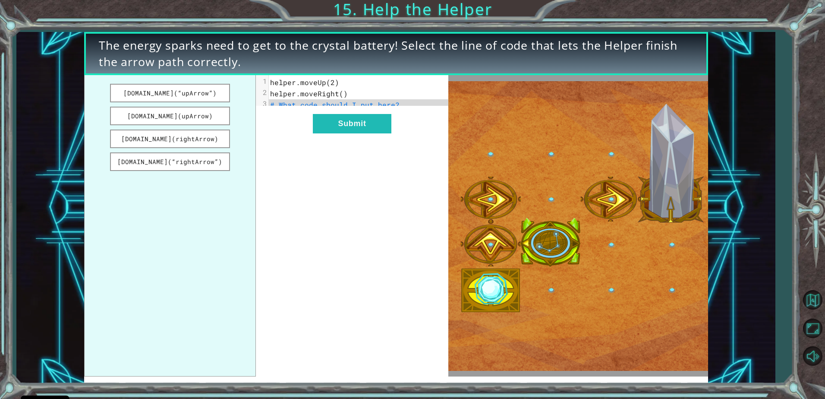
click at [502, 255] on img at bounding box center [577, 226] width 259 height 290
click at [490, 229] on img at bounding box center [577, 226] width 259 height 290
click at [481, 189] on img at bounding box center [577, 226] width 259 height 290
drag, startPoint x: 197, startPoint y: 135, endPoint x: 297, endPoint y: 117, distance: 101.8
click at [300, 116] on div "[DOMAIN_NAME](“upArrow”) [DOMAIN_NAME](upArrow) [DOMAIN_NAME](rightArrow) [DOMA…" at bounding box center [266, 225] width 364 height 301
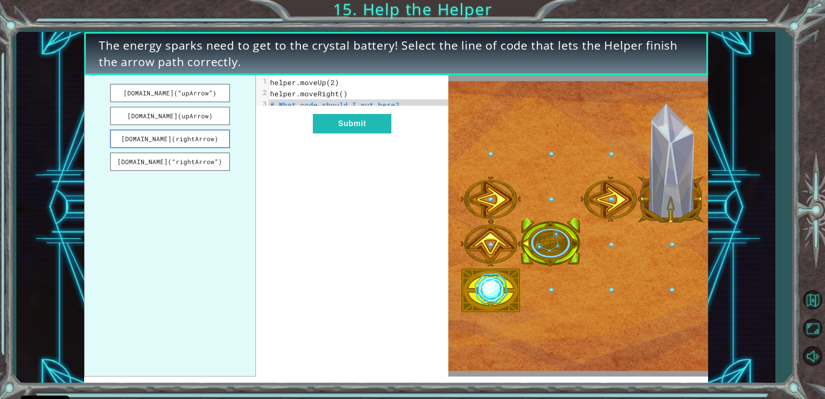
click at [218, 135] on button "[DOMAIN_NAME](rightArrow)" at bounding box center [170, 138] width 120 height 19
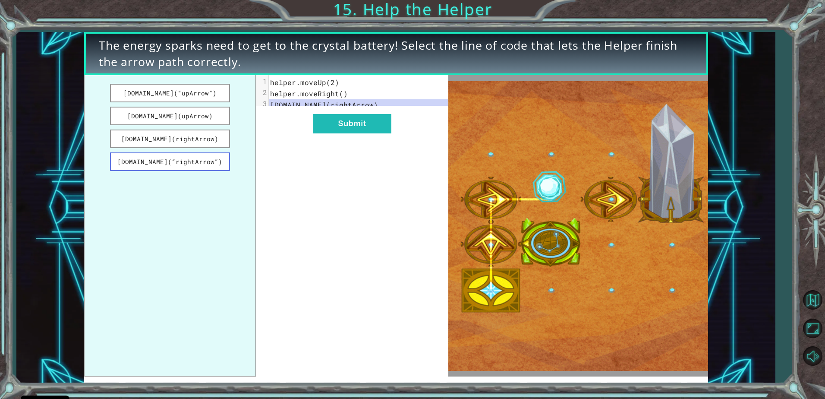
click at [199, 161] on button "[DOMAIN_NAME](“rightArrow”)" at bounding box center [170, 161] width 120 height 19
click at [344, 126] on button "Submit" at bounding box center [352, 123] width 79 height 19
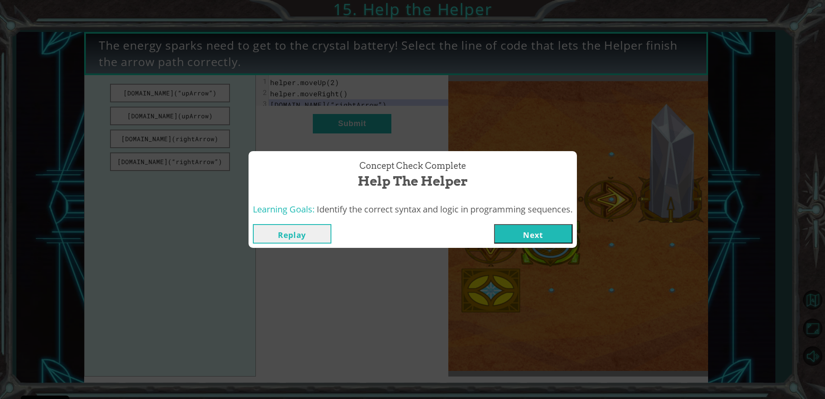
click at [514, 235] on button "Next" at bounding box center [533, 233] width 79 height 19
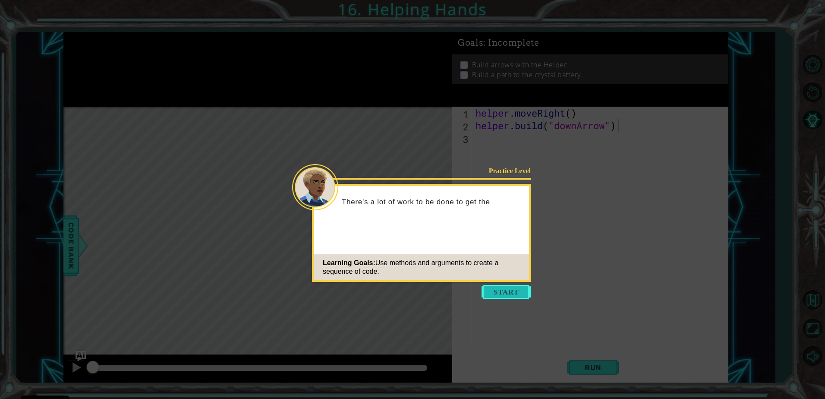
click at [512, 288] on button "Start" at bounding box center [506, 292] width 49 height 14
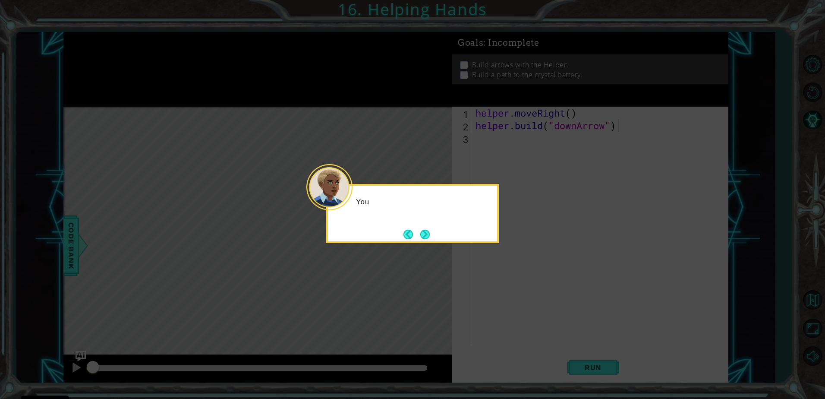
click at [571, 191] on icon at bounding box center [412, 199] width 825 height 399
click at [420, 233] on button "Next" at bounding box center [424, 234] width 9 height 9
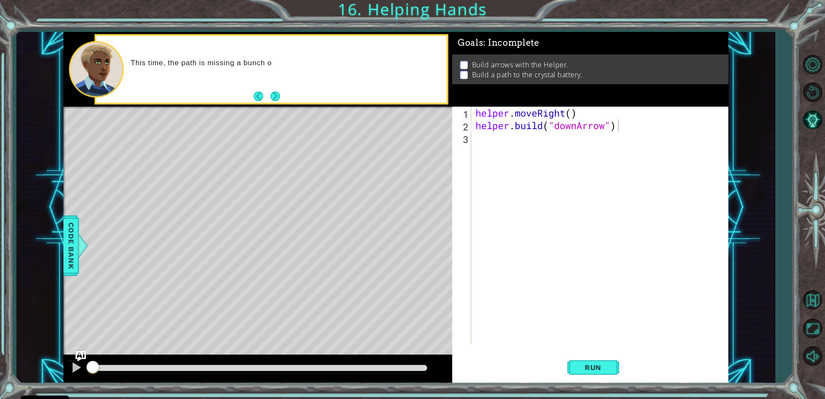
click at [170, 264] on div "Level Map" at bounding box center [262, 234] width 399 height 254
click at [183, 261] on div "Level Map" at bounding box center [262, 234] width 399 height 254
click at [632, 124] on div "helper . moveRight ( ) helper . build ( "downArrow" )" at bounding box center [602, 238] width 256 height 263
click at [611, 147] on div "helper . moveRight ( ) helper . build ( "downArrow" )" at bounding box center [602, 238] width 256 height 263
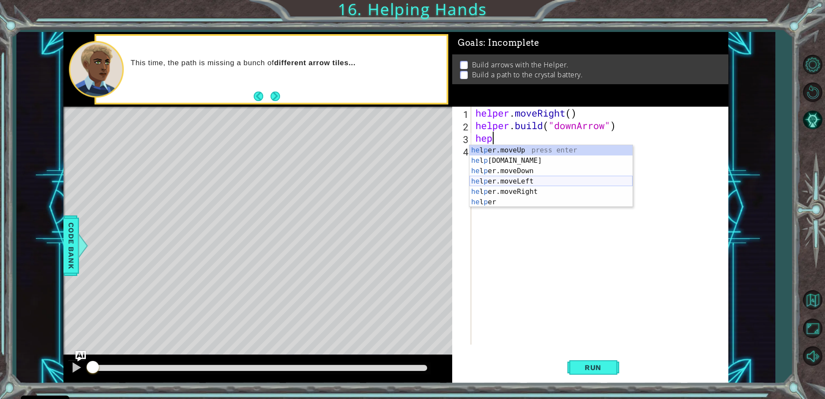
click at [519, 190] on div "he l p er.moveUp press enter he l p [DOMAIN_NAME] press enter he l p er.moveDow…" at bounding box center [551, 186] width 163 height 83
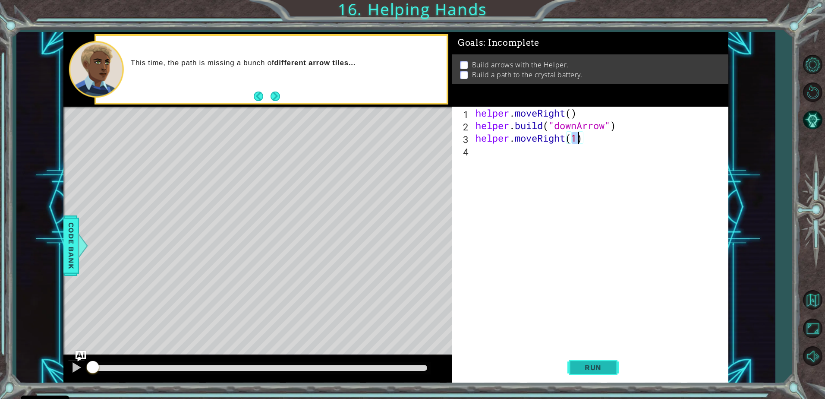
type textarea "helper.moveRight(1)"
click at [598, 376] on button "Run" at bounding box center [594, 367] width 52 height 28
click at [599, 366] on span "Run" at bounding box center [593, 367] width 34 height 9
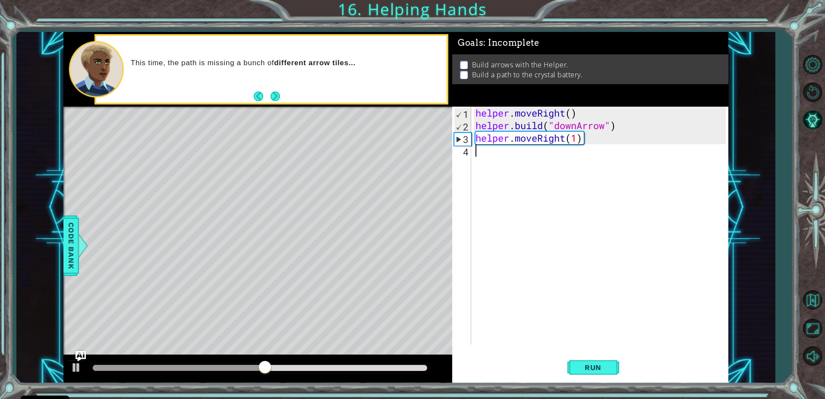
click at [610, 156] on div "helper . moveRight ( ) helper . build ( "downArrow" ) helper . moveRight ( 1 )" at bounding box center [602, 238] width 256 height 263
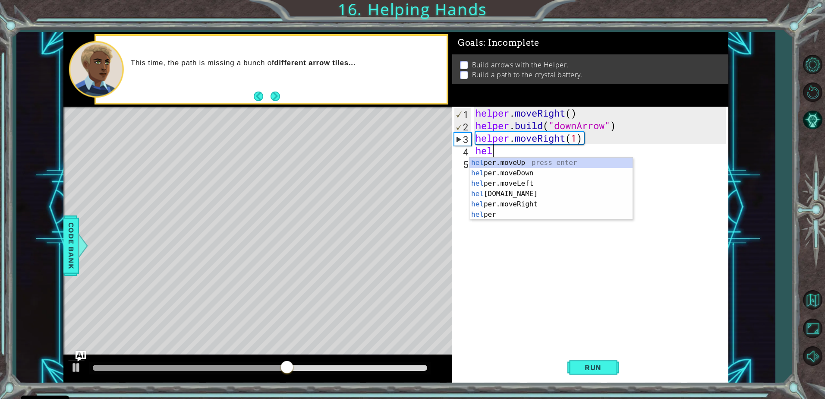
scroll to position [0, 1]
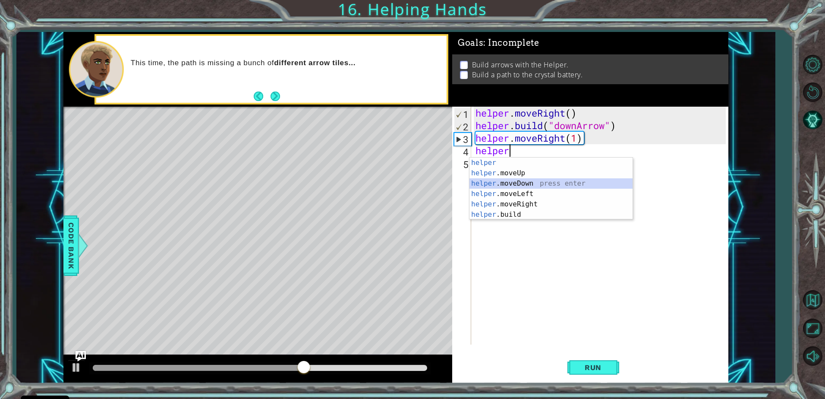
click at [581, 183] on div "helper press enter helper .moveUp press enter helper .moveDown press enter help…" at bounding box center [551, 199] width 163 height 83
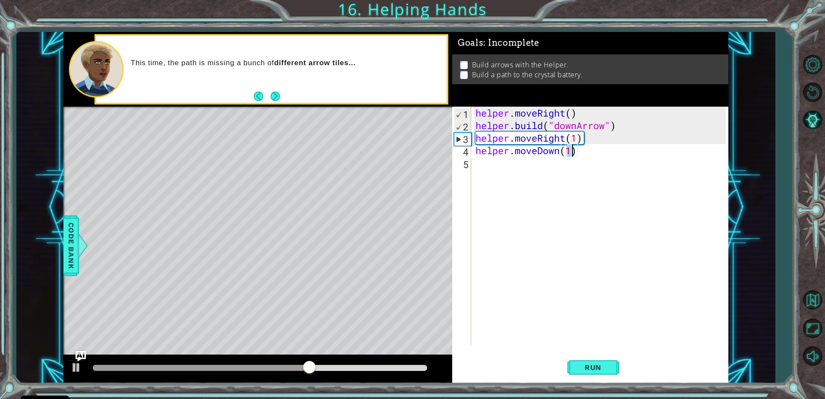
click at [552, 182] on div "helper . moveRight ( ) helper . build ( "downArrow" ) helper . moveRight ( 1 ) …" at bounding box center [602, 238] width 256 height 263
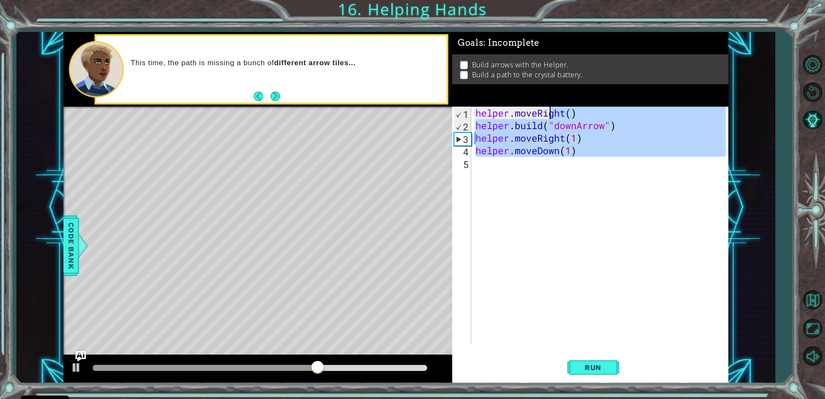
type textarea "helper.moveRight() [DOMAIN_NAME]("downArrow")"
click at [553, 175] on div "helper . moveRight ( ) helper . build ( "downArrow" ) helper . moveRight ( 1 ) …" at bounding box center [600, 226] width 252 height 238
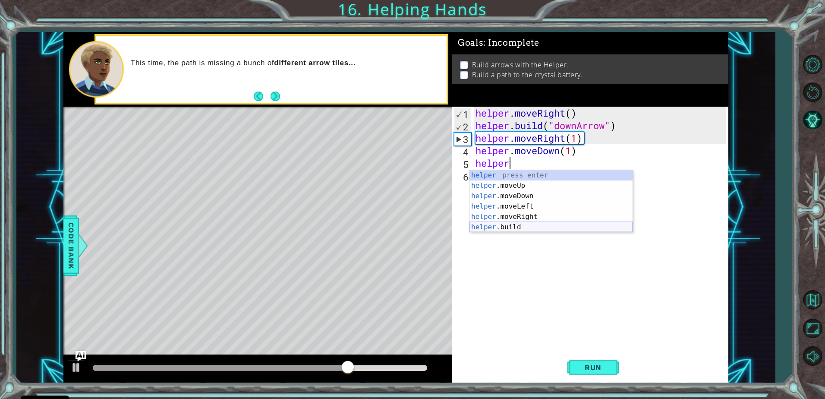
click at [530, 224] on div "helper press enter helper .moveUp press enter helper .moveDown press enter help…" at bounding box center [551, 211] width 163 height 83
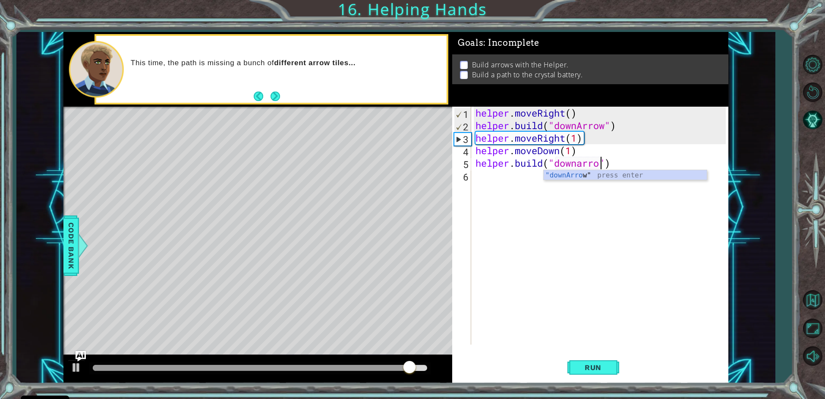
scroll to position [0, 6]
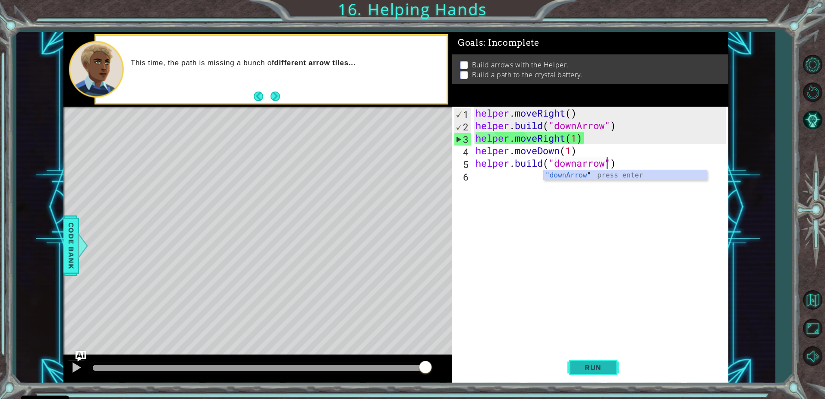
click at [593, 360] on button "Run" at bounding box center [594, 367] width 52 height 28
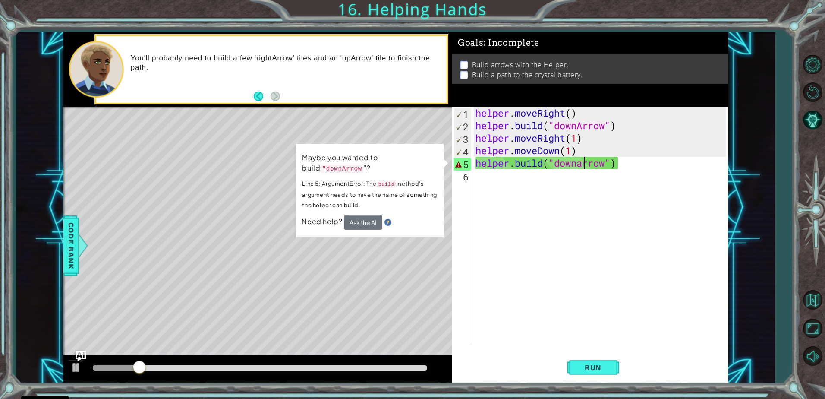
click at [583, 163] on div "helper . moveRight ( ) helper . build ( "downArrow" ) helper . moveRight ( 1 ) …" at bounding box center [602, 238] width 256 height 263
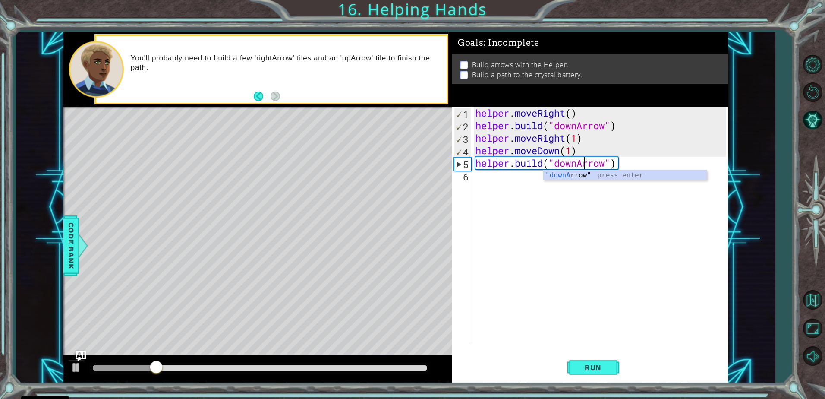
scroll to position [0, 5]
type textarea "[DOMAIN_NAME]("downArrow")"
drag, startPoint x: 591, startPoint y: 361, endPoint x: 587, endPoint y: 364, distance: 4.6
click at [587, 364] on button "Run" at bounding box center [594, 367] width 52 height 28
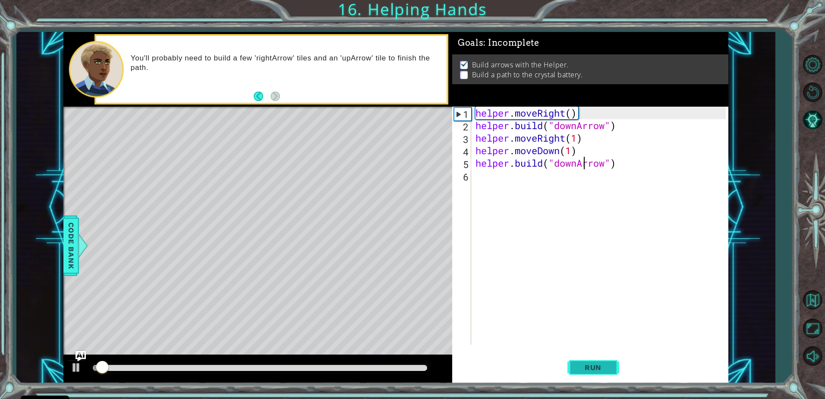
click at [617, 353] on button "Run" at bounding box center [594, 367] width 52 height 28
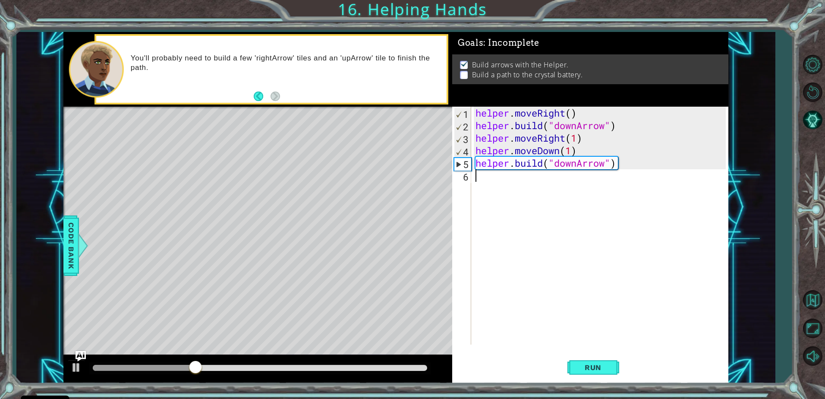
click at [538, 181] on div "helper . moveRight ( ) helper . build ( "downArrow" ) helper . moveRight ( 1 ) …" at bounding box center [602, 238] width 256 height 263
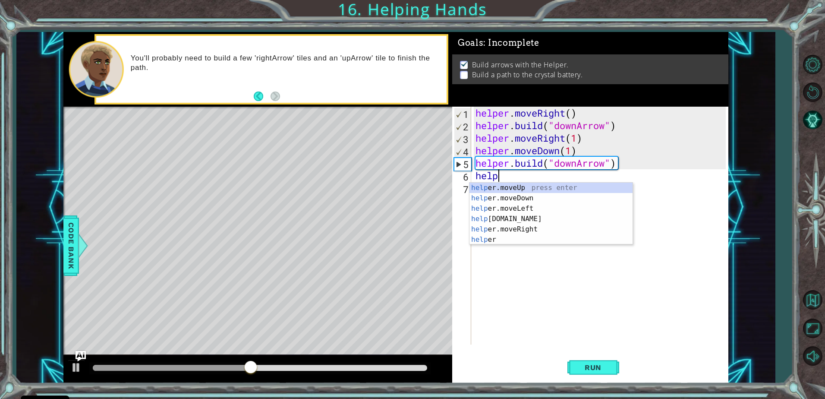
scroll to position [0, 1]
click at [527, 228] on div "helper press enter helper .moveUp press enter helper .moveDown press enter help…" at bounding box center [551, 224] width 163 height 83
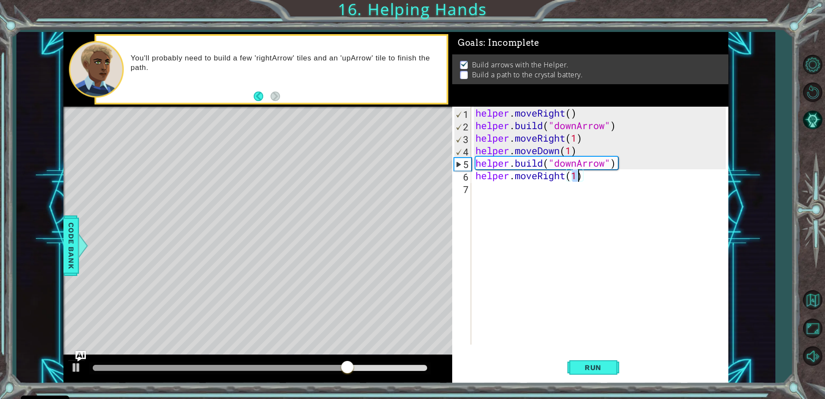
type textarea "helper.moveRight(2)"
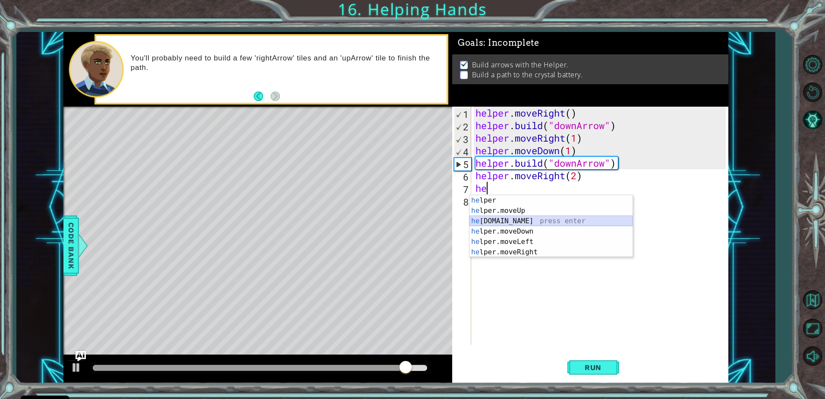
click at [568, 225] on div "he lper press enter he lper.moveUp press enter he [DOMAIN_NAME] press enter he …" at bounding box center [551, 236] width 163 height 83
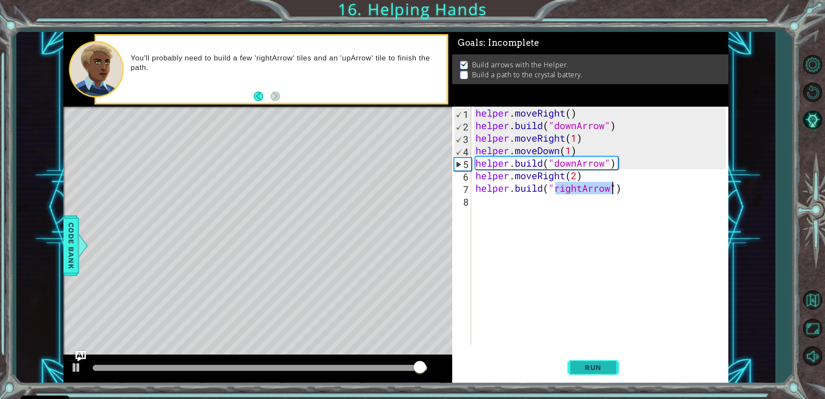
type textarea "[DOMAIN_NAME]("rightArrow")"
click at [589, 364] on span "Run" at bounding box center [593, 367] width 34 height 9
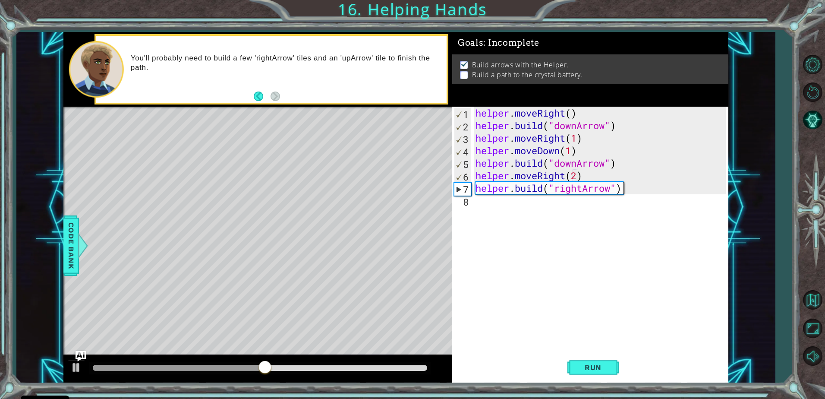
click at [637, 188] on div "helper . moveRight ( ) helper . build ( "downArrow" ) helper . moveRight ( 1 ) …" at bounding box center [602, 238] width 256 height 263
drag, startPoint x: 637, startPoint y: 188, endPoint x: 476, endPoint y: 184, distance: 160.6
click at [475, 185] on div "helper . moveRight ( ) helper . build ( "downArrow" ) helper . moveRight ( 1 ) …" at bounding box center [602, 238] width 256 height 263
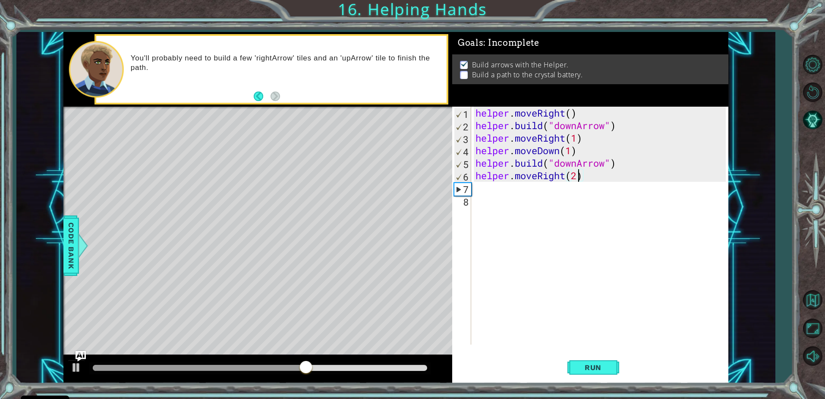
click at [576, 178] on div "helper . moveRight ( ) helper . build ( "downArrow" ) helper . moveRight ( 1 ) …" at bounding box center [602, 238] width 256 height 263
type textarea "helper.moveRight()"
click at [556, 193] on div "helper . moveRight ( ) helper . build ( "downArrow" ) helper . moveRight ( 1 ) …" at bounding box center [602, 238] width 256 height 263
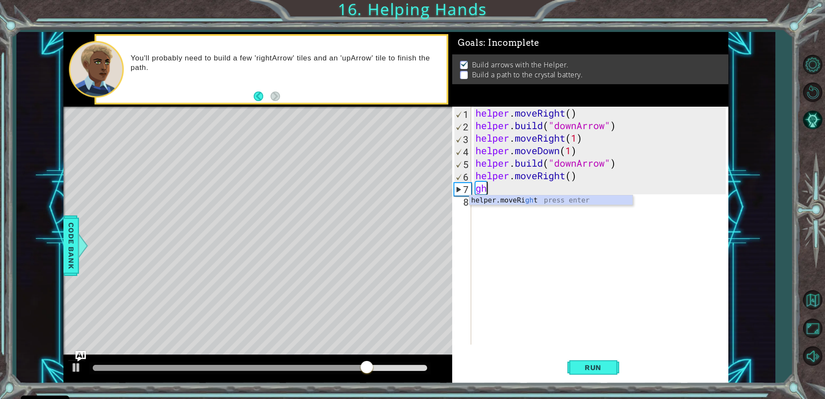
type textarea "g"
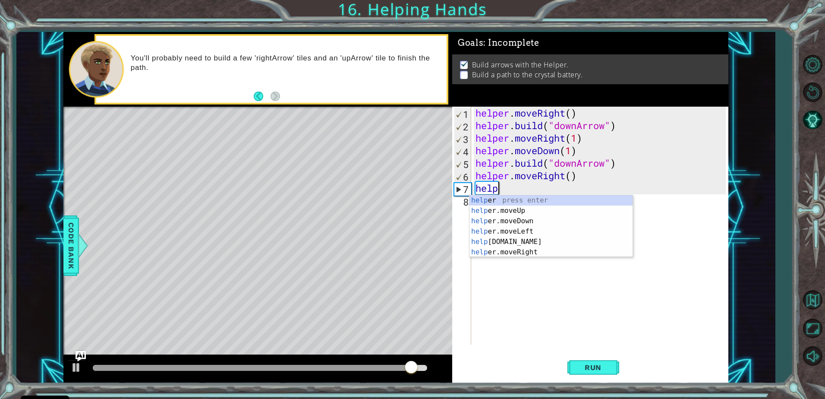
scroll to position [0, 1]
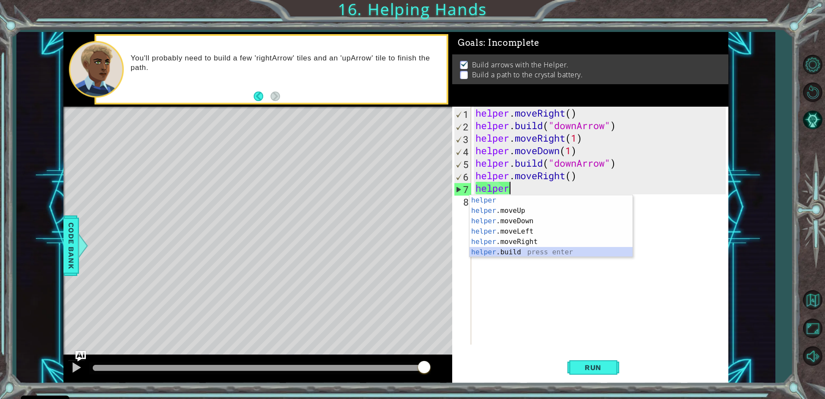
click at [525, 253] on div "helper press enter helper .moveUp press enter helper .moveDown press enter help…" at bounding box center [551, 236] width 163 height 83
type textarea "[DOMAIN_NAME]("rightArrow")"
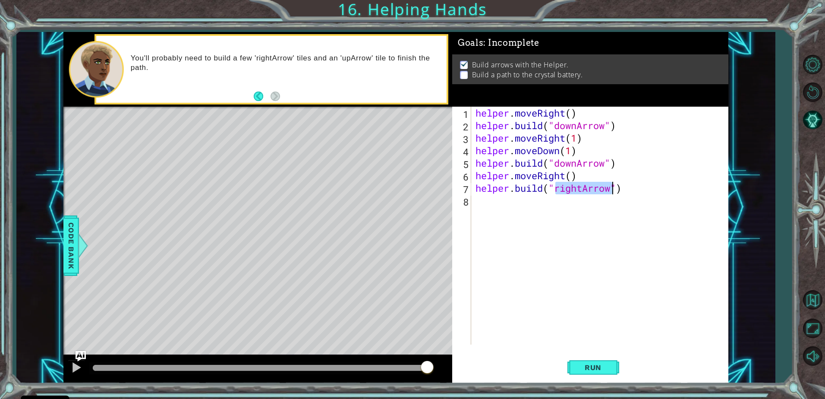
click at [584, 201] on div "helper . moveRight ( ) helper . build ( "downArrow" ) helper . moveRight ( 1 ) …" at bounding box center [602, 238] width 256 height 263
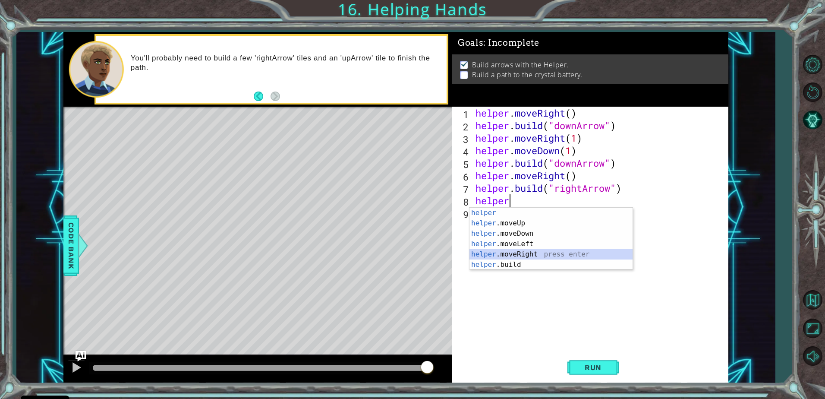
click at [554, 256] on div "helper press enter helper .moveUp press enter helper .moveDown press enter help…" at bounding box center [551, 249] width 163 height 83
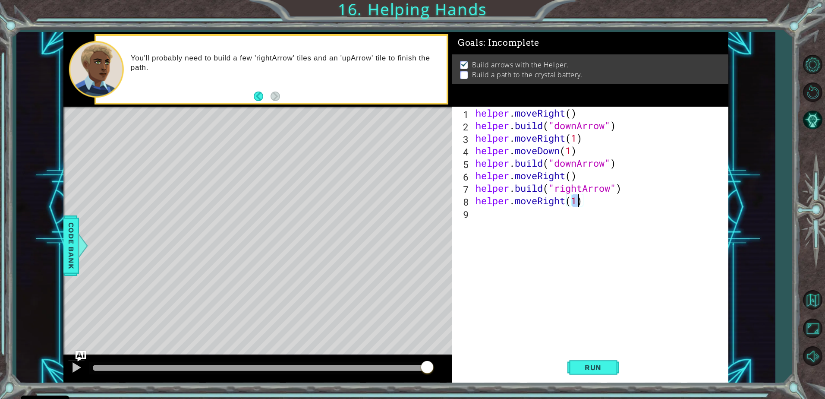
type textarea "helper.moveRight()"
click at [532, 218] on div "helper . moveRight ( ) helper . build ( "downArrow" ) helper . moveRight ( 1 ) …" at bounding box center [602, 238] width 256 height 263
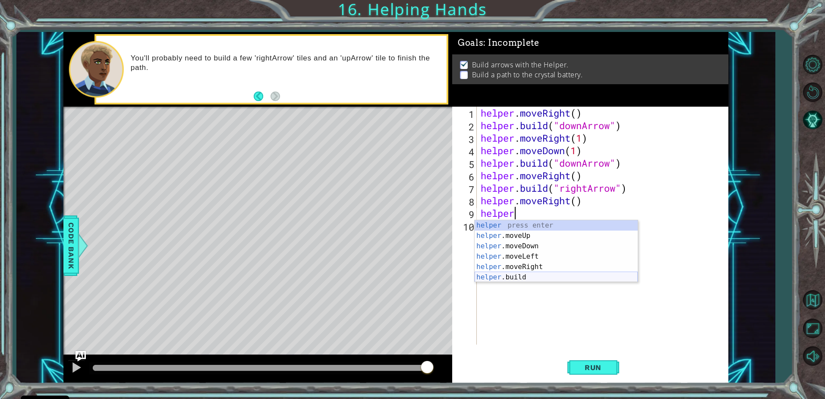
click at [605, 277] on div "helper press enter helper .moveUp press enter helper .moveDown press enter help…" at bounding box center [556, 261] width 163 height 83
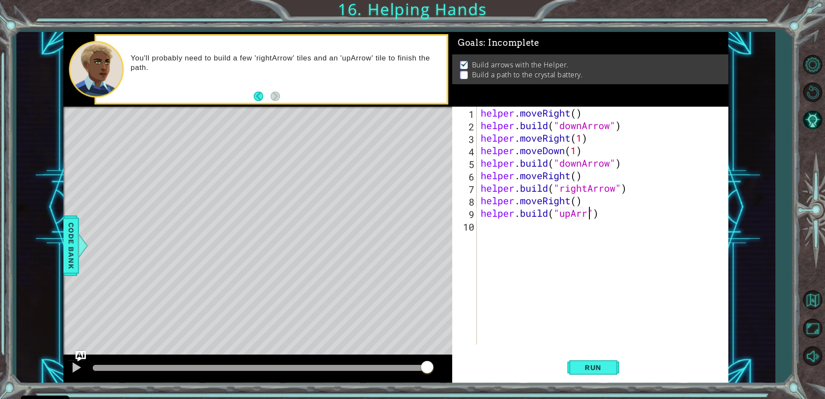
scroll to position [0, 5]
type textarea "[DOMAIN_NAME]("upArrow")"
click at [597, 362] on button "Run" at bounding box center [594, 367] width 52 height 28
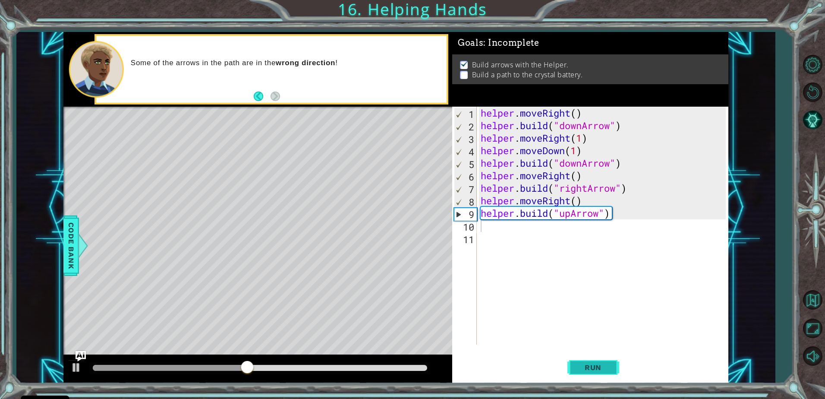
click at [582, 360] on button "Run" at bounding box center [594, 367] width 52 height 28
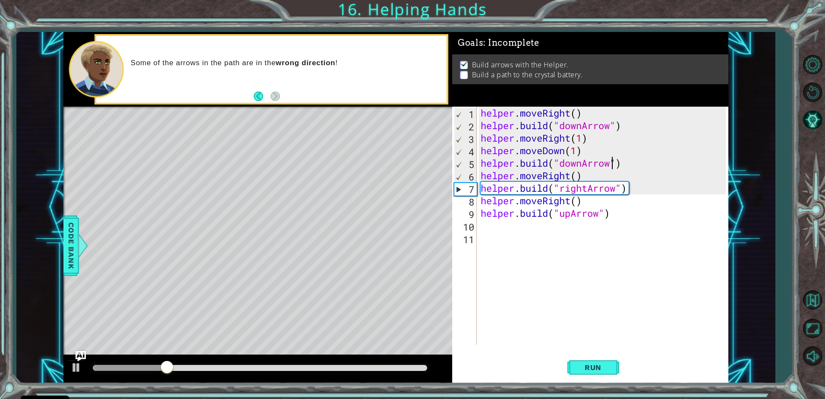
click at [611, 167] on div "helper . moveRight ( ) helper . build ( "downArrow" ) helper . moveRight ( 1 ) …" at bounding box center [604, 238] width 251 height 263
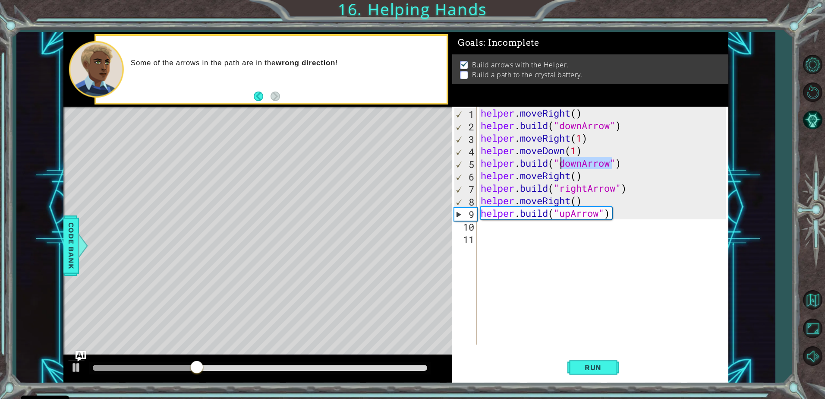
drag, startPoint x: 611, startPoint y: 167, endPoint x: 559, endPoint y: 167, distance: 51.8
click at [559, 167] on div "helper . moveRight ( ) helper . build ( "downArrow" ) helper . moveRight ( 1 ) …" at bounding box center [604, 238] width 251 height 263
type textarea "[DOMAIN_NAME]("rightArrow")"
click at [590, 369] on span "Run" at bounding box center [593, 367] width 34 height 9
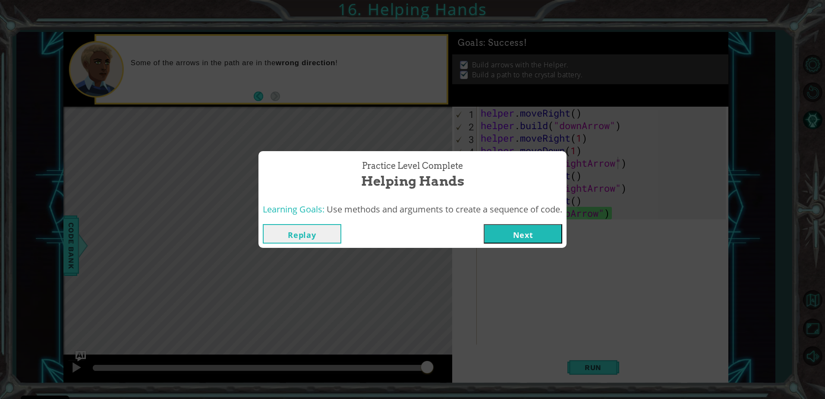
click at [544, 230] on button "Next" at bounding box center [523, 233] width 79 height 19
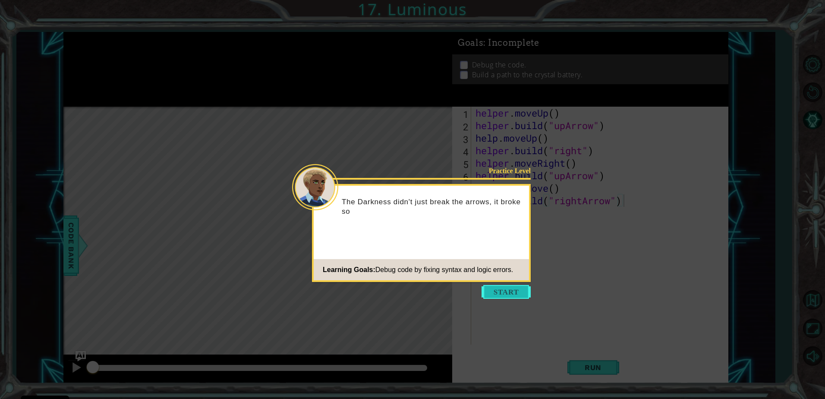
click at [498, 289] on button "Start" at bounding box center [506, 292] width 49 height 14
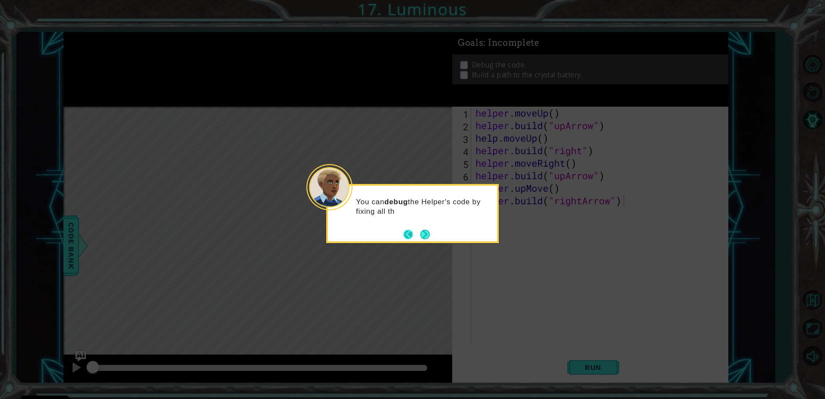
click at [418, 232] on button "Back" at bounding box center [412, 234] width 17 height 9
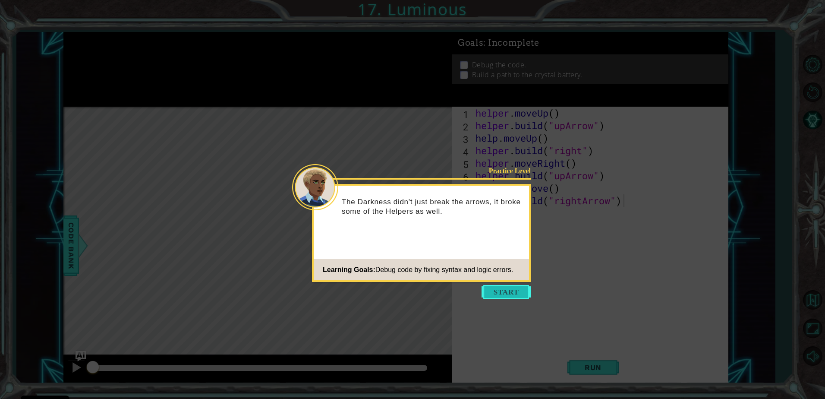
click at [495, 289] on button "Start" at bounding box center [506, 292] width 49 height 14
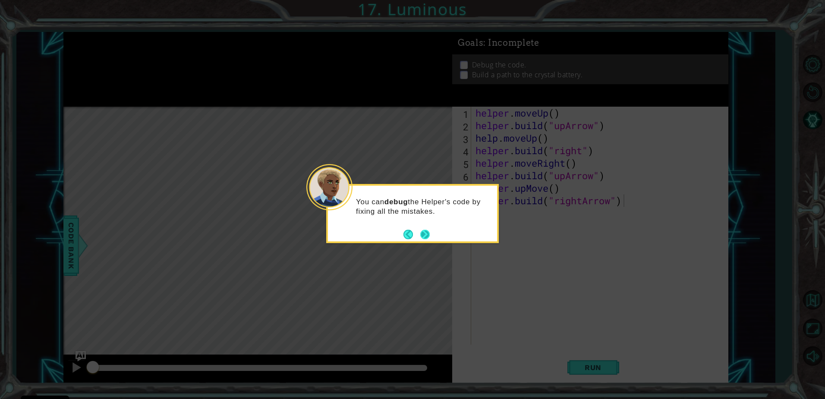
click at [427, 230] on button "Next" at bounding box center [424, 234] width 9 height 9
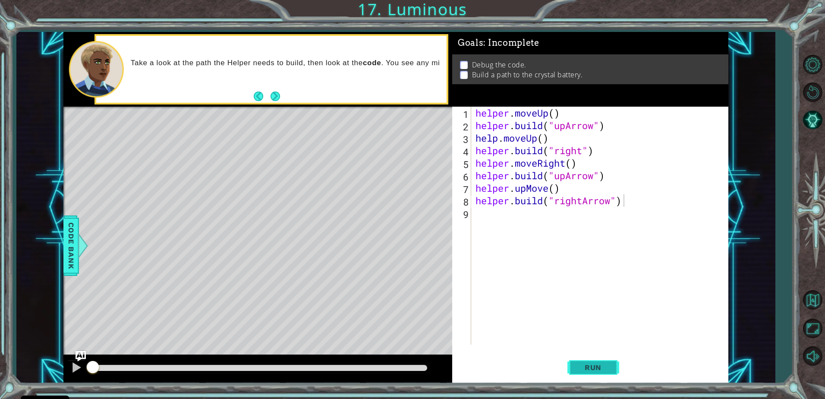
click at [577, 362] on button "Run" at bounding box center [594, 367] width 52 height 28
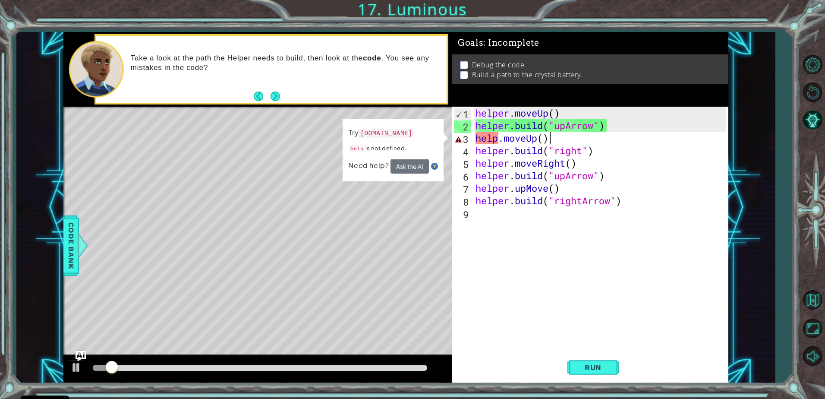
click at [552, 142] on div "helper . moveUp ( ) helper . build ( "upArrow" ) help . moveUp ( ) helper . bui…" at bounding box center [602, 238] width 256 height 263
click at [500, 139] on div "helper . moveUp ( ) helper . build ( "upArrow" ) help . moveUp ( ) helper . bui…" at bounding box center [602, 238] width 256 height 263
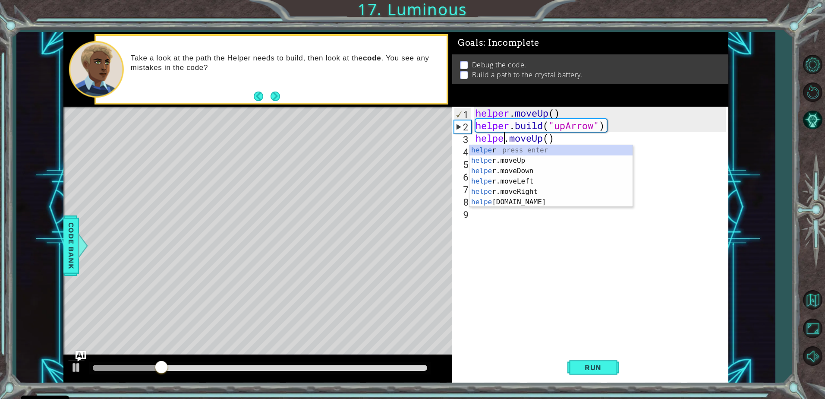
type textarea "helper.moveUp()"
click at [542, 273] on div "helper . moveUp ( ) helper . build ( "upArrow" ) helper . moveUp ( ) helper . b…" at bounding box center [602, 238] width 256 height 263
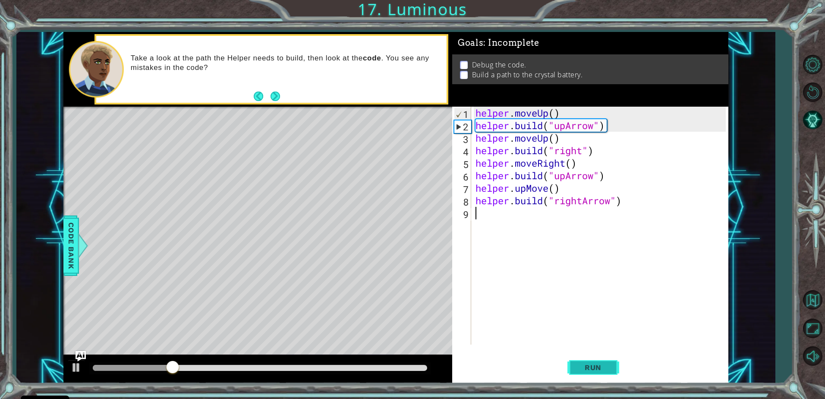
scroll to position [0, 0]
click at [606, 387] on div "1 ההההההההההההההההההההההההההההההההההההההההההההההההההההההההההההההההההההההההההההה…" at bounding box center [412, 199] width 825 height 399
click at [603, 372] on button "Run" at bounding box center [594, 367] width 52 height 28
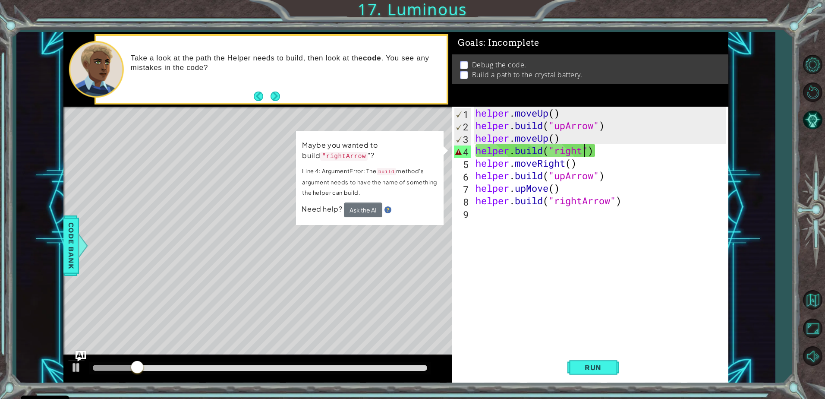
click at [584, 151] on div "helper . moveUp ( ) helper . build ( "upArrow" ) helper . moveUp ( ) helper . b…" at bounding box center [602, 238] width 256 height 263
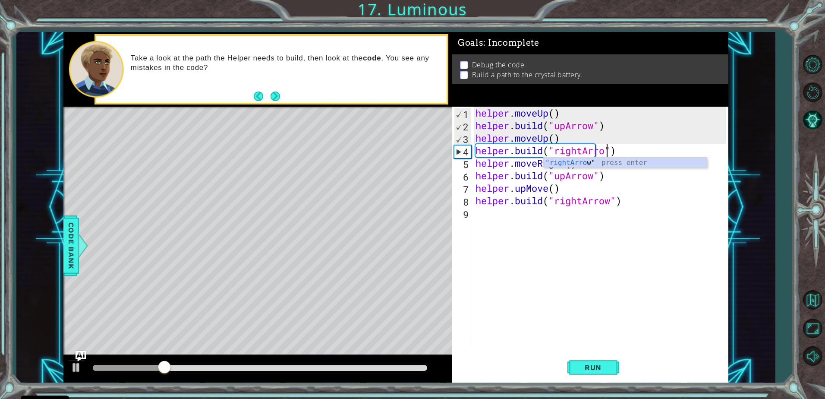
type textarea "[DOMAIN_NAME]("rightArrow")"
click at [609, 233] on div "helper . moveUp ( ) helper . build ( "upArrow" ) helper . moveUp ( ) helper . b…" at bounding box center [602, 238] width 256 height 263
click at [586, 363] on span "Run" at bounding box center [593, 367] width 34 height 9
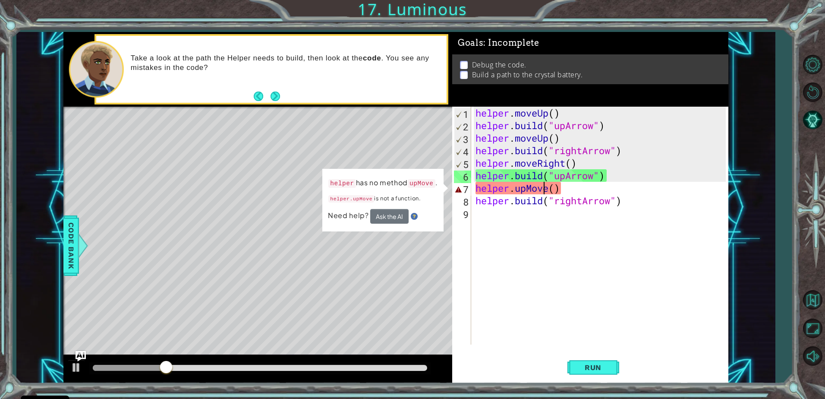
click at [544, 191] on div "helper . moveUp ( ) helper . build ( "upArrow" ) helper . moveUp ( ) helper . b…" at bounding box center [602, 238] width 256 height 263
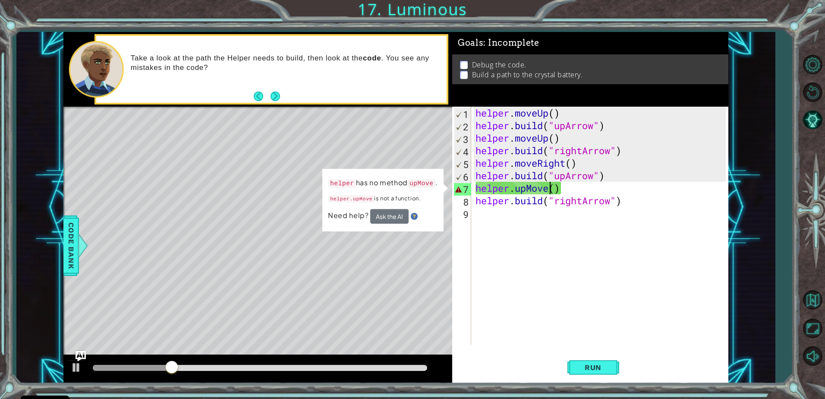
click at [548, 189] on div "helper . moveUp ( ) helper . build ( "upArrow" ) helper . moveUp ( ) helper . b…" at bounding box center [602, 238] width 256 height 263
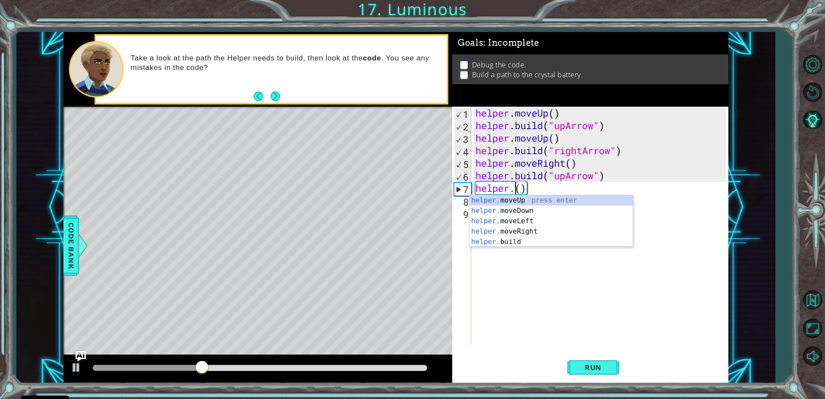
scroll to position [0, 2]
click at [572, 199] on div "helper.m oveUp press enter helper.m oveDown press enter helper.m oveLeft press …" at bounding box center [551, 226] width 163 height 62
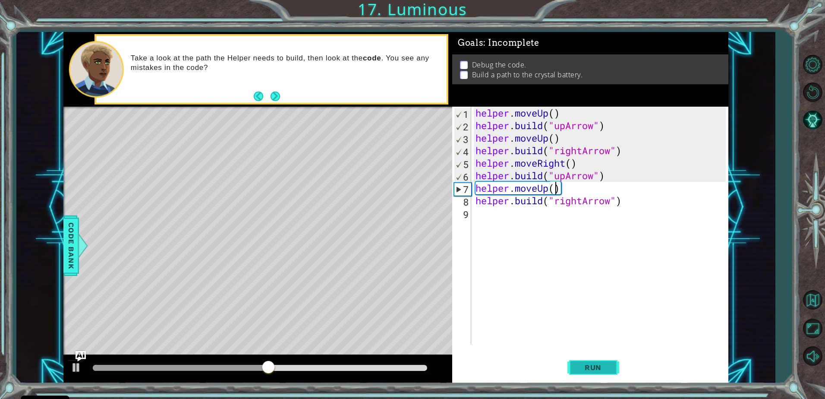
type textarea "helper.moveUp()"
click at [606, 362] on button "Run" at bounding box center [594, 367] width 52 height 28
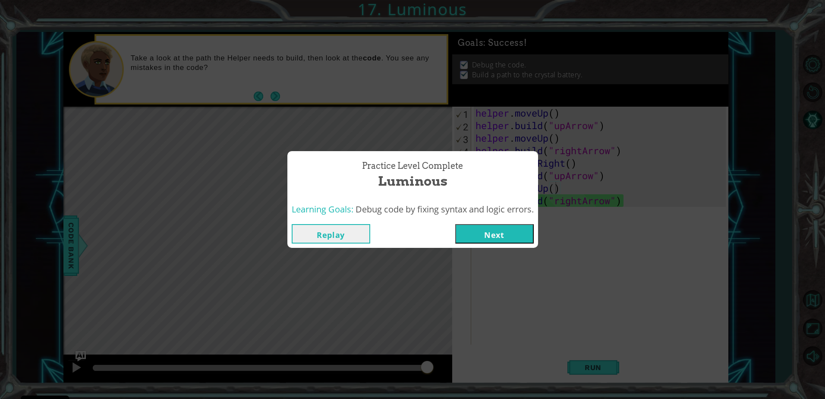
click at [508, 230] on button "Next" at bounding box center [494, 233] width 79 height 19
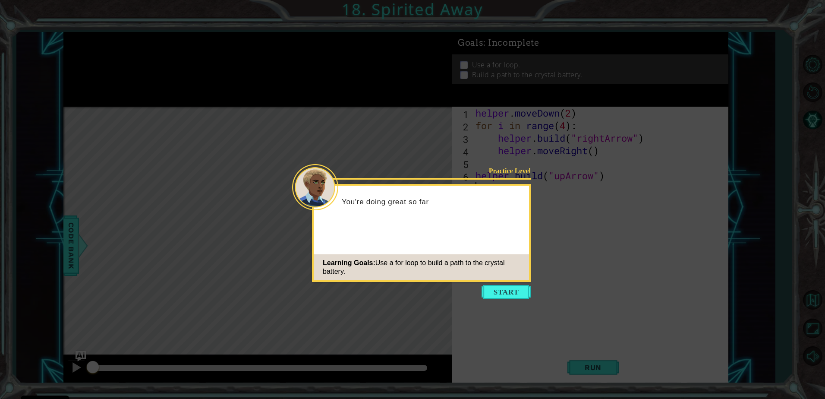
click at [518, 292] on button "Start" at bounding box center [506, 292] width 49 height 14
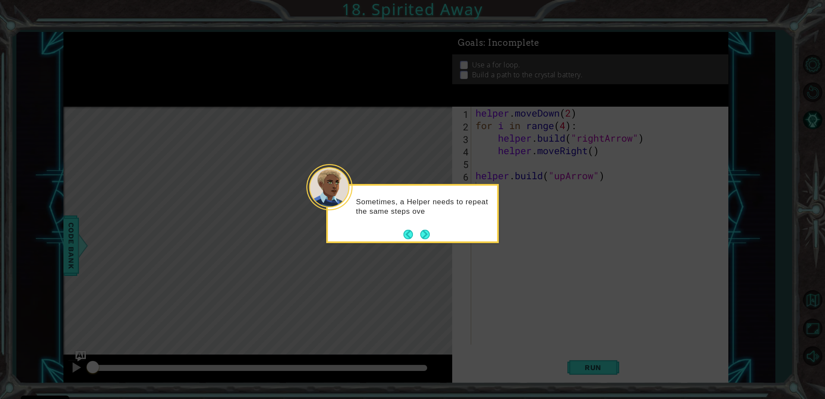
click at [424, 241] on div "Sometimes, a Helper needs to repeat the same steps ove" at bounding box center [412, 213] width 173 height 59
click at [424, 236] on button "Next" at bounding box center [424, 234] width 9 height 9
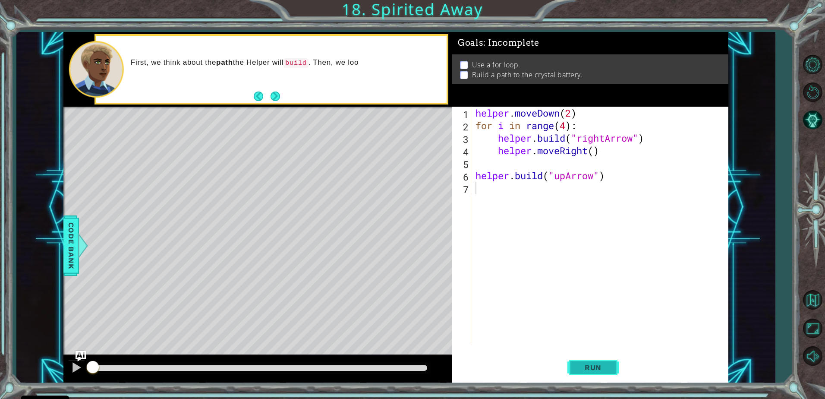
click at [606, 367] on span "Run" at bounding box center [593, 367] width 34 height 9
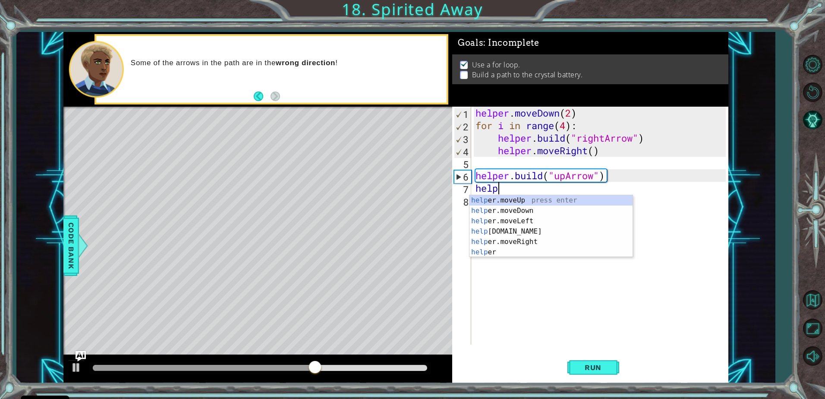
scroll to position [0, 1]
click at [555, 215] on div "helper press enter helper .moveUp press enter helper .moveDown press enter help…" at bounding box center [551, 236] width 163 height 83
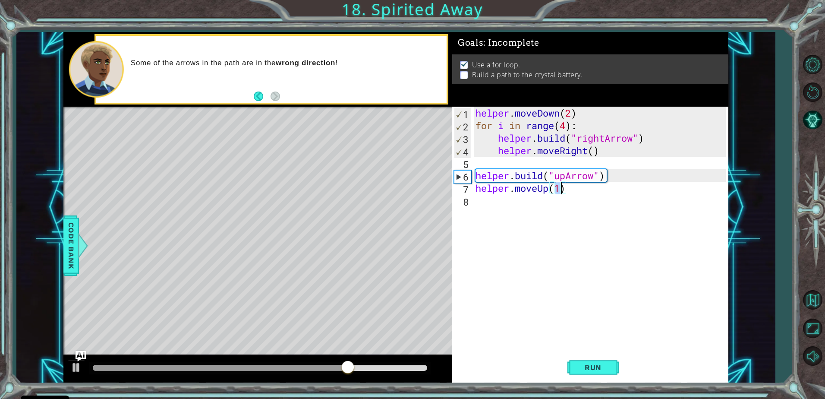
type textarea "helper.moveUp()"
click at [583, 217] on div "helper . moveDown ( 2 ) for i in range ( 4 ) : helper . build ( "rightArrow" ) …" at bounding box center [602, 238] width 256 height 263
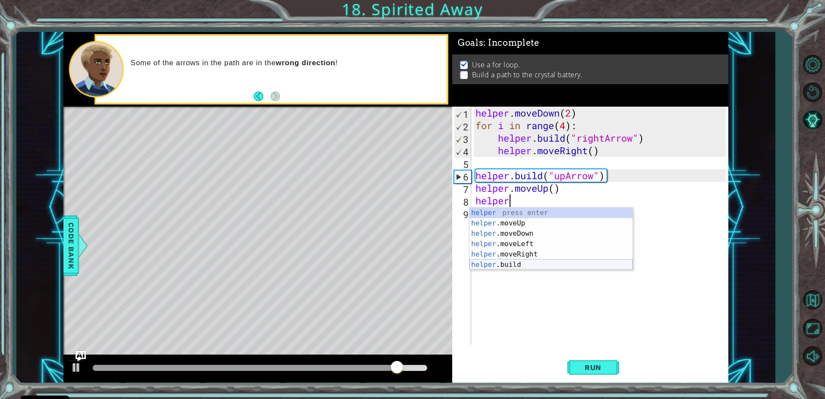
click at [560, 264] on div "helper press enter helper .moveUp press enter helper .moveDown press enter help…" at bounding box center [551, 249] width 163 height 83
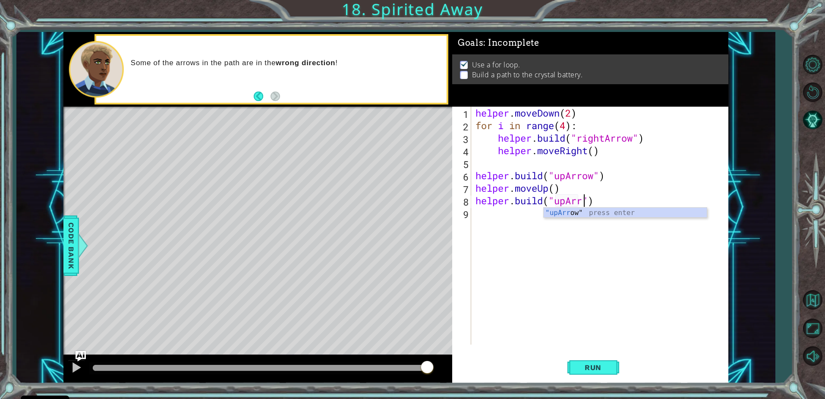
scroll to position [0, 5]
type textarea "[DOMAIN_NAME]("upArrow")"
click at [590, 368] on span "Run" at bounding box center [593, 367] width 34 height 9
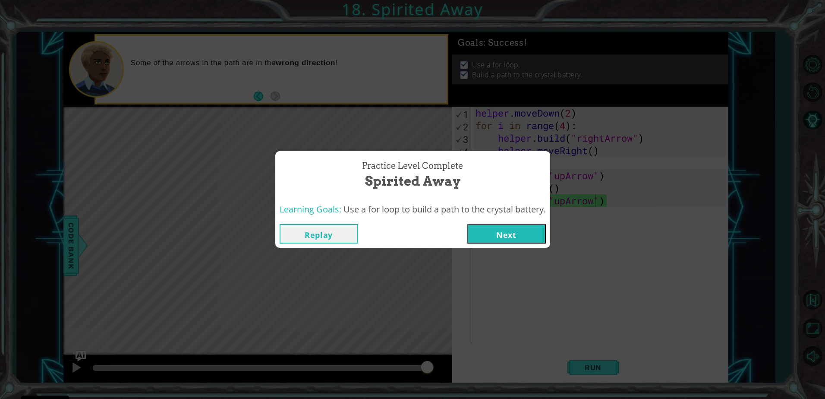
click at [525, 234] on button "Next" at bounding box center [506, 233] width 79 height 19
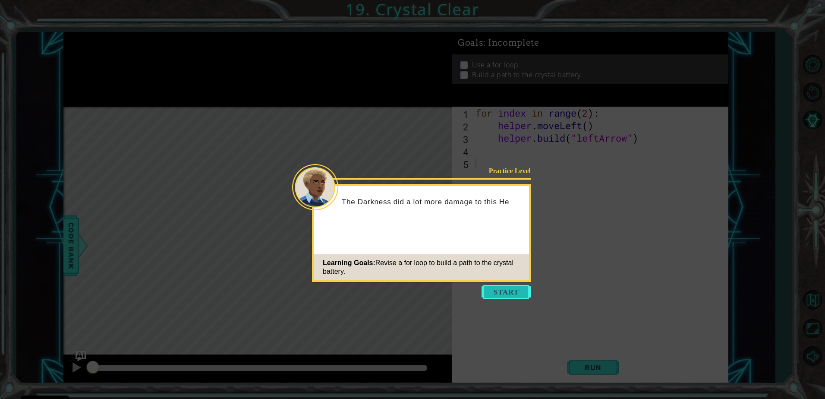
click at [504, 291] on button "Start" at bounding box center [506, 292] width 49 height 14
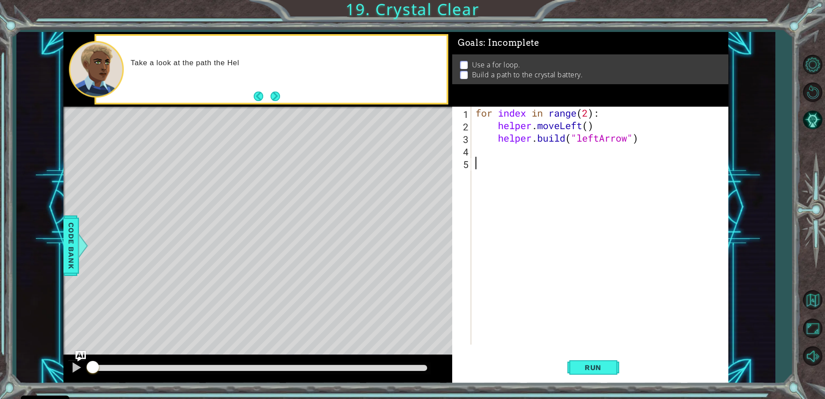
click at [504, 291] on div "for index in range ( 2 ) : helper . moveLeft ( ) helper . build ( "leftArrow" )" at bounding box center [602, 238] width 256 height 263
drag, startPoint x: 580, startPoint y: 353, endPoint x: 582, endPoint y: 358, distance: 5.9
click at [580, 353] on div "1 2 3 4 5 for index in range ( 2 ) : helper . moveLeft ( ) helper . build ( "le…" at bounding box center [590, 245] width 276 height 276
click at [584, 362] on button "Run" at bounding box center [594, 367] width 52 height 28
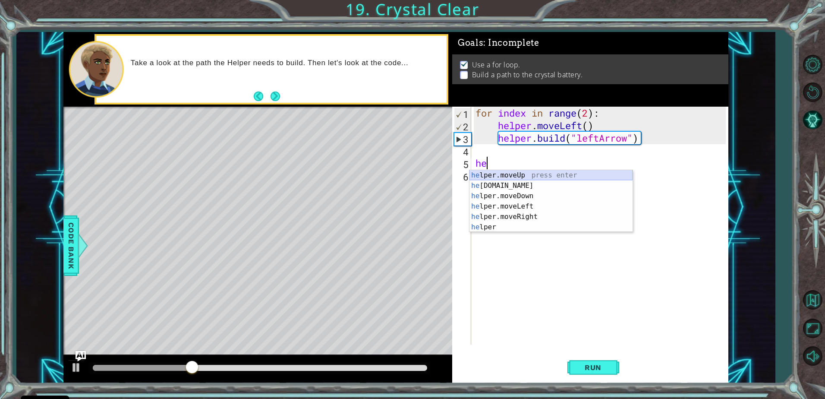
type textarea "h"
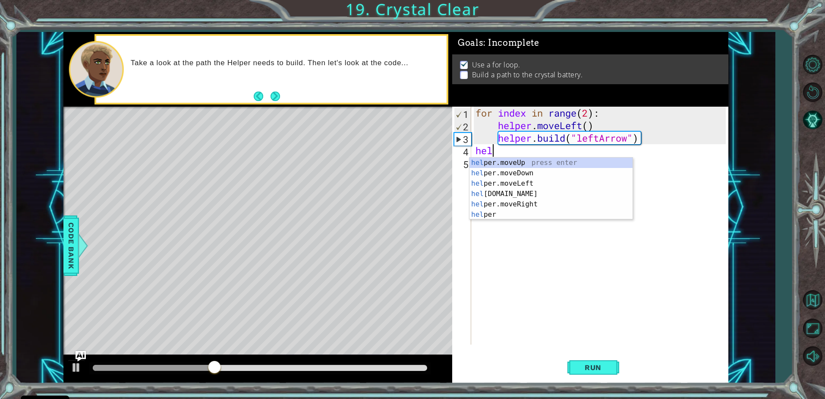
scroll to position [0, 1]
click at [530, 175] on div "helper press enter helper .moveUp press enter helper .moveDown press enter help…" at bounding box center [551, 199] width 163 height 83
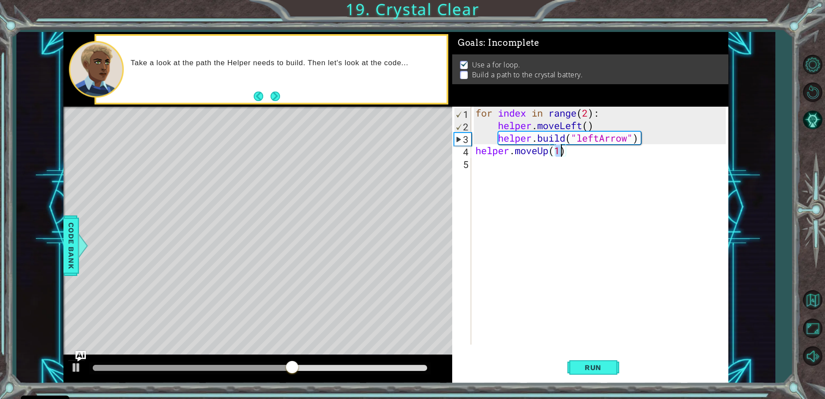
type textarea "helper.moveUp()"
click at [553, 167] on div "for index in range ( 2 ) : helper . moveLeft ( ) helper . build ( "leftArrow" )…" at bounding box center [602, 238] width 256 height 263
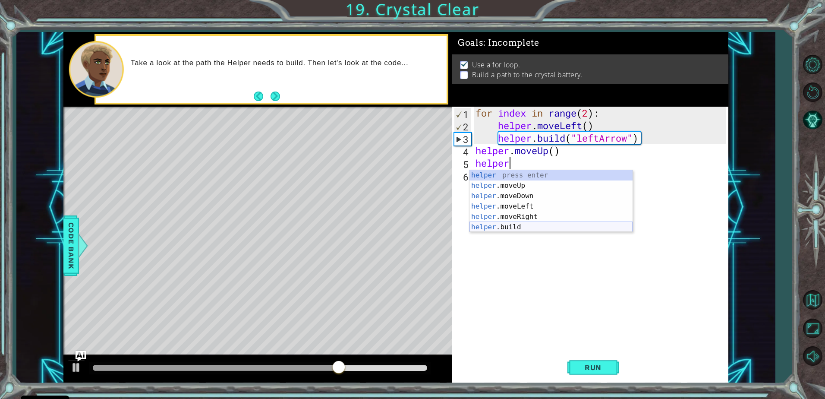
click at [547, 224] on div "helper press enter helper .moveUp press enter helper .moveDown press enter help…" at bounding box center [551, 211] width 163 height 83
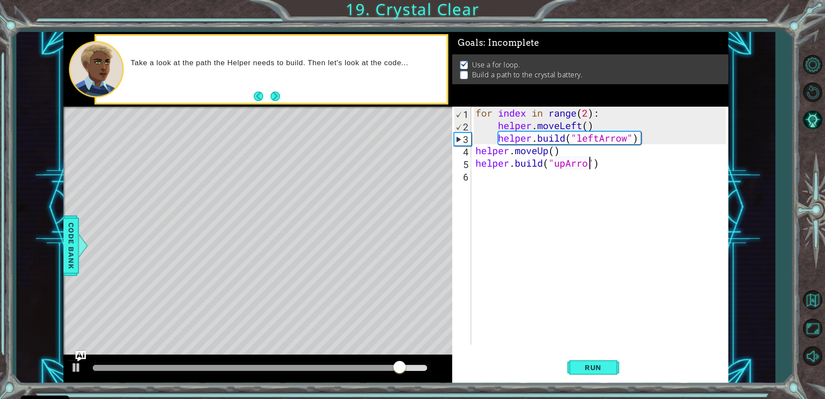
scroll to position [0, 5]
type textarea "[DOMAIN_NAME]("upArrow")"
click at [603, 364] on span "Run" at bounding box center [593, 367] width 34 height 9
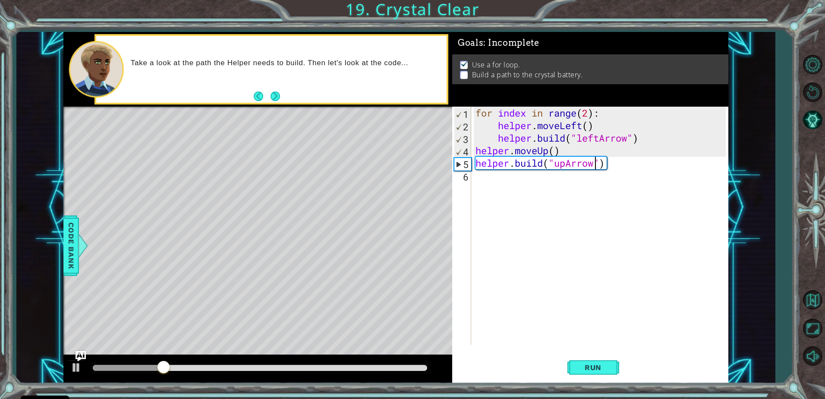
click at [514, 196] on div "for index in range ( 2 ) : helper . moveLeft ( ) helper . build ( "leftArrow" )…" at bounding box center [602, 238] width 256 height 263
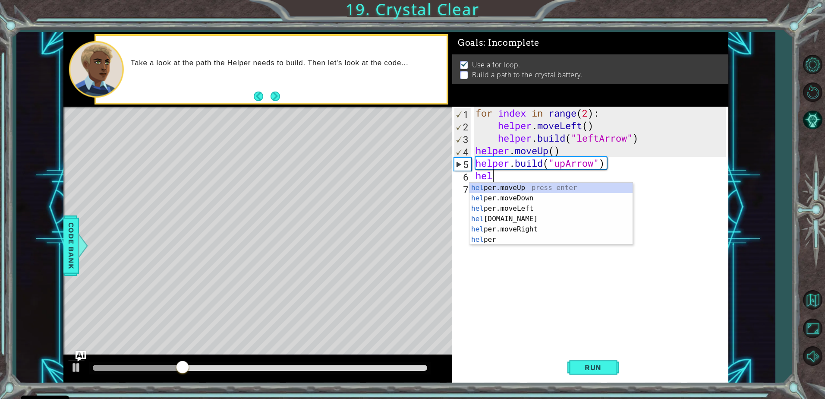
scroll to position [0, 1]
click at [523, 186] on div "helpe [PERSON_NAME]moveUp press enter helpe [PERSON_NAME]moveDown press enter h…" at bounding box center [551, 224] width 163 height 83
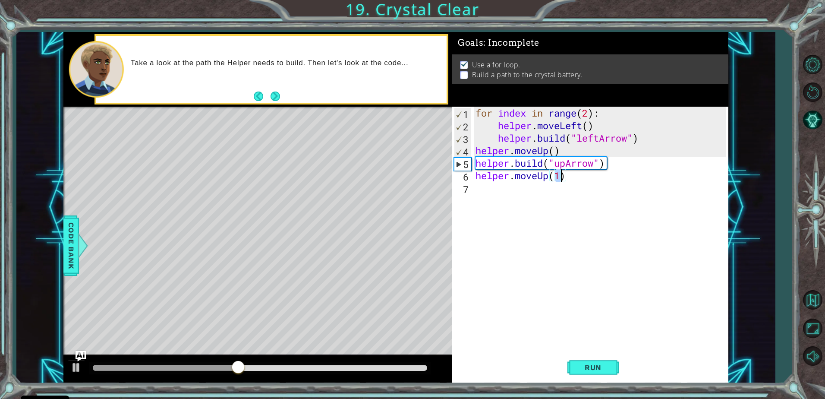
type textarea "helper.moveUp()"
click at [509, 196] on div "for index in range ( 2 ) : helper . moveLeft ( ) helper . build ( "leftArrow" )…" at bounding box center [602, 238] width 256 height 263
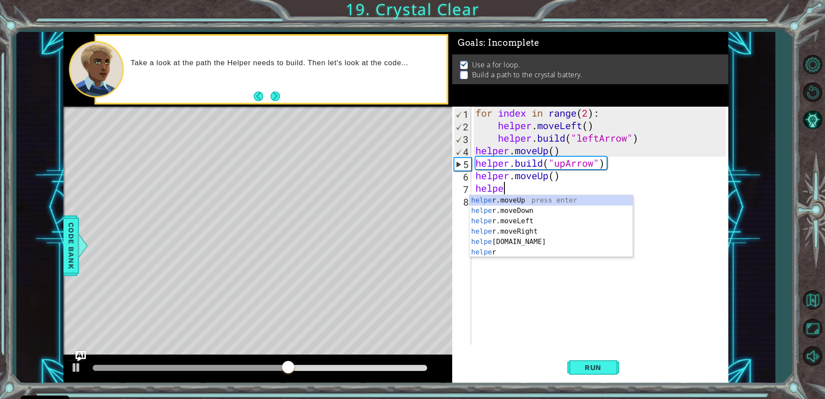
type textarea "helper"
click at [528, 257] on div "for index in range ( 2 ) : helper . moveLeft ( ) helper . build ( "leftArrow" )…" at bounding box center [602, 238] width 256 height 263
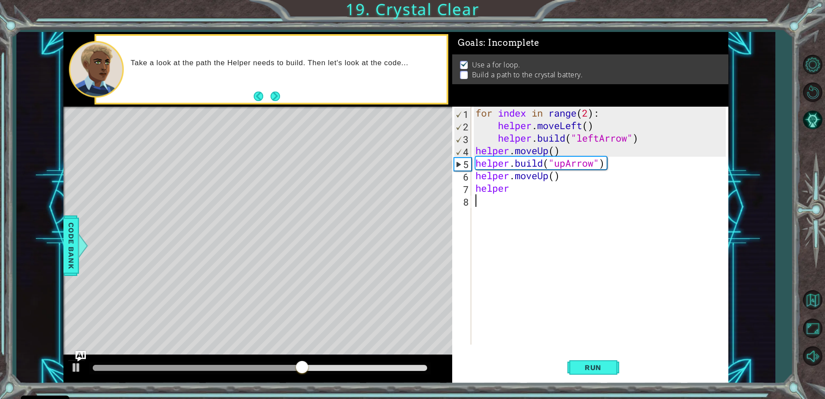
scroll to position [0, 0]
click at [545, 193] on div "for index in range ( 2 ) : helper . moveLeft ( ) helper . build ( "leftArrow" )…" at bounding box center [602, 238] width 256 height 263
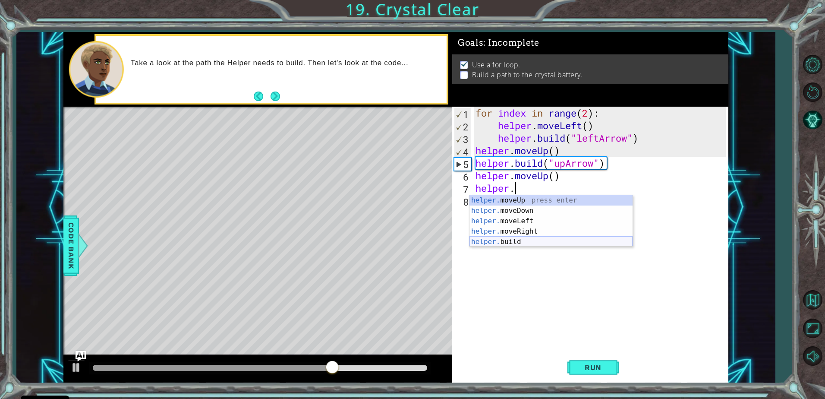
click at [516, 239] on div "helper. moveUp press enter helper. moveDown press enter helper. moveLeft press …" at bounding box center [551, 231] width 163 height 73
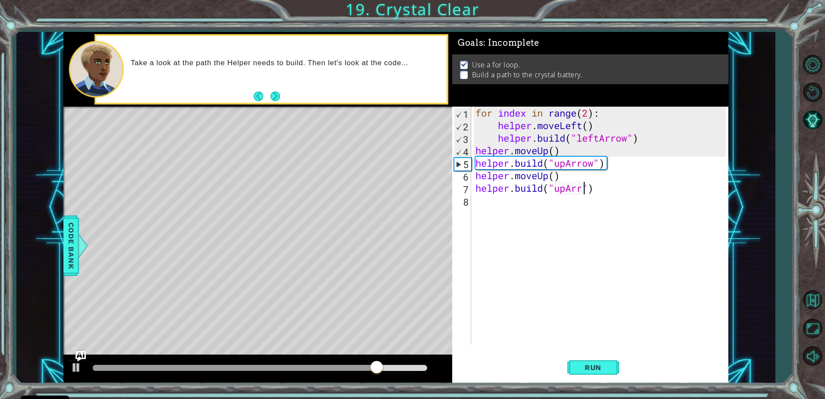
scroll to position [0, 5]
type textarea "[DOMAIN_NAME]("upArrow")"
click at [587, 373] on button "Run" at bounding box center [594, 367] width 52 height 28
